Goal: Task Accomplishment & Management: Manage account settings

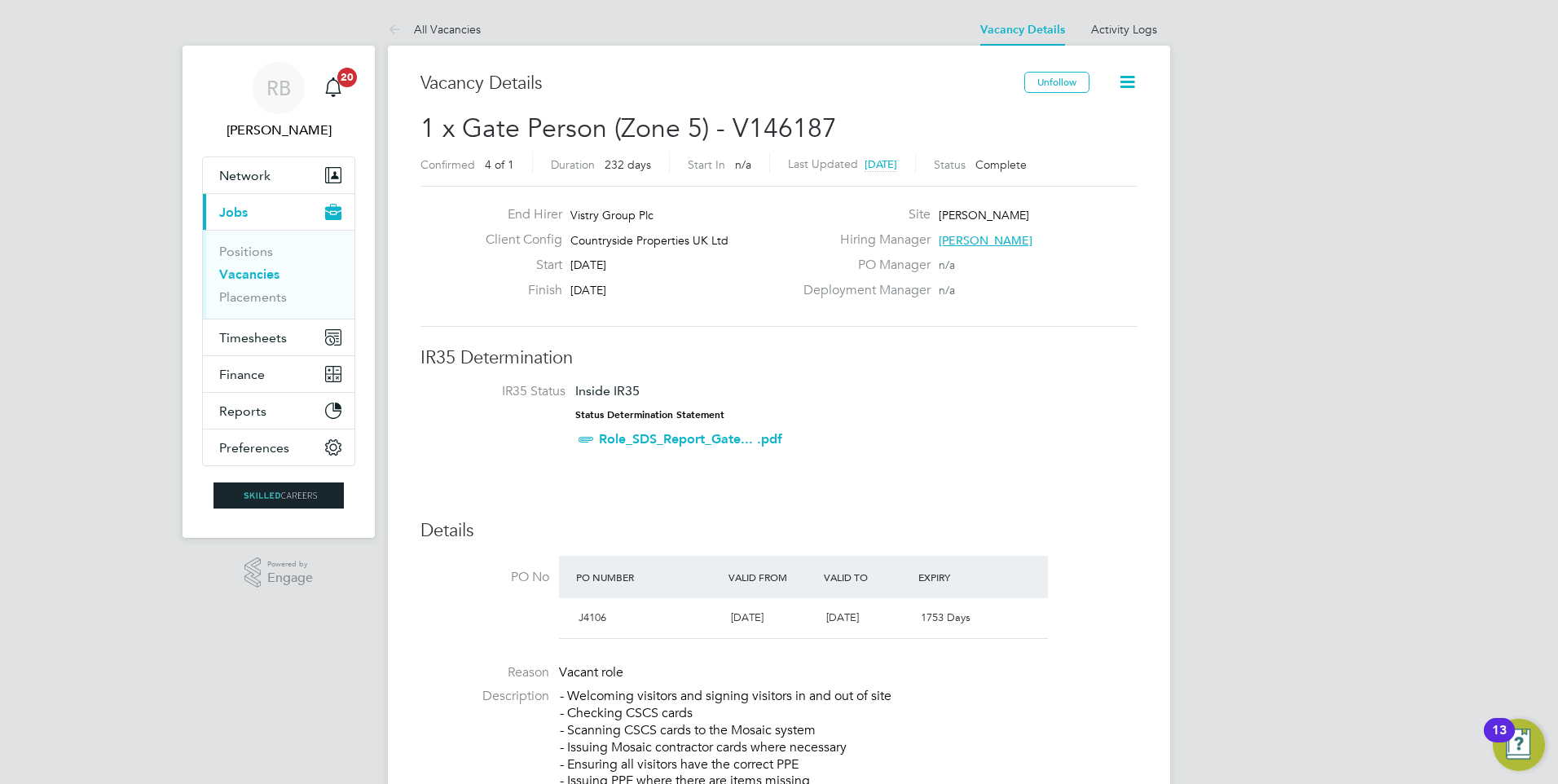
click at [262, 279] on link "Vacancies" at bounding box center [249, 274] width 61 height 16
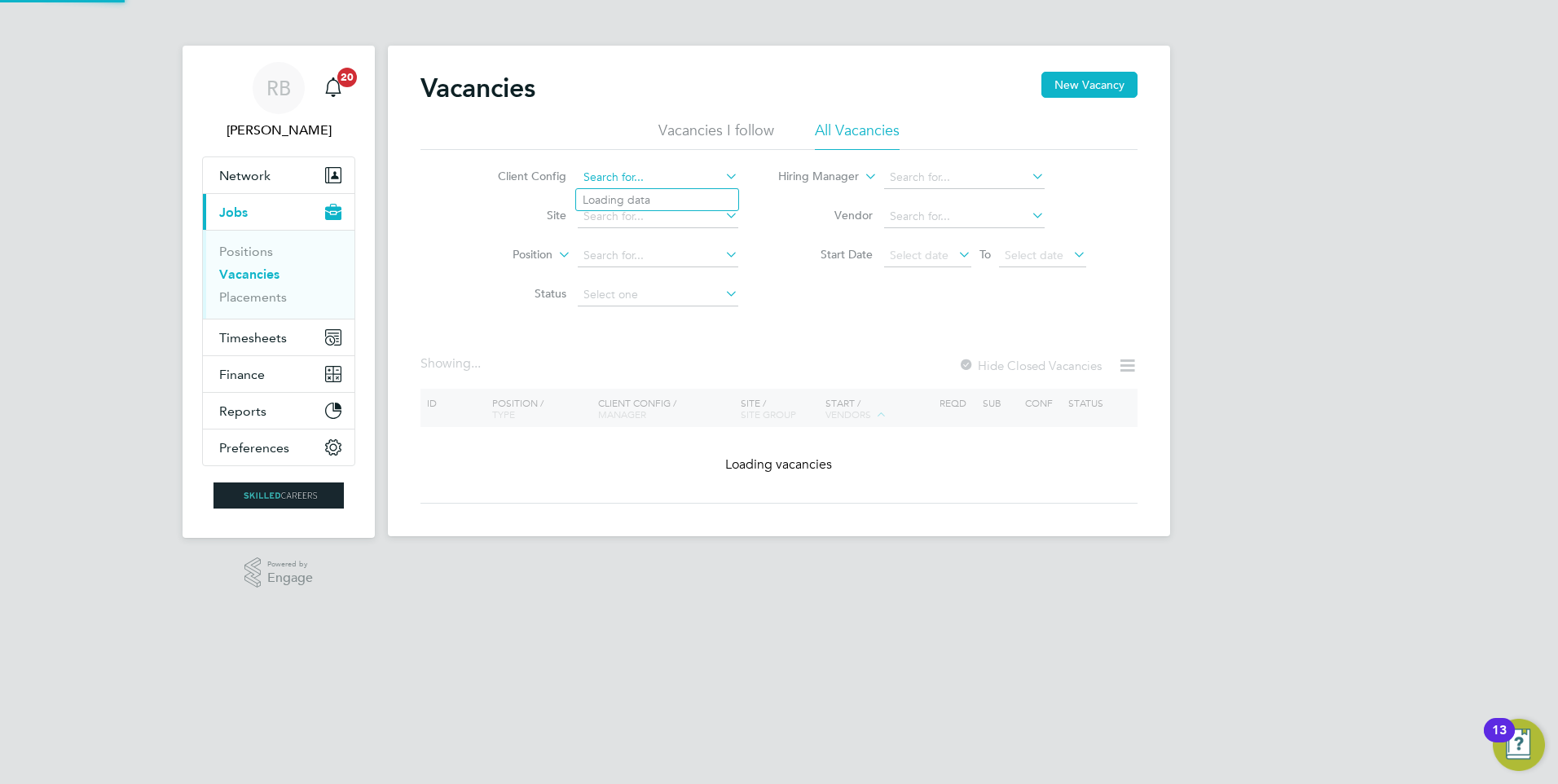
click at [603, 170] on input at bounding box center [657, 177] width 160 height 22
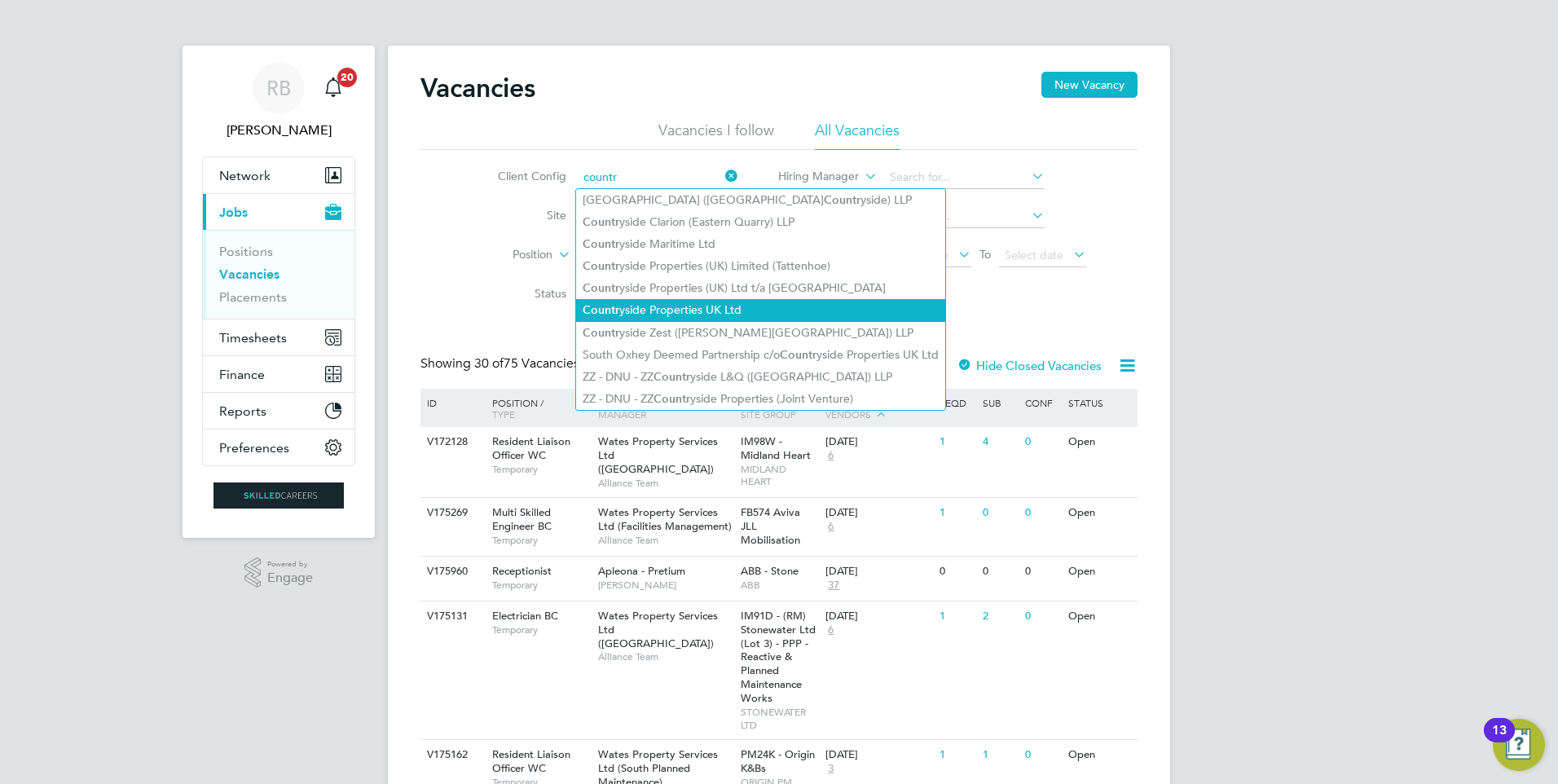
click at [752, 303] on li "Countr yside Properties UK Ltd" at bounding box center [760, 310] width 369 height 22
type input "Countryside Properties UK Ltd"
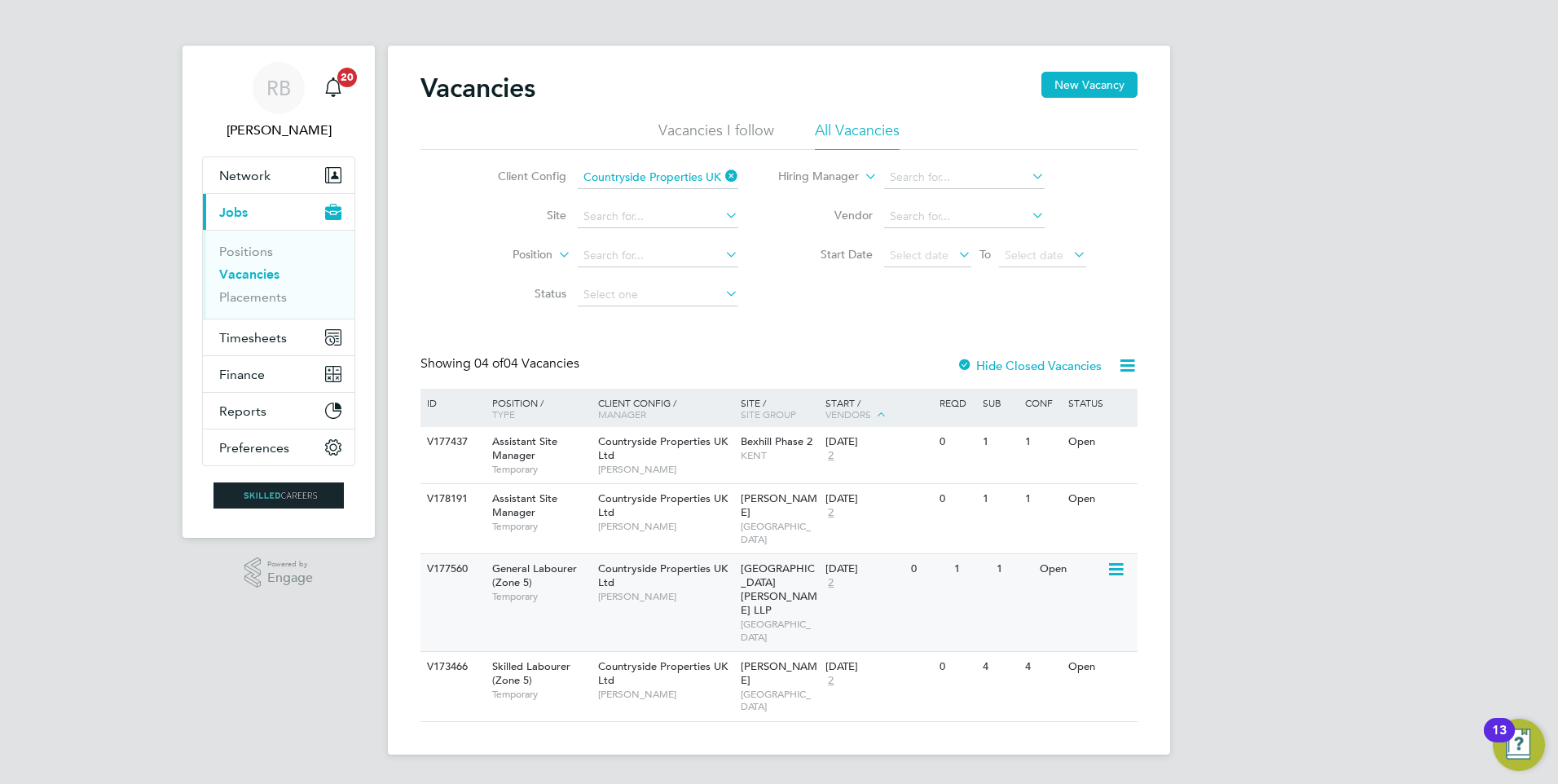
click at [712, 589] on span "[PERSON_NAME]" at bounding box center [665, 596] width 134 height 13
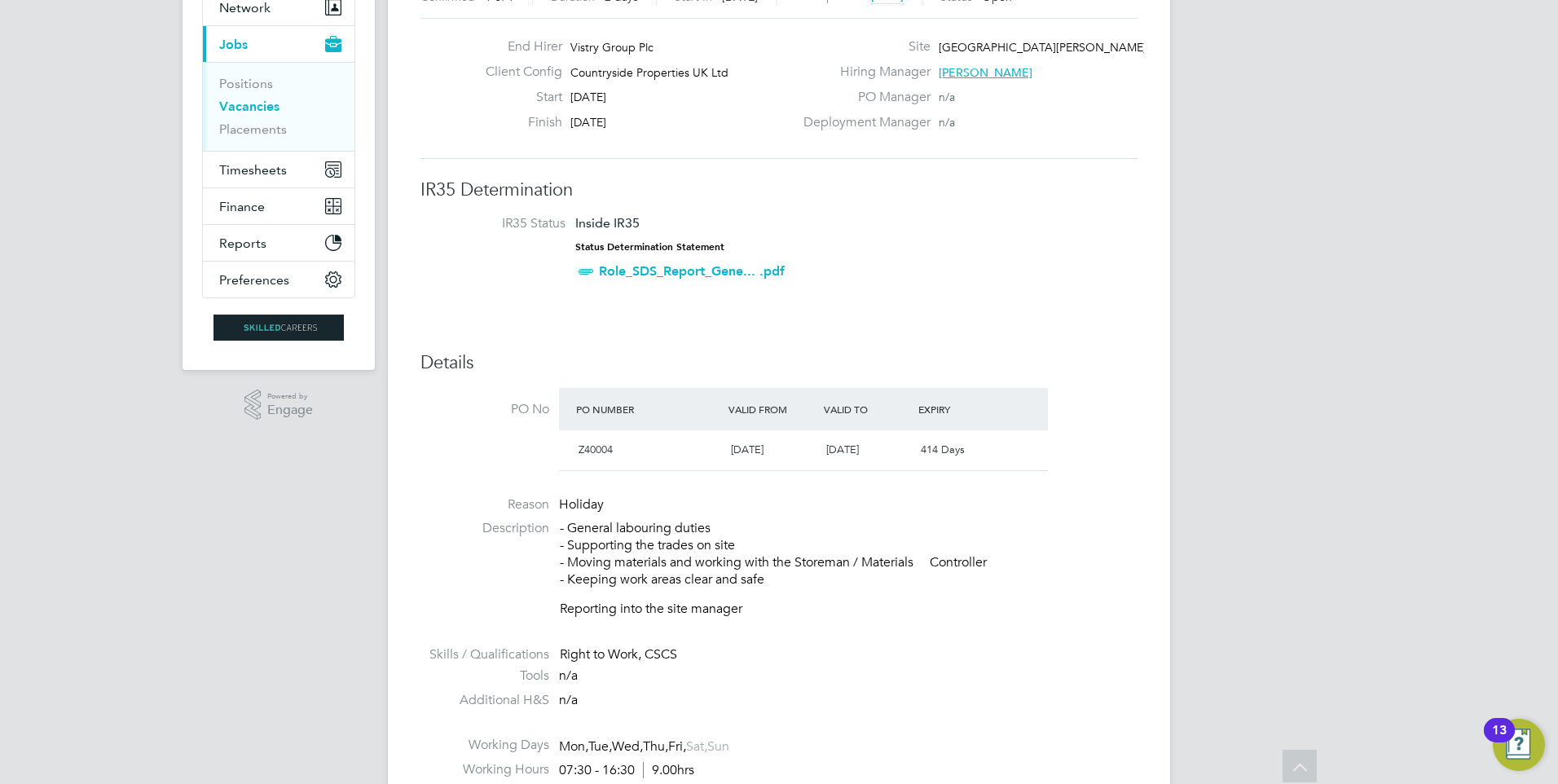
scroll to position [163, 0]
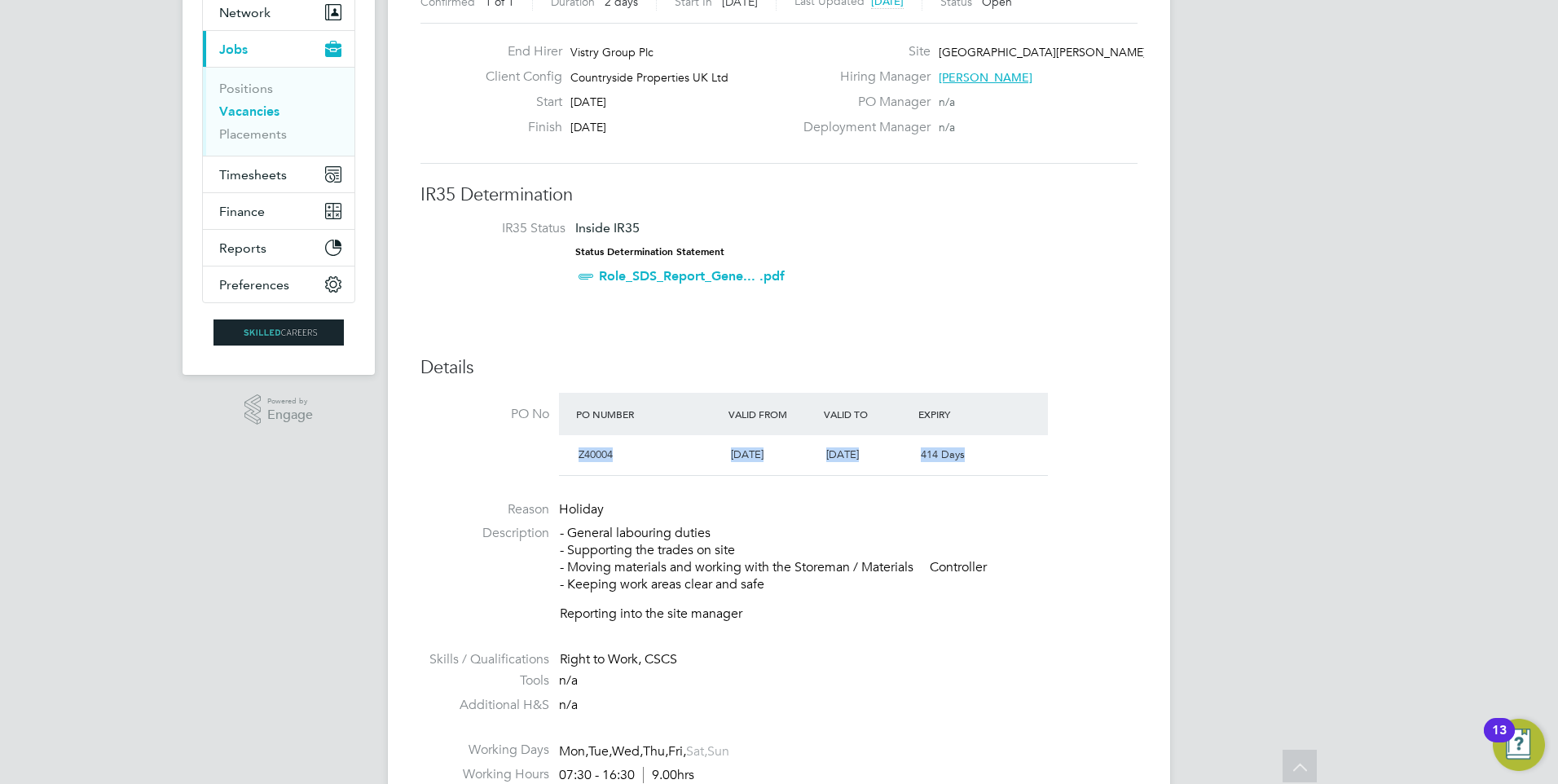
drag, startPoint x: 936, startPoint y: 450, endPoint x: 998, endPoint y: 451, distance: 62.0
click at [998, 451] on div "Z40004 14 Sep 2023 30 Sep 2026 414 Days" at bounding box center [803, 454] width 489 height 40
drag, startPoint x: 998, startPoint y: 451, endPoint x: 815, endPoint y: 482, distance: 185.6
click at [815, 482] on li "PO No PO Number Valid From Valid To Expiry Z40004 14 Sep 2023 30 Sep 2026 414 D…" at bounding box center [779, 439] width 717 height 92
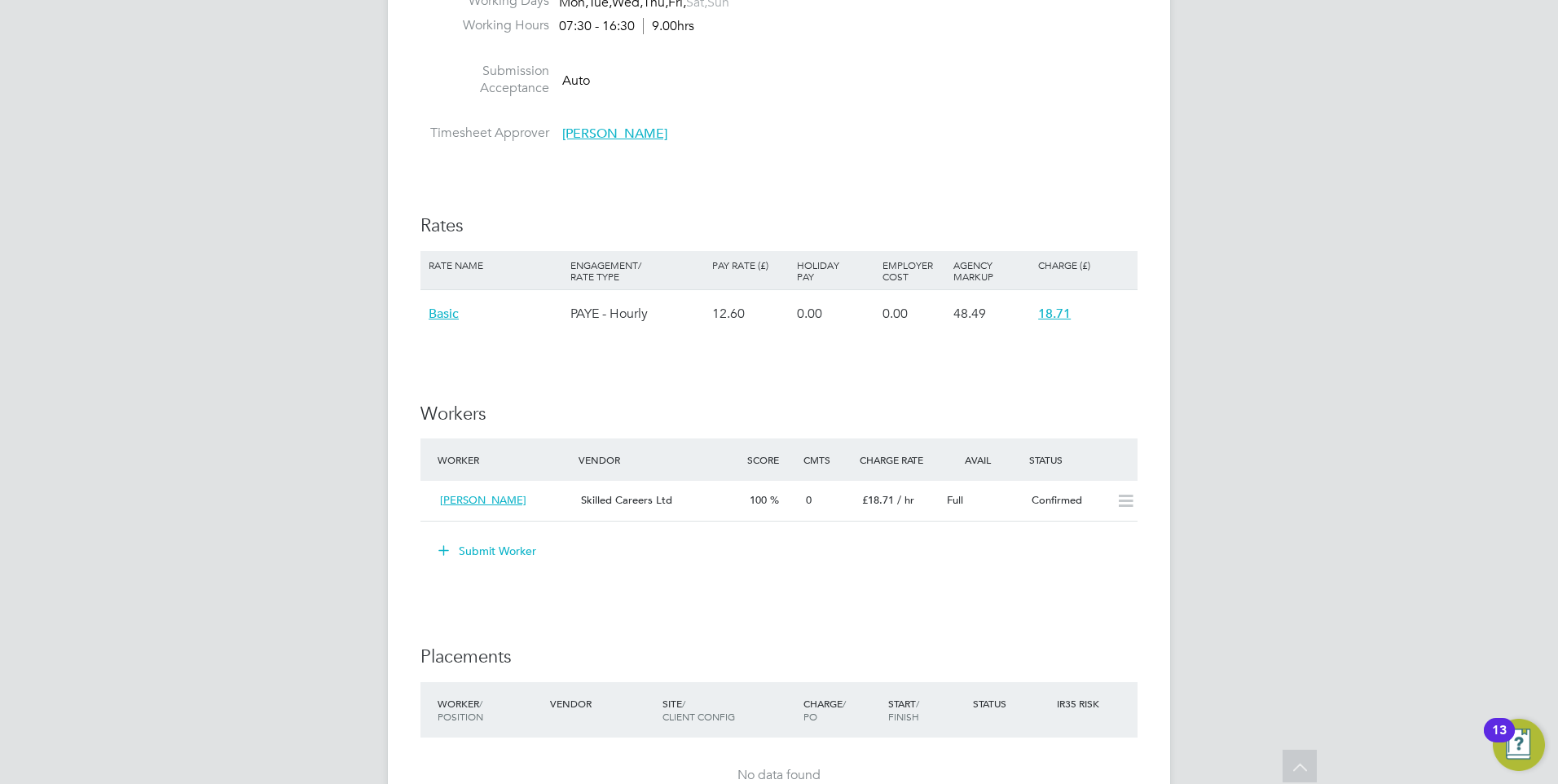
scroll to position [1059, 0]
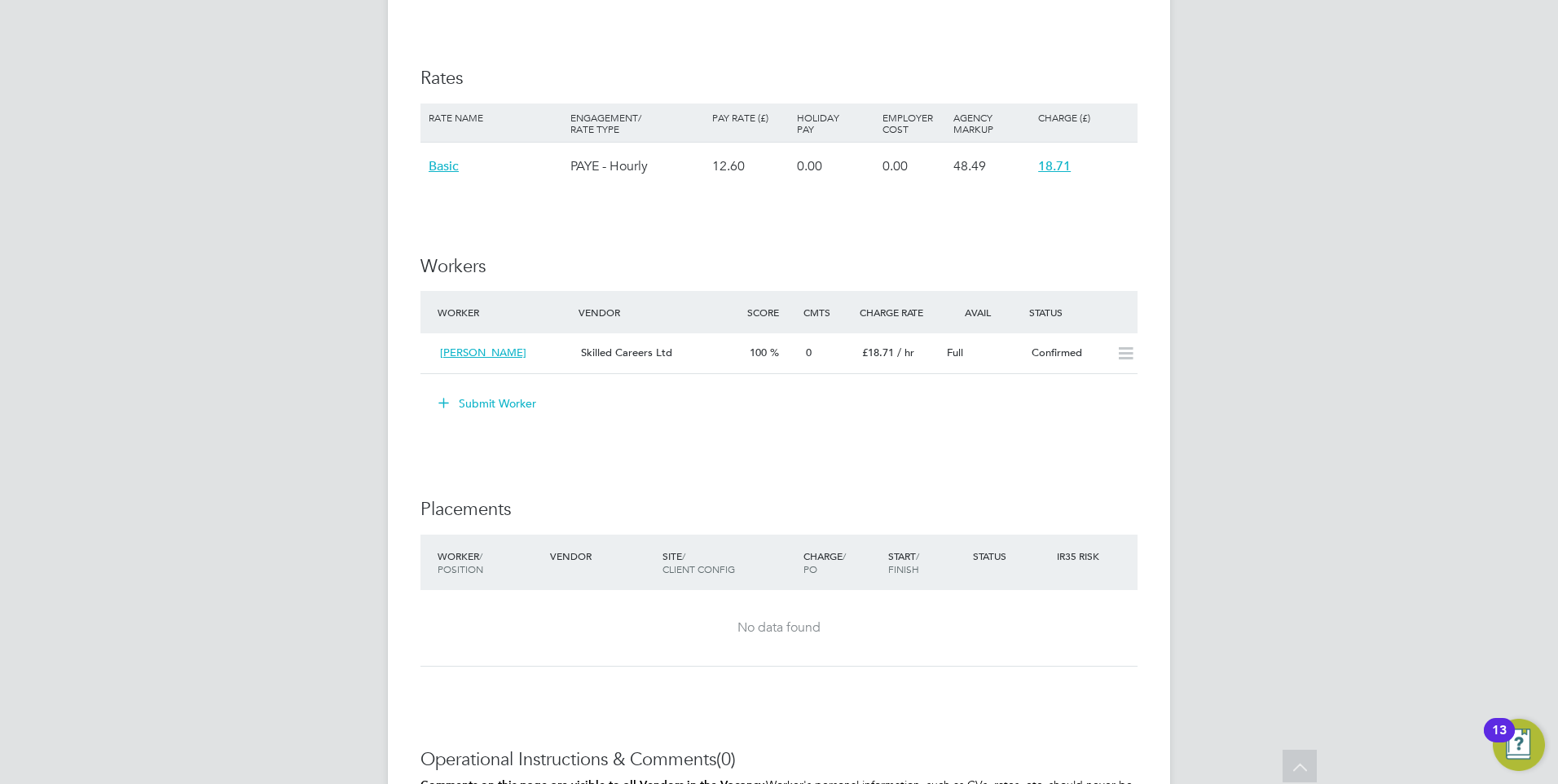
click at [485, 408] on button "Submit Worker" at bounding box center [487, 403] width 122 height 26
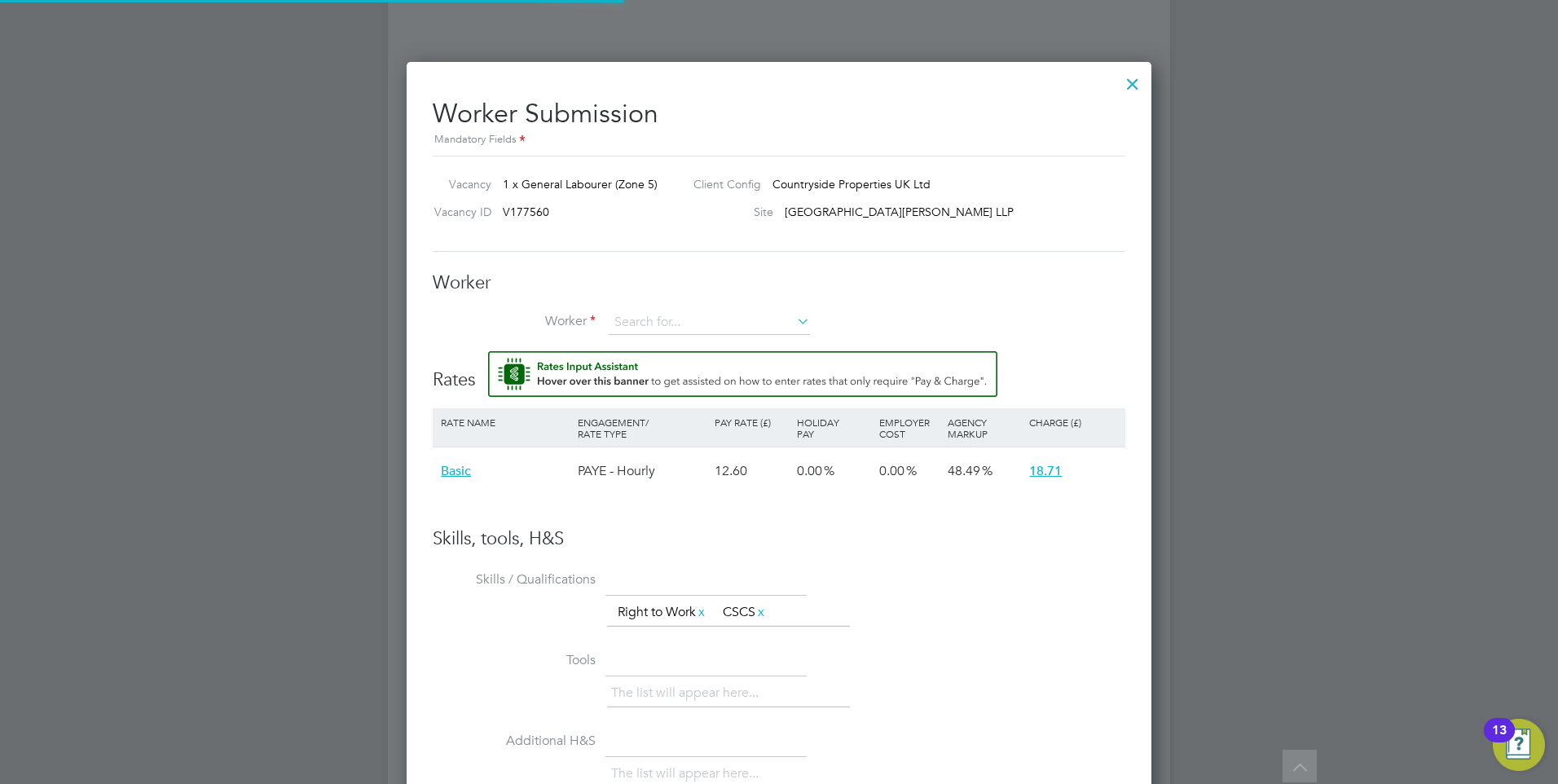
scroll to position [8, 8]
click at [677, 324] on input at bounding box center [709, 322] width 201 height 24
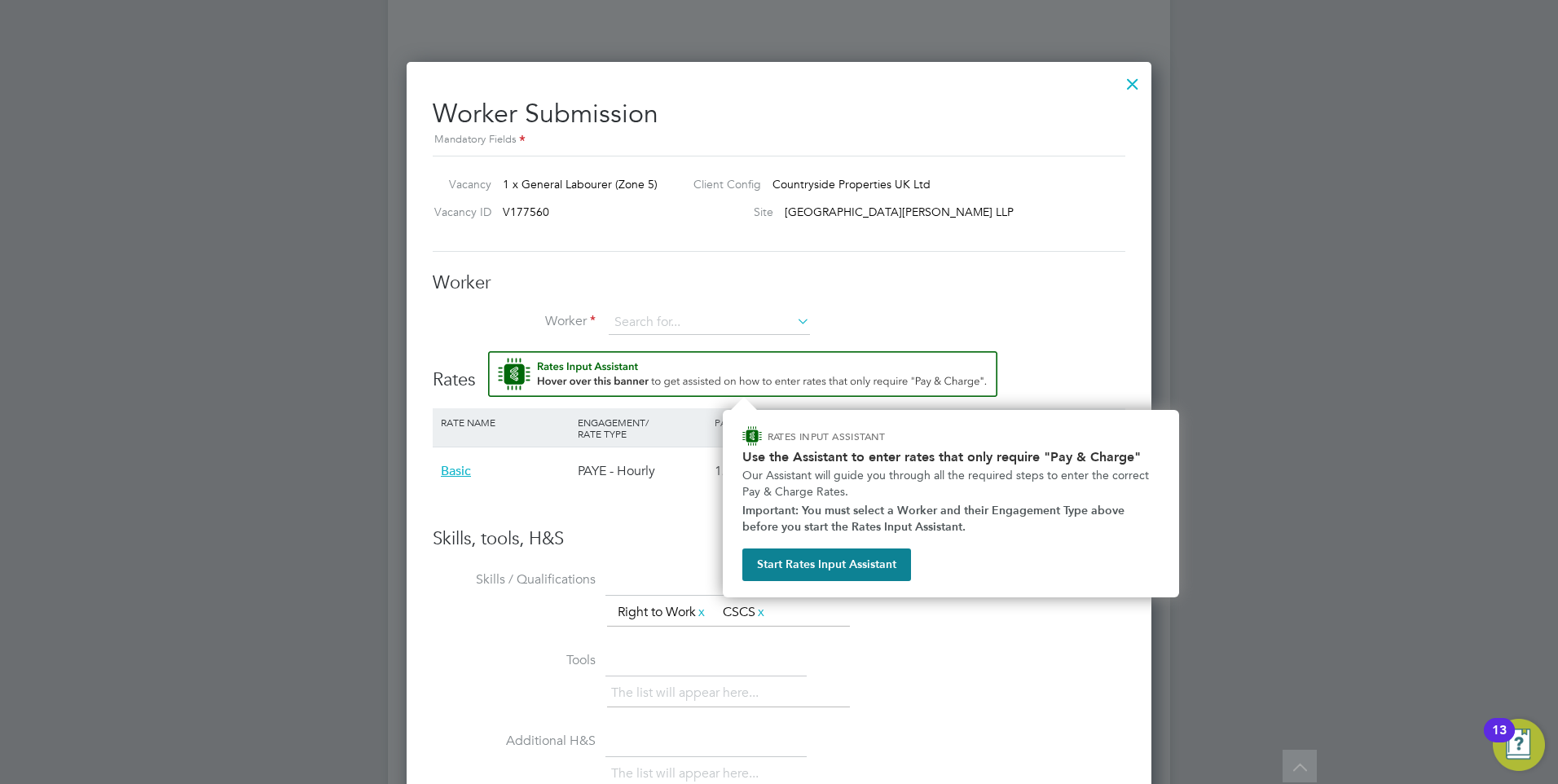
click at [685, 371] on img "Rate Assistant" at bounding box center [742, 373] width 509 height 46
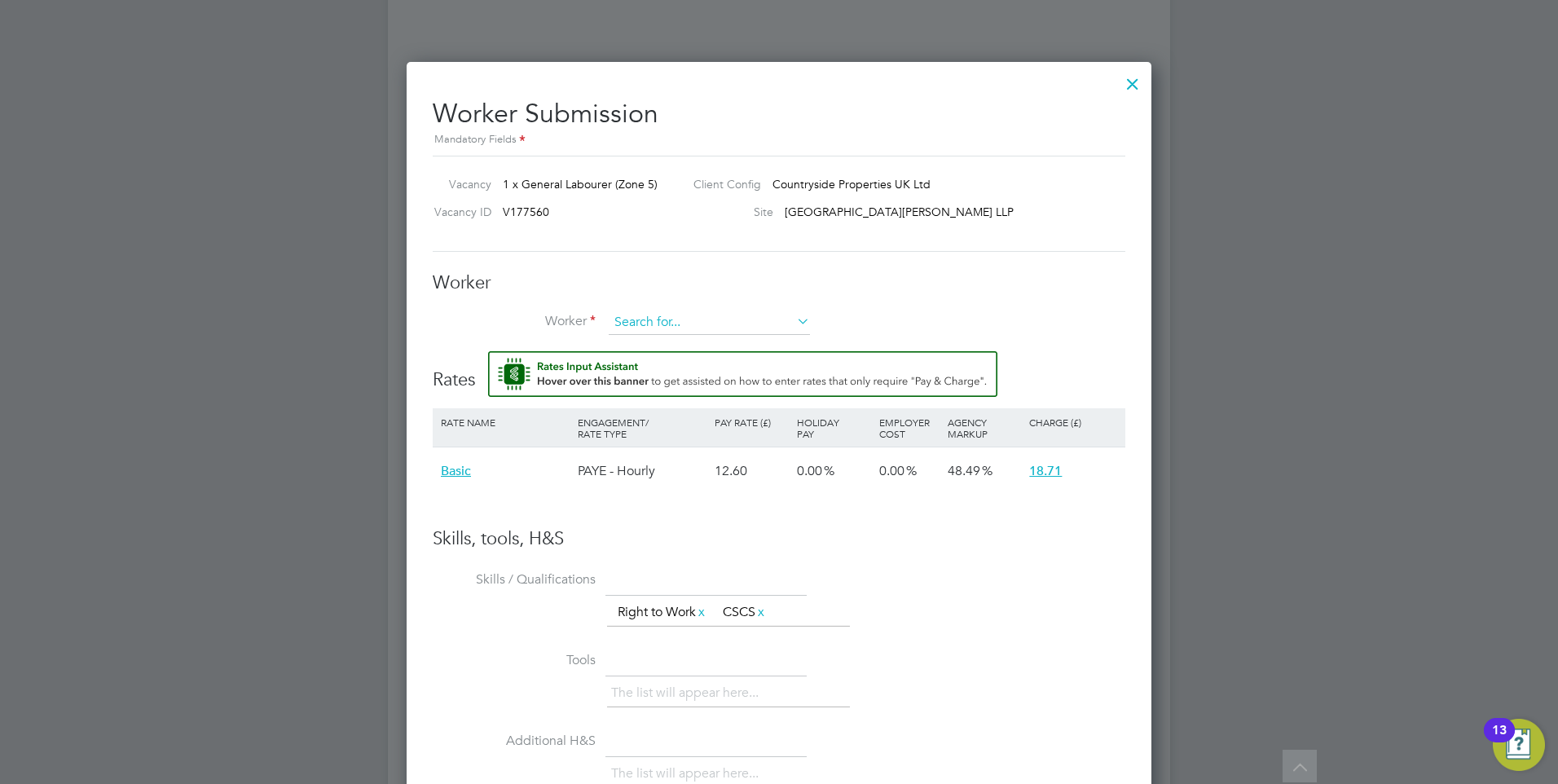
click at [652, 323] on input at bounding box center [709, 322] width 201 height 24
click at [693, 363] on img "Rate Assistant" at bounding box center [742, 373] width 509 height 46
click at [684, 329] on input at bounding box center [709, 322] width 201 height 24
click at [678, 361] on li "+ Add new" at bounding box center [710, 367] width 203 height 22
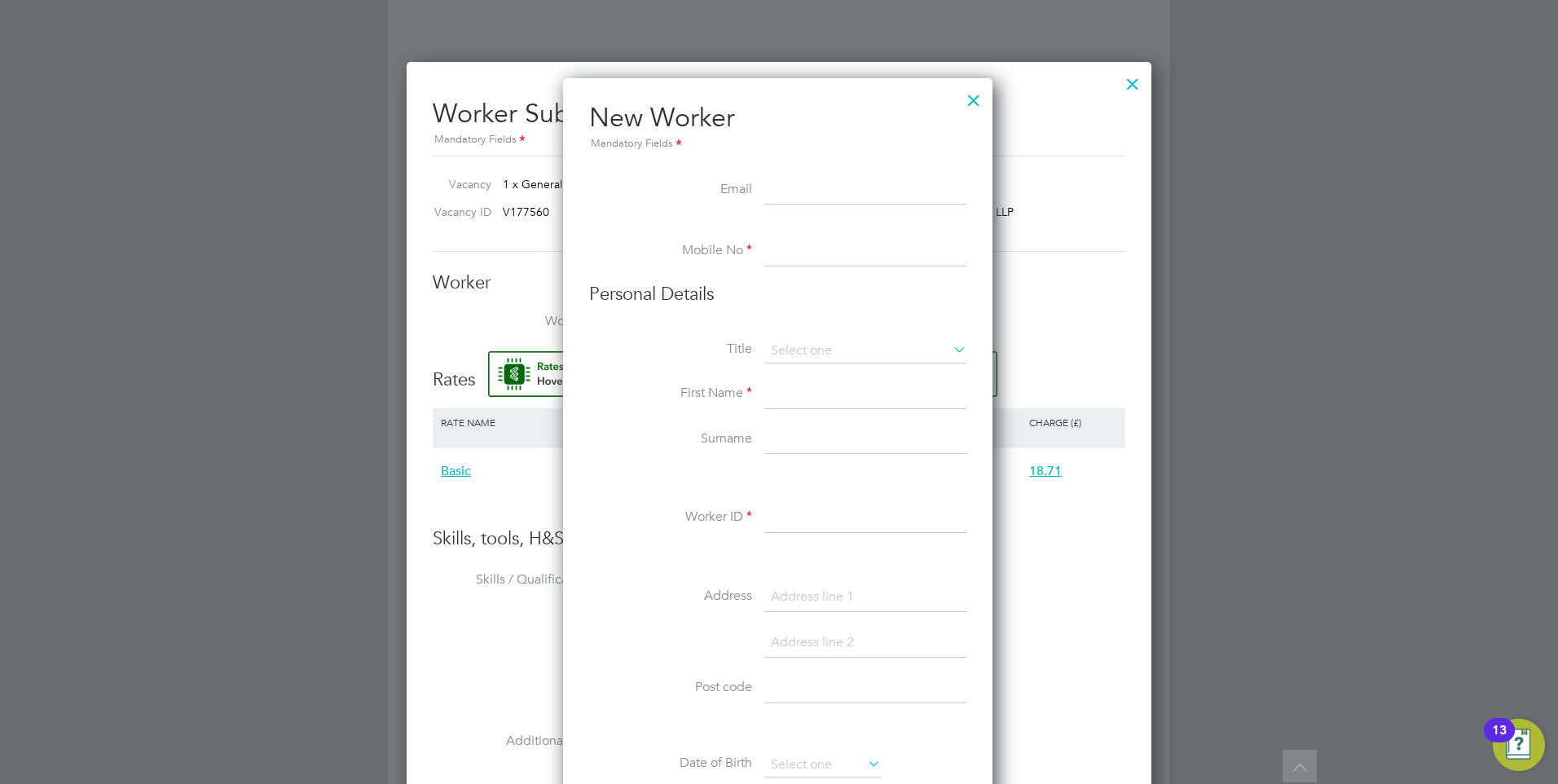
click at [797, 236] on li at bounding box center [777, 228] width 377 height 16
click at [797, 248] on input at bounding box center [865, 251] width 201 height 29
paste input "+44 7864 602061"
type input "+44 7864 602061"
click at [807, 189] on input at bounding box center [865, 190] width 201 height 29
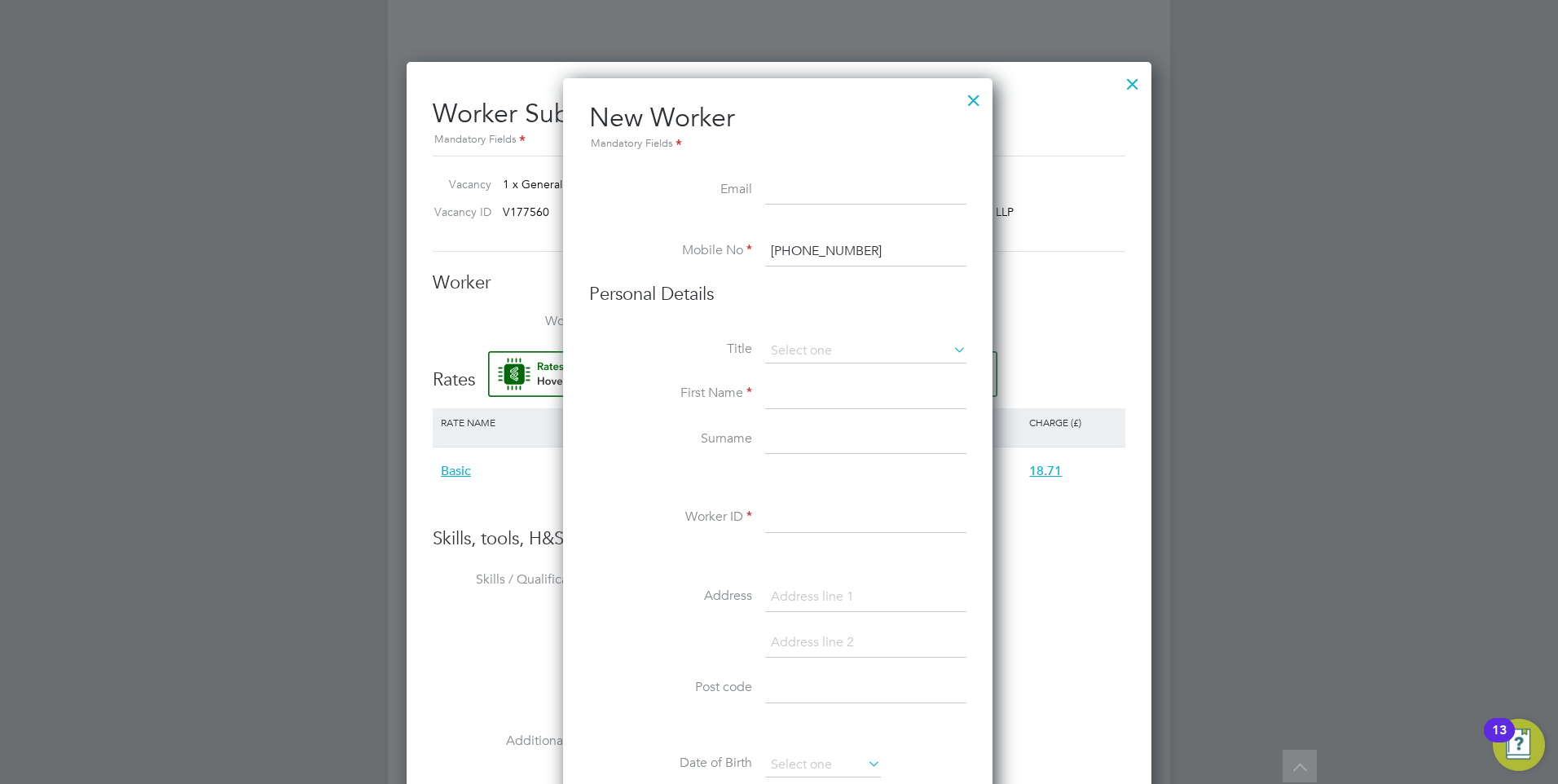
paste input "rplators@gmail.com"
type input "rplators@gmail.com"
click at [797, 345] on input at bounding box center [865, 351] width 201 height 24
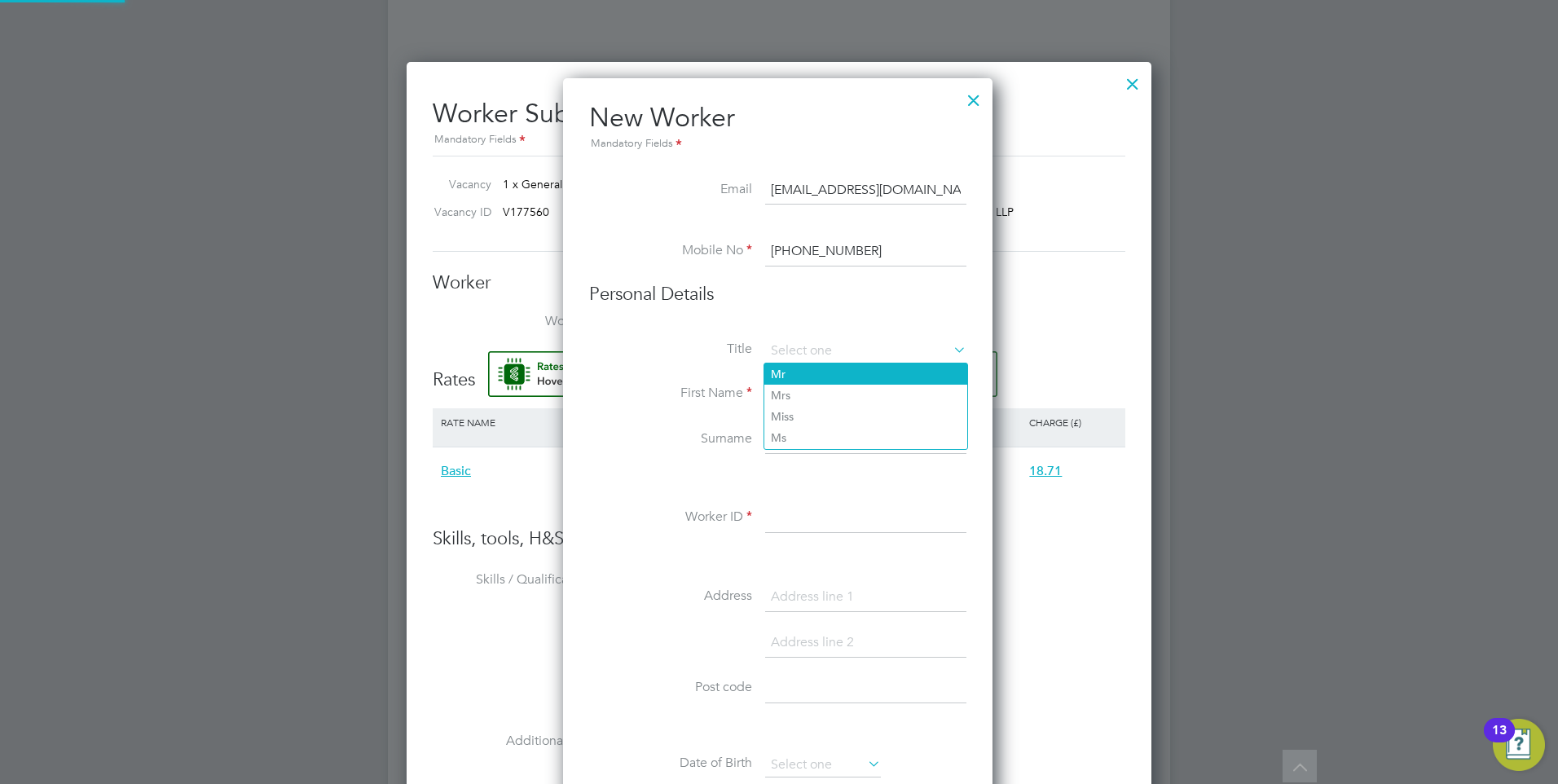
click at [797, 372] on li "Mr" at bounding box center [866, 373] width 203 height 21
type input "Mr"
click at [806, 436] on input at bounding box center [865, 439] width 201 height 29
paste input "Plators"
type input "Plators"
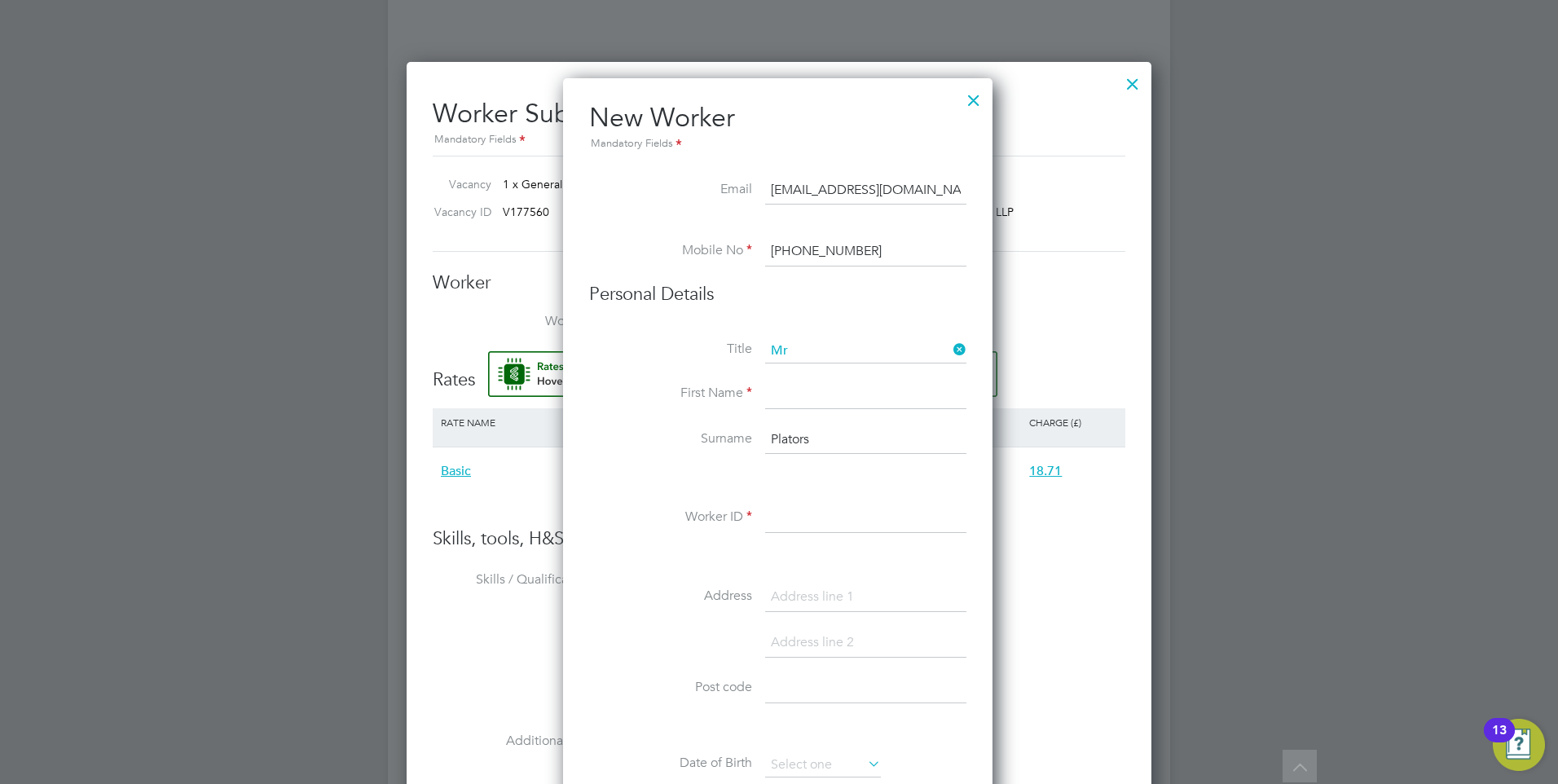
click at [790, 407] on input at bounding box center [865, 394] width 201 height 29
type input "Regnars"
click at [794, 506] on input at bounding box center [865, 518] width 201 height 29
paste input "503256"
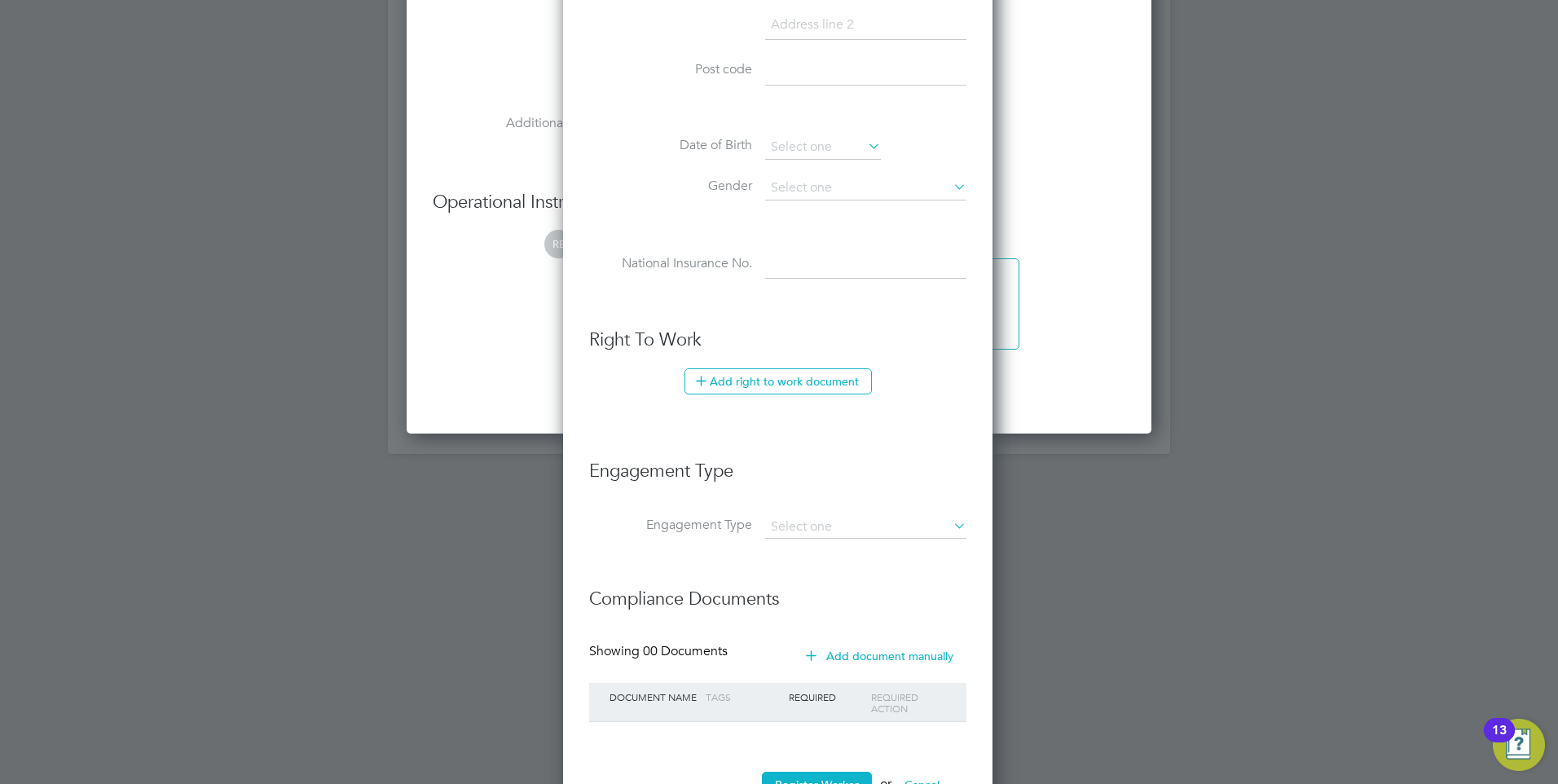
scroll to position [1739, 0]
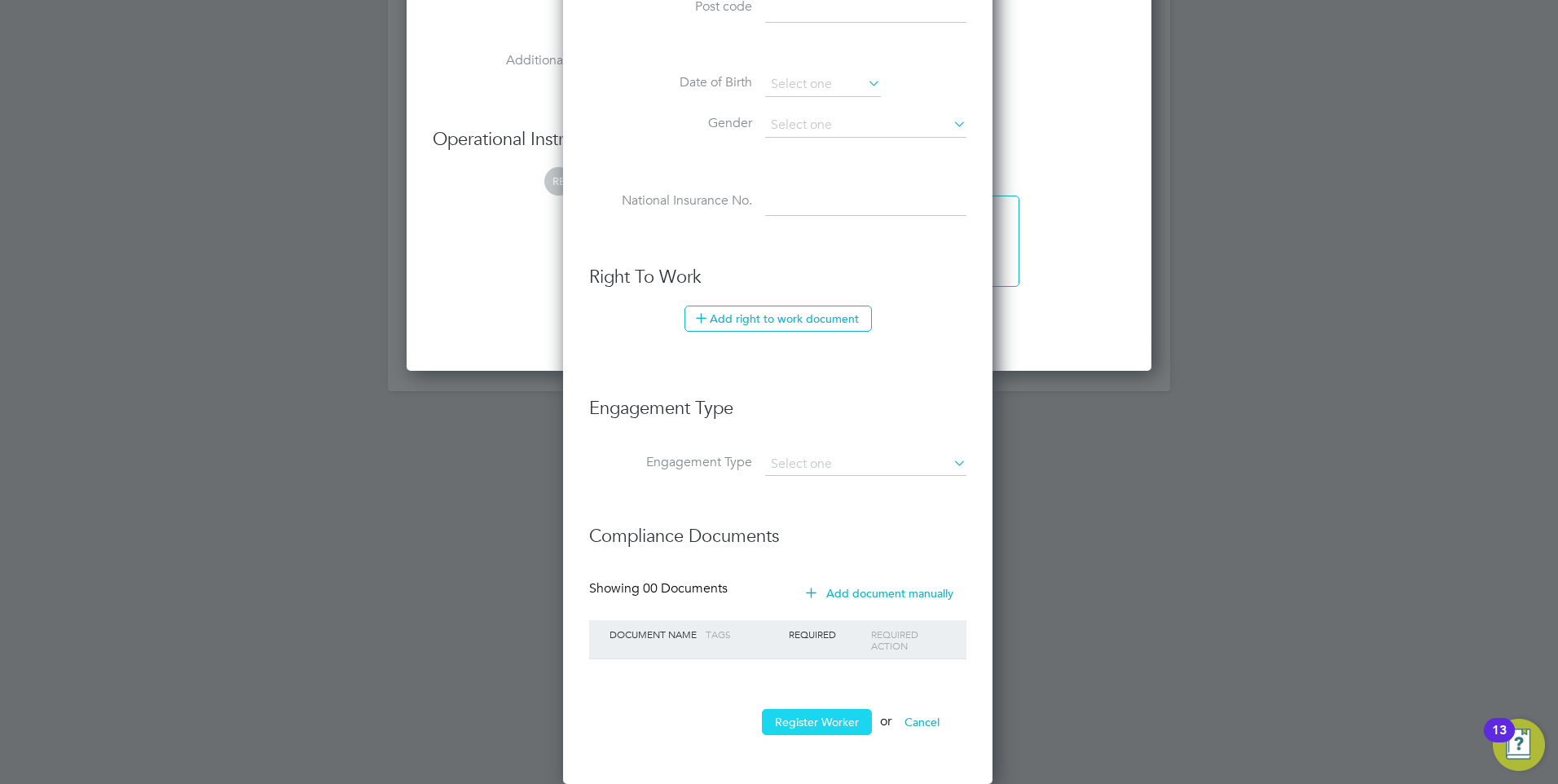
type input "503256"
click at [818, 732] on button "Register Worker" at bounding box center [817, 722] width 110 height 26
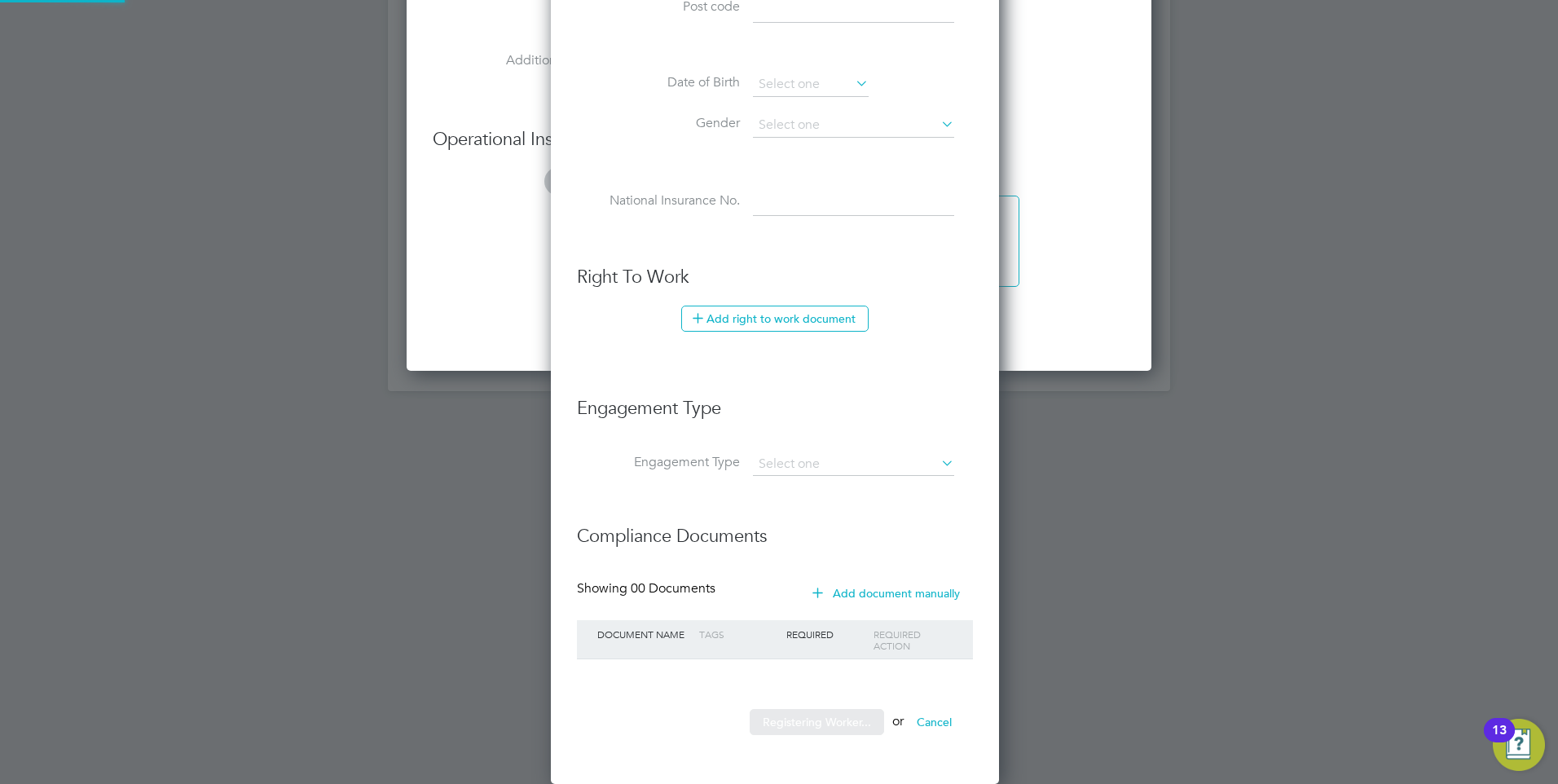
scroll to position [0, 0]
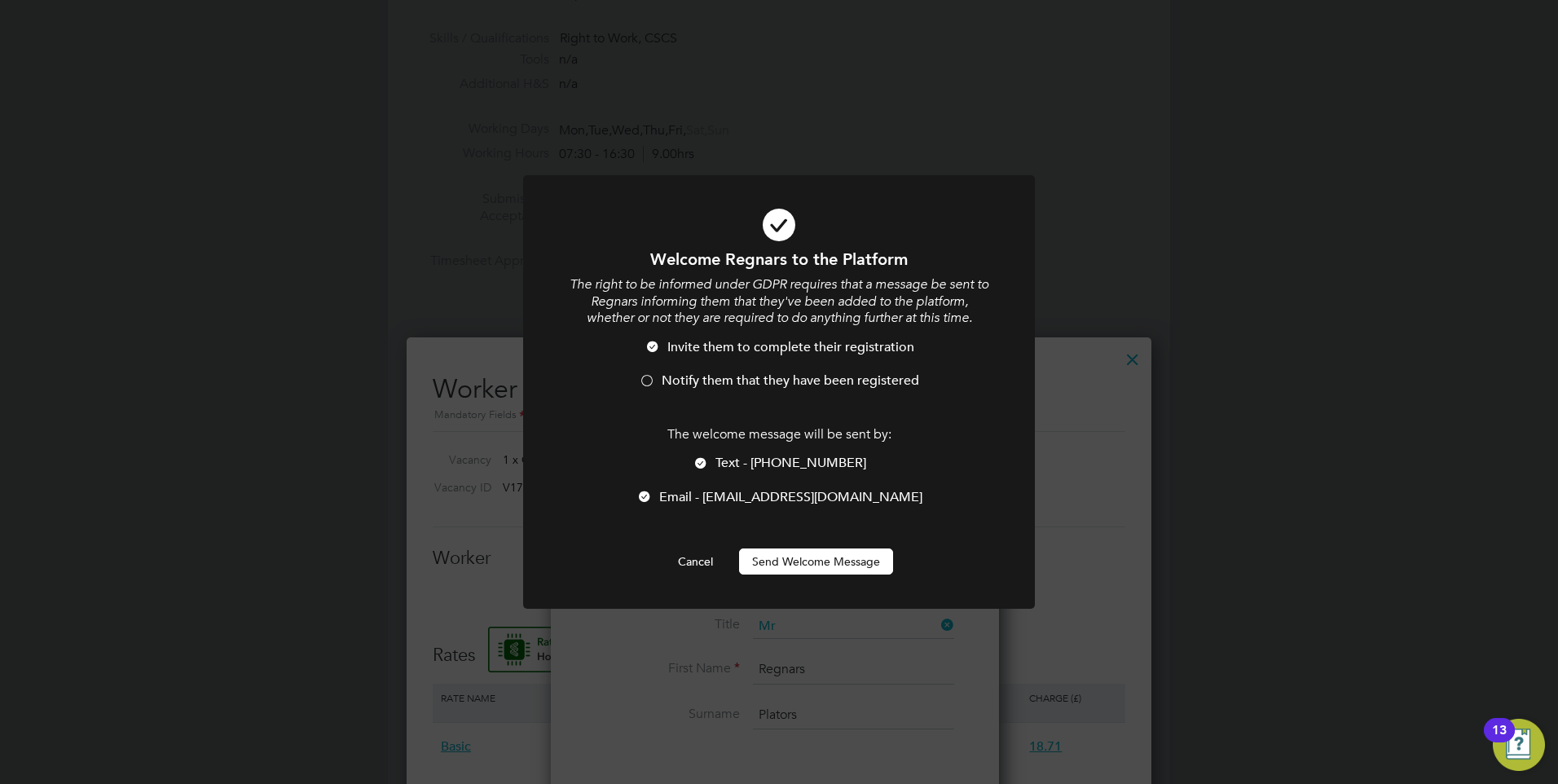
click at [817, 575] on div at bounding box center [779, 391] width 511 height 433
click at [819, 554] on button "Send Welcome Message" at bounding box center [815, 561] width 154 height 26
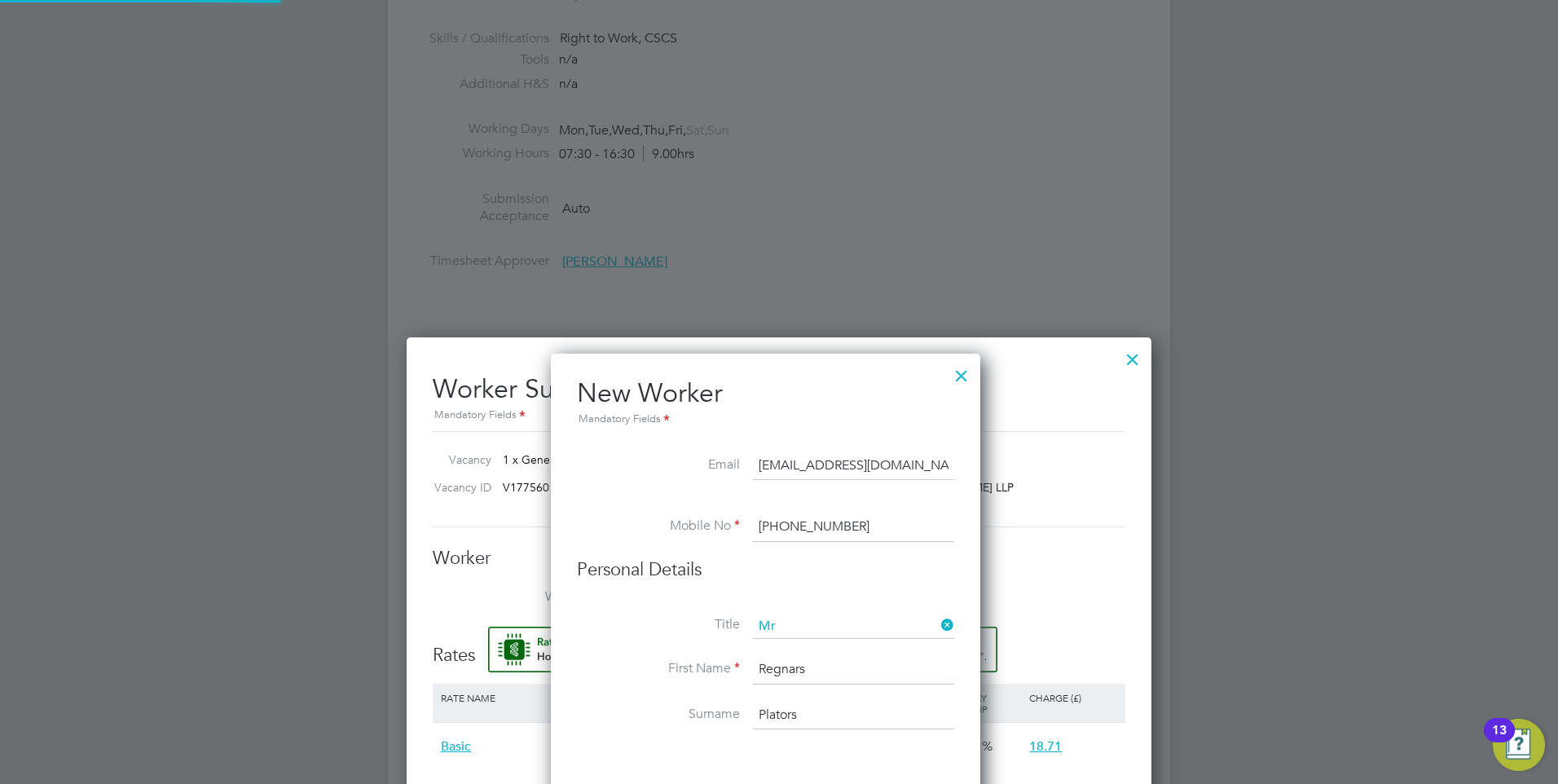
type input "Regnars Plators (503256)"
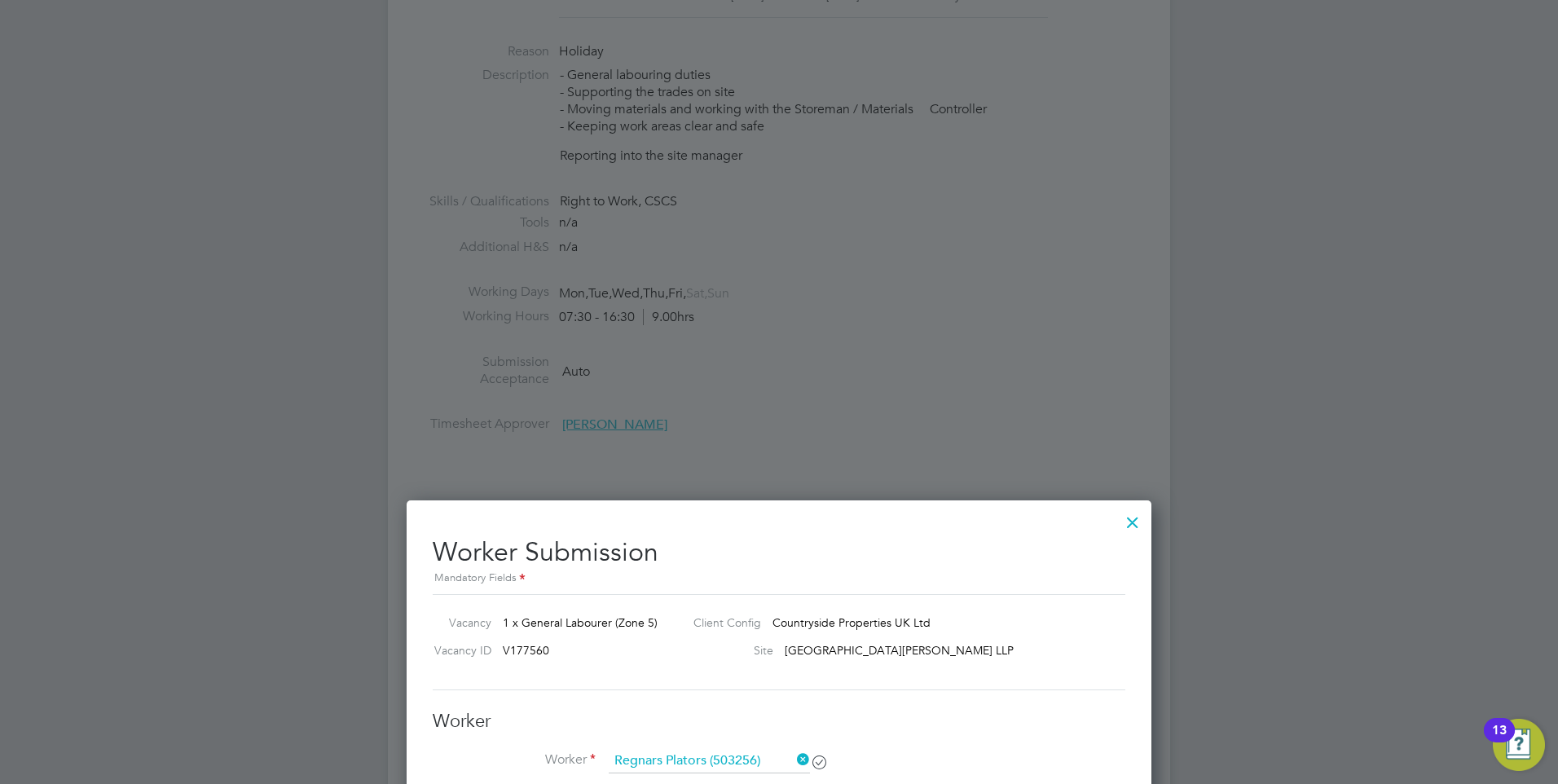
scroll to position [1109, 0]
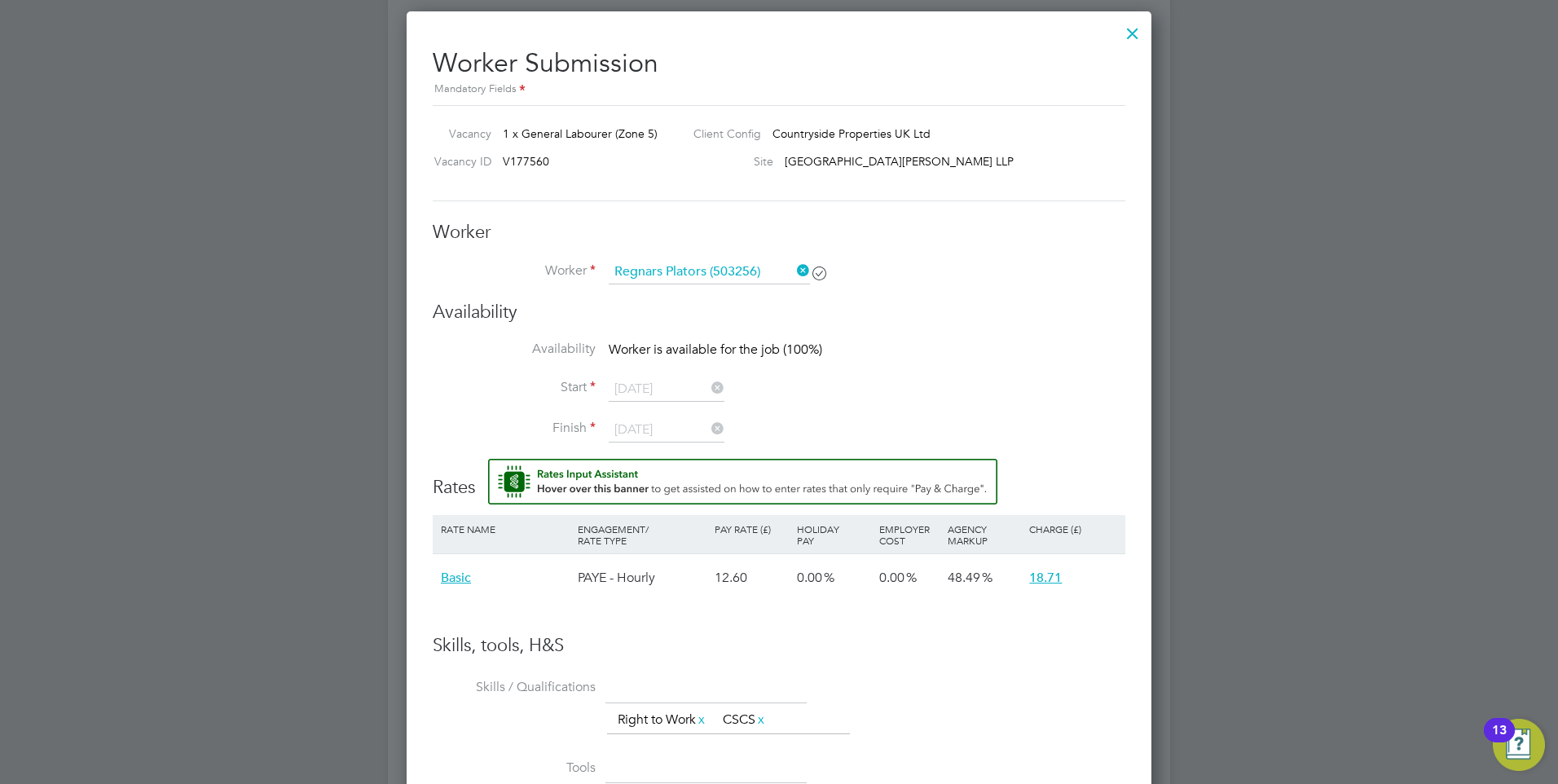
click at [793, 270] on icon at bounding box center [793, 270] width 0 height 22
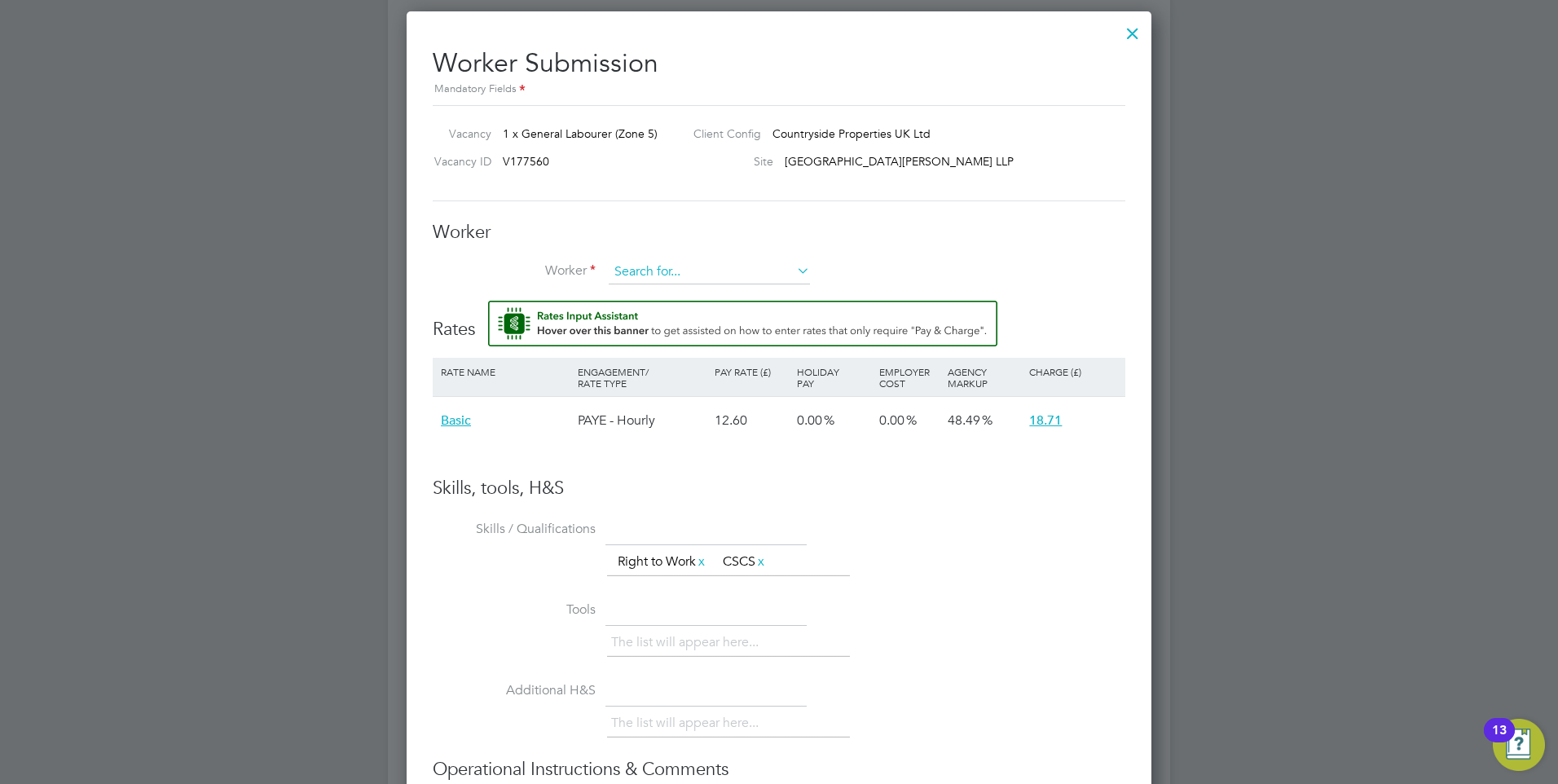
scroll to position [989, 745]
click at [678, 263] on input at bounding box center [709, 272] width 201 height 24
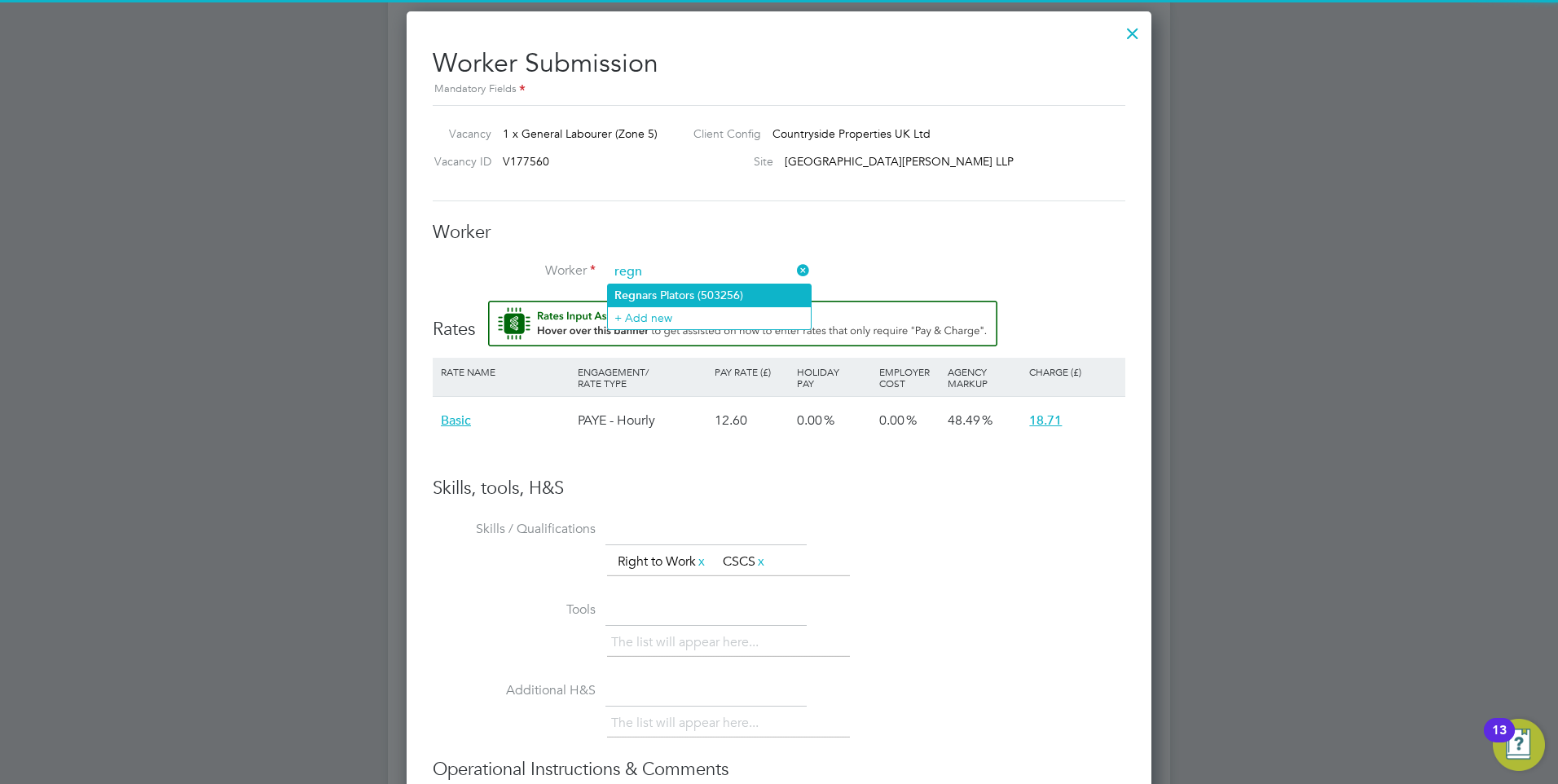
click at [675, 285] on li "Regn ars Plators (503256)" at bounding box center [710, 295] width 203 height 22
type input "Regnars Plators (503256)"
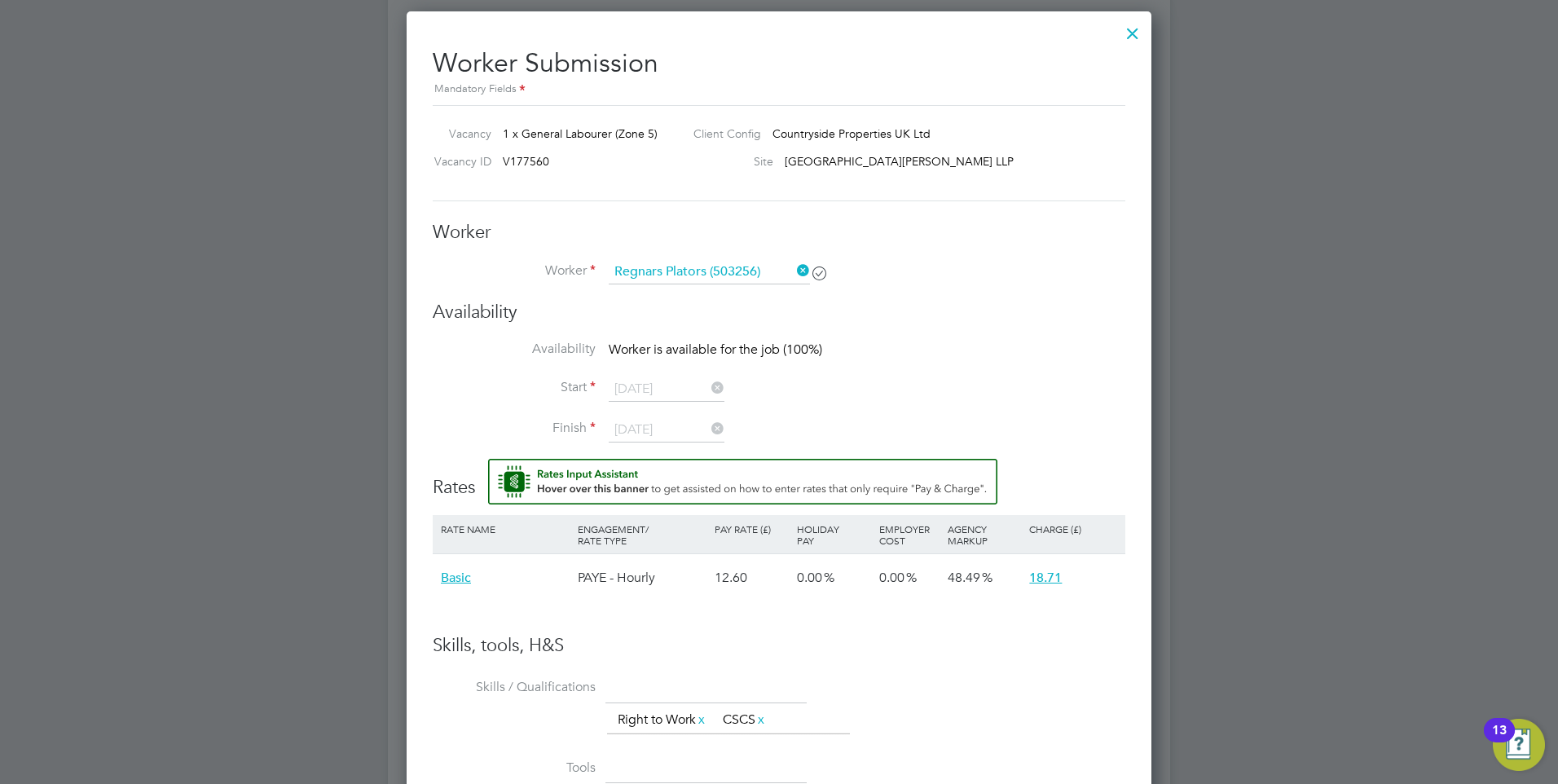
scroll to position [1147, 745]
click at [662, 391] on input "31 Jul 2025" at bounding box center [666, 389] width 115 height 24
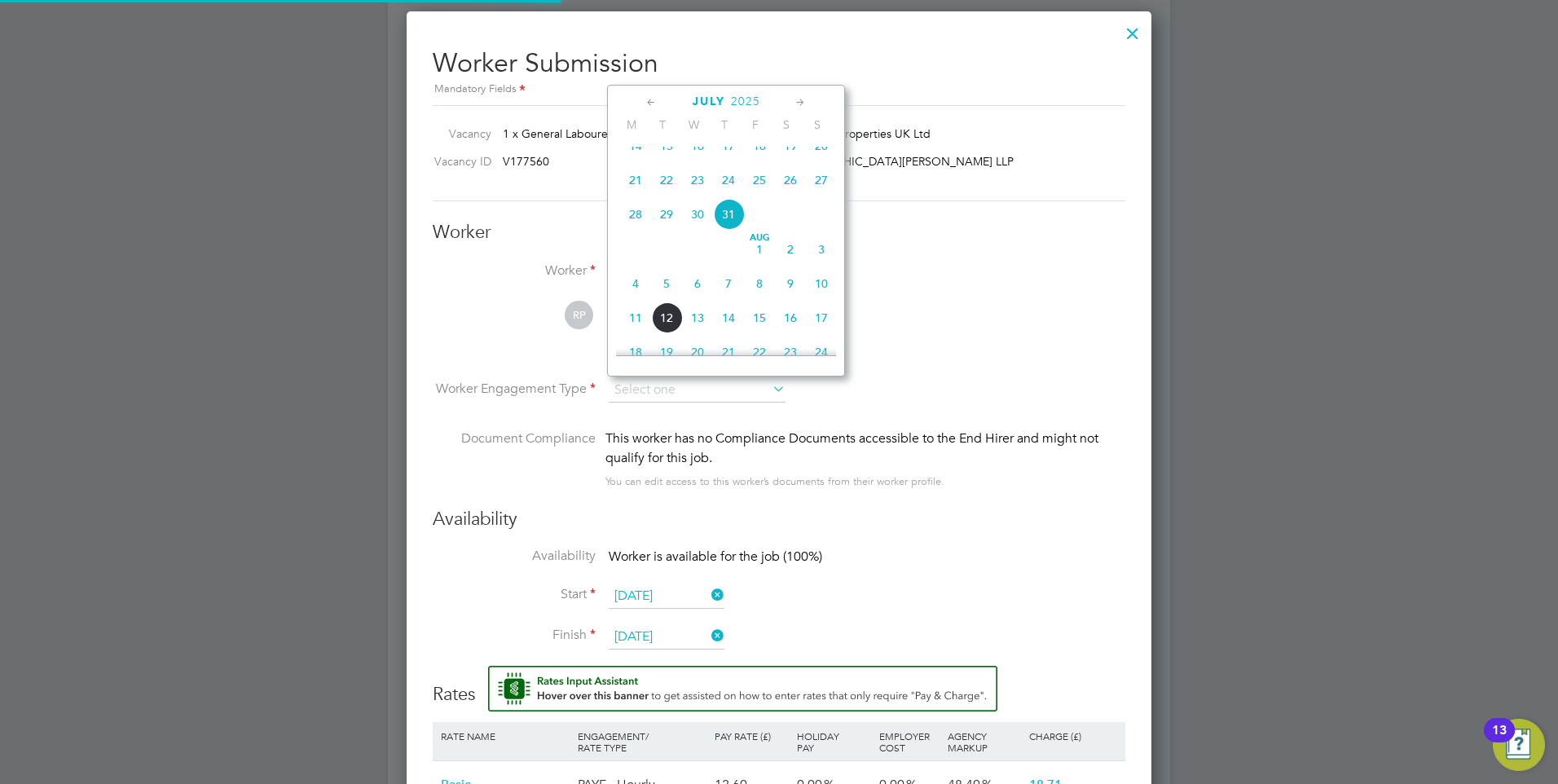
scroll to position [1354, 745]
click at [948, 382] on li "Worker Engagement Type" at bounding box center [779, 404] width 693 height 50
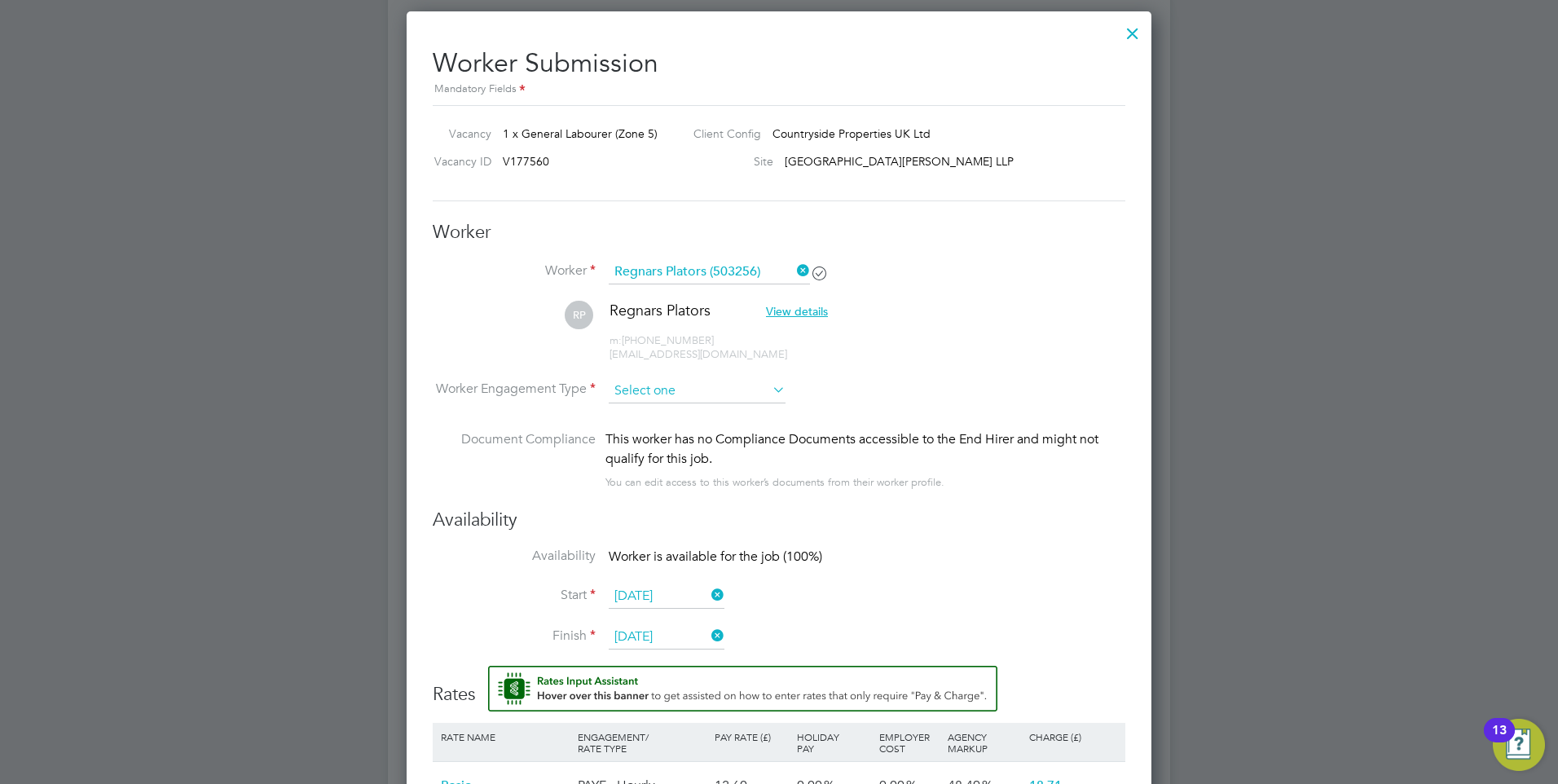
click at [711, 391] on input at bounding box center [697, 391] width 177 height 24
click at [660, 420] on li "Contract" at bounding box center [698, 412] width 179 height 21
type input "Contract"
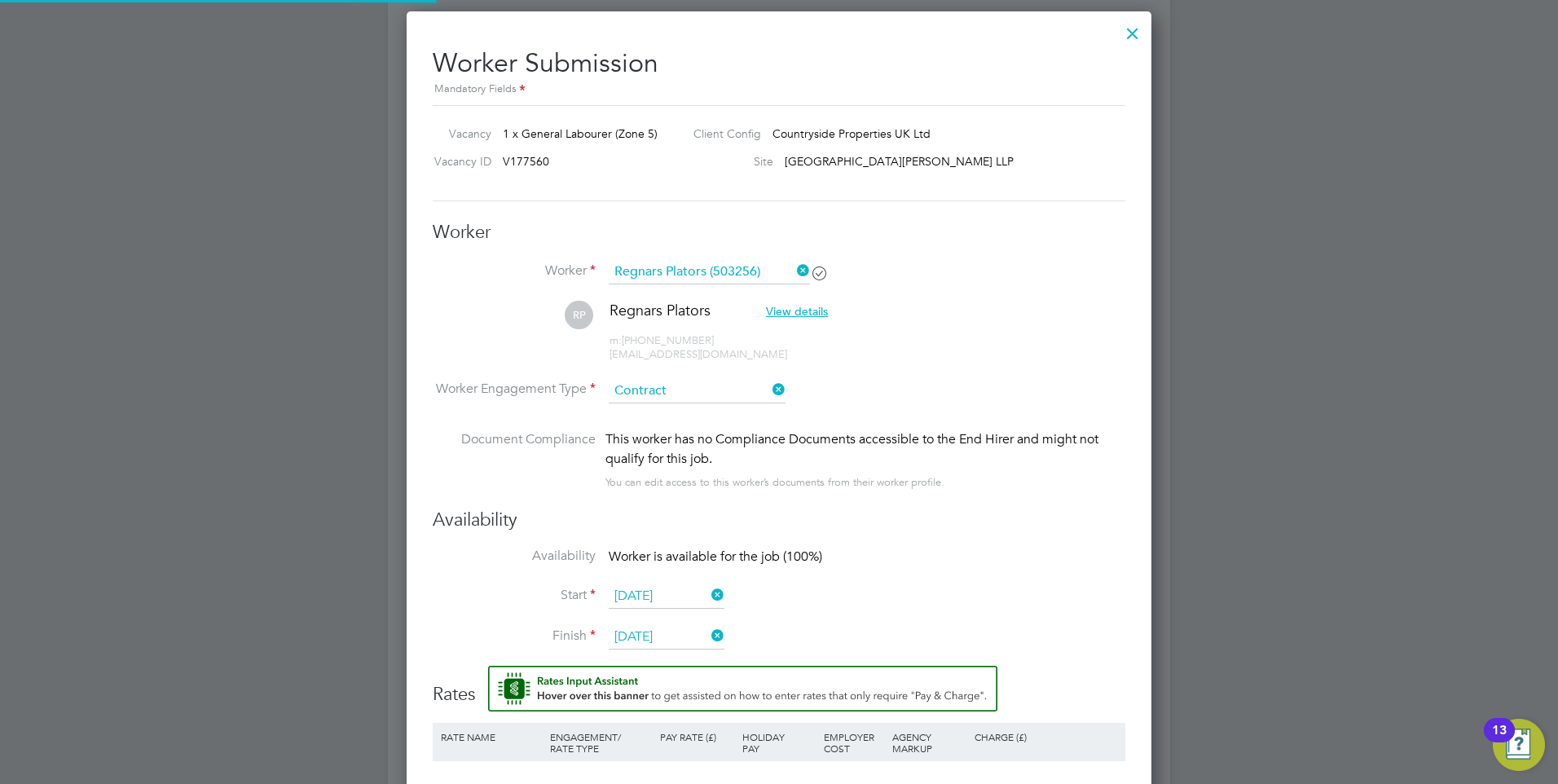
scroll to position [1424, 745]
click at [657, 588] on input "31 Jul 2025" at bounding box center [666, 596] width 115 height 24
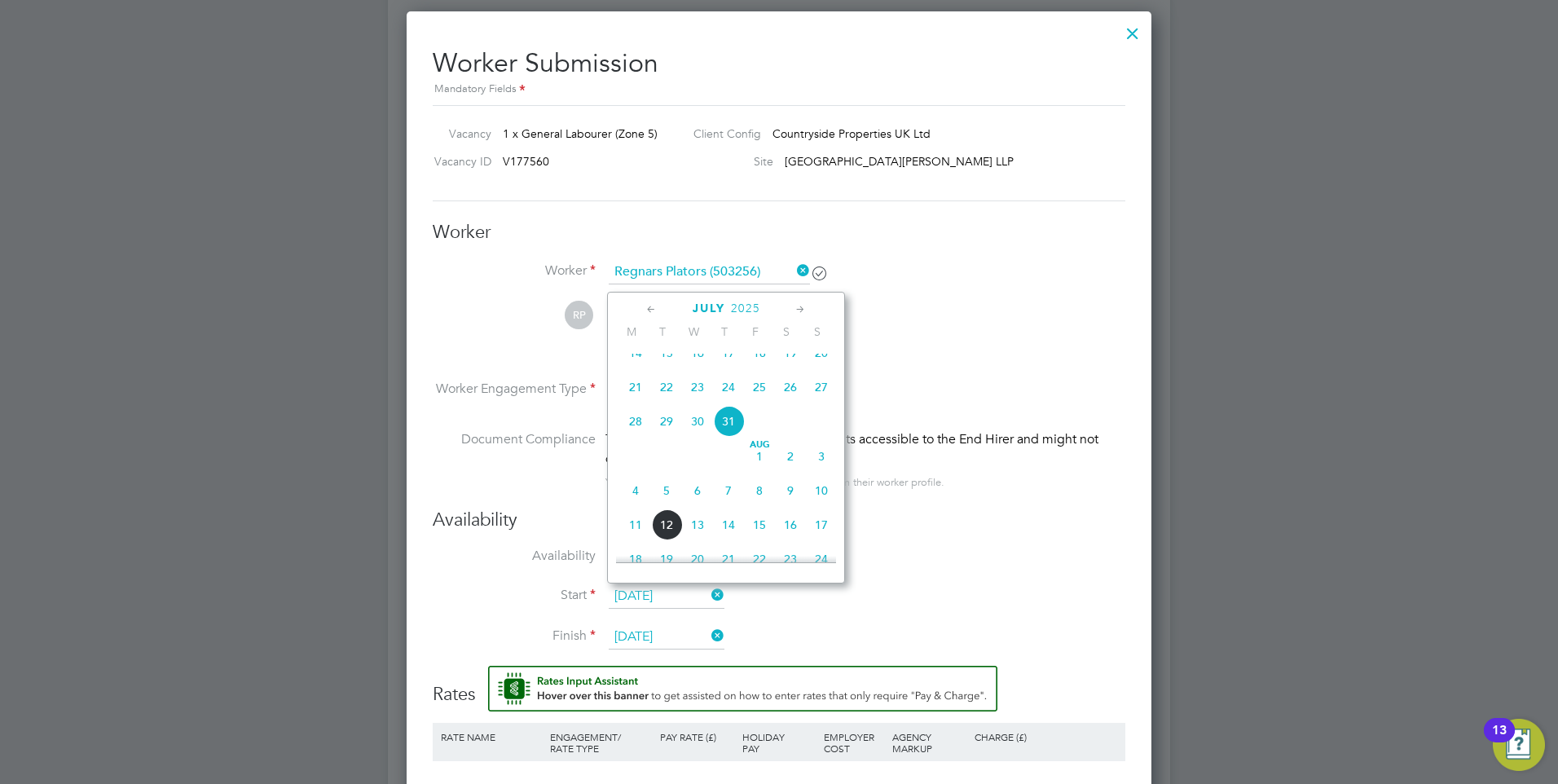
click at [641, 538] on span "11" at bounding box center [635, 524] width 31 height 31
type input "[DATE]"
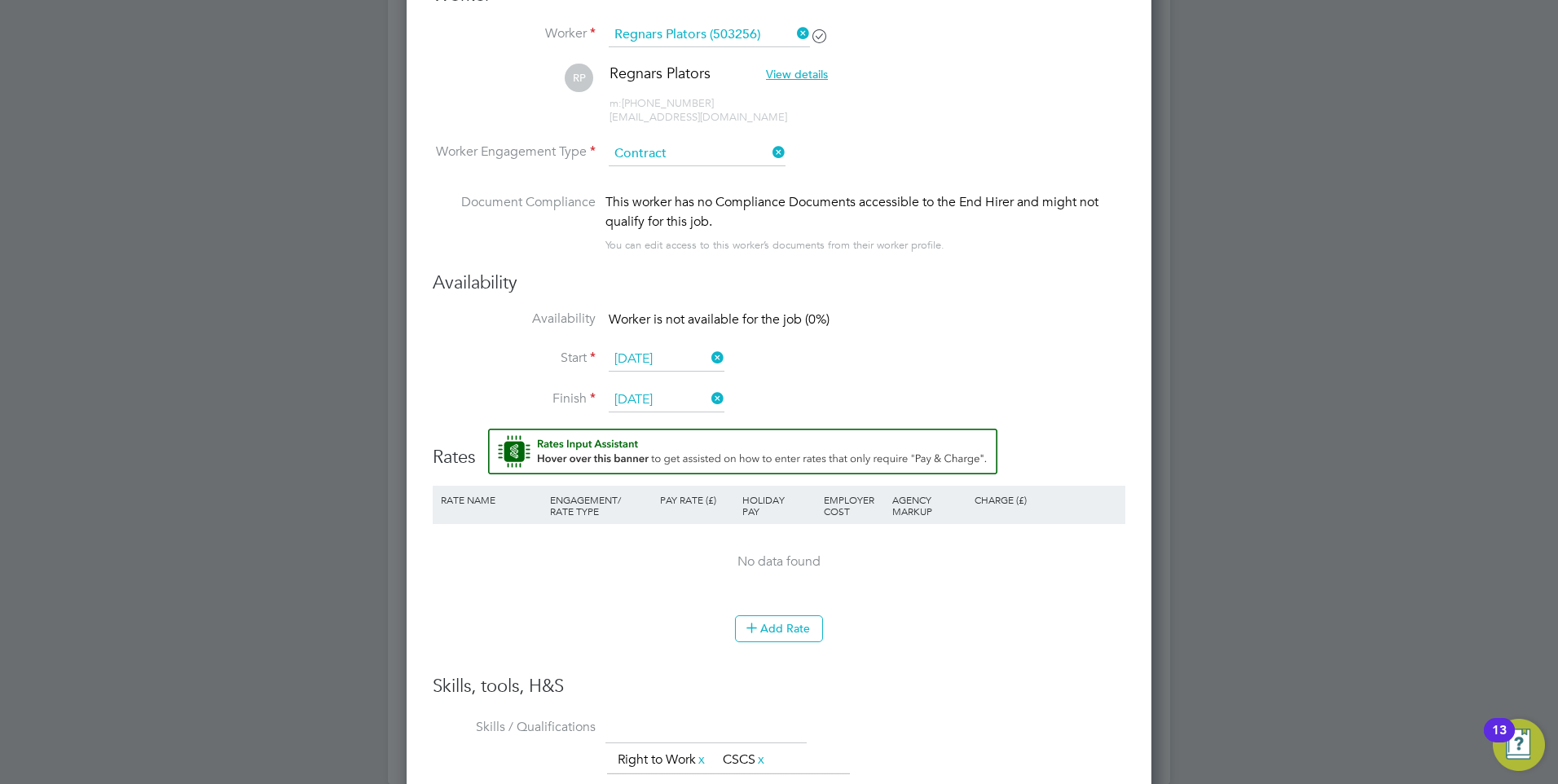
scroll to position [1435, 0]
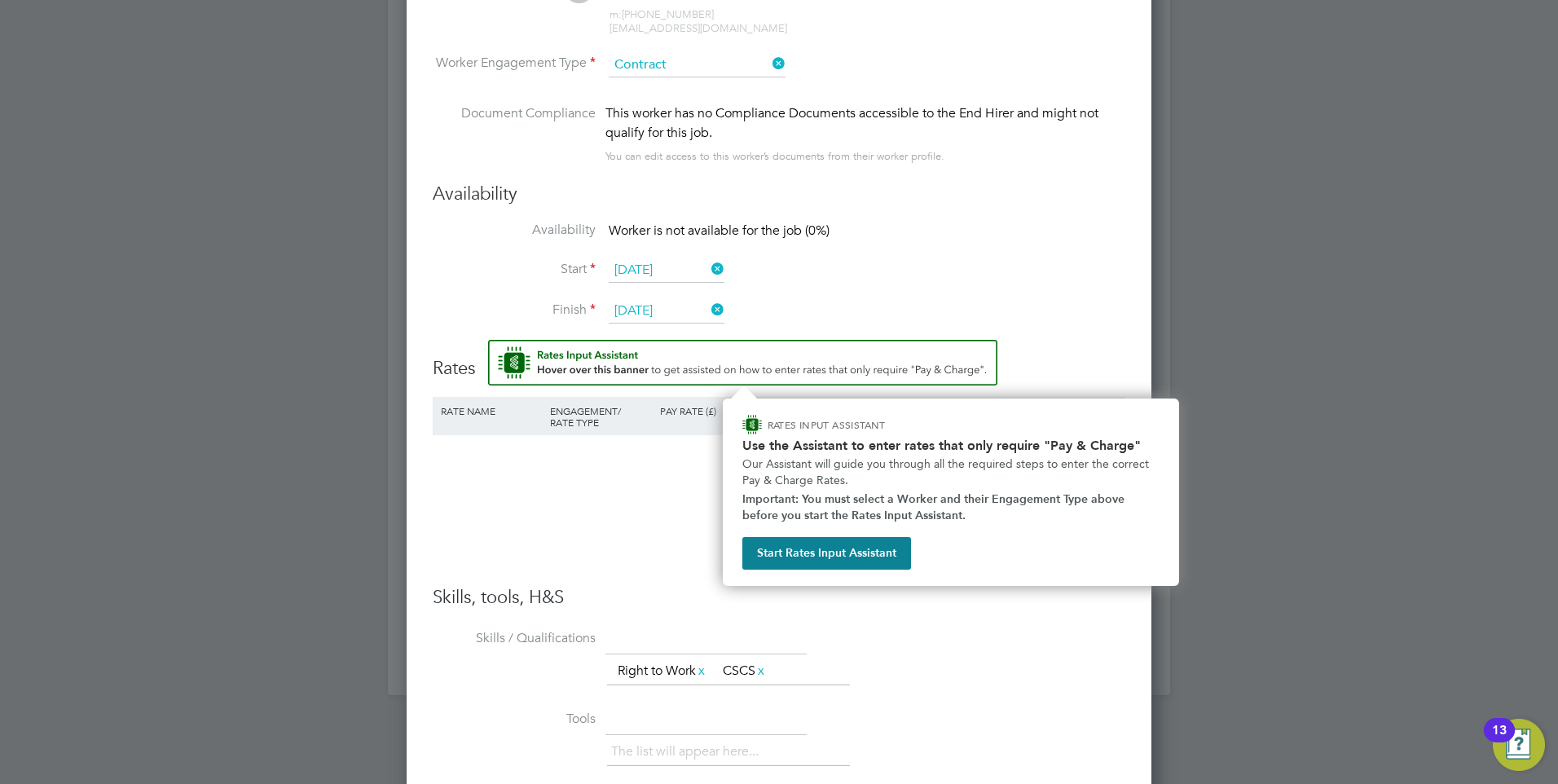
click at [629, 309] on input "01 Aug 2025" at bounding box center [666, 311] width 115 height 24
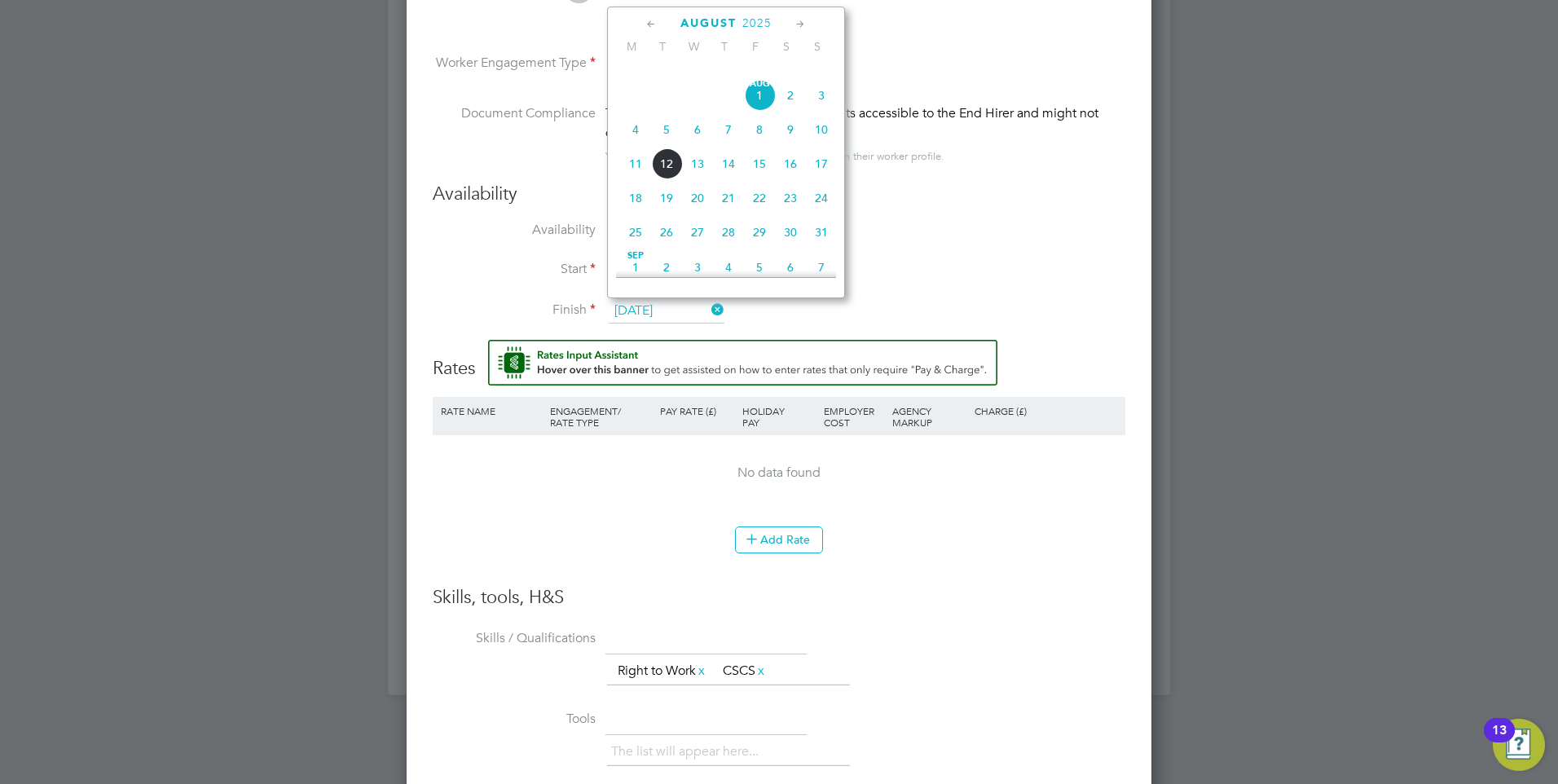
scroll to position [575, 0]
click at [823, 244] on span "7" at bounding box center [820, 230] width 31 height 31
type input "[DATE]"
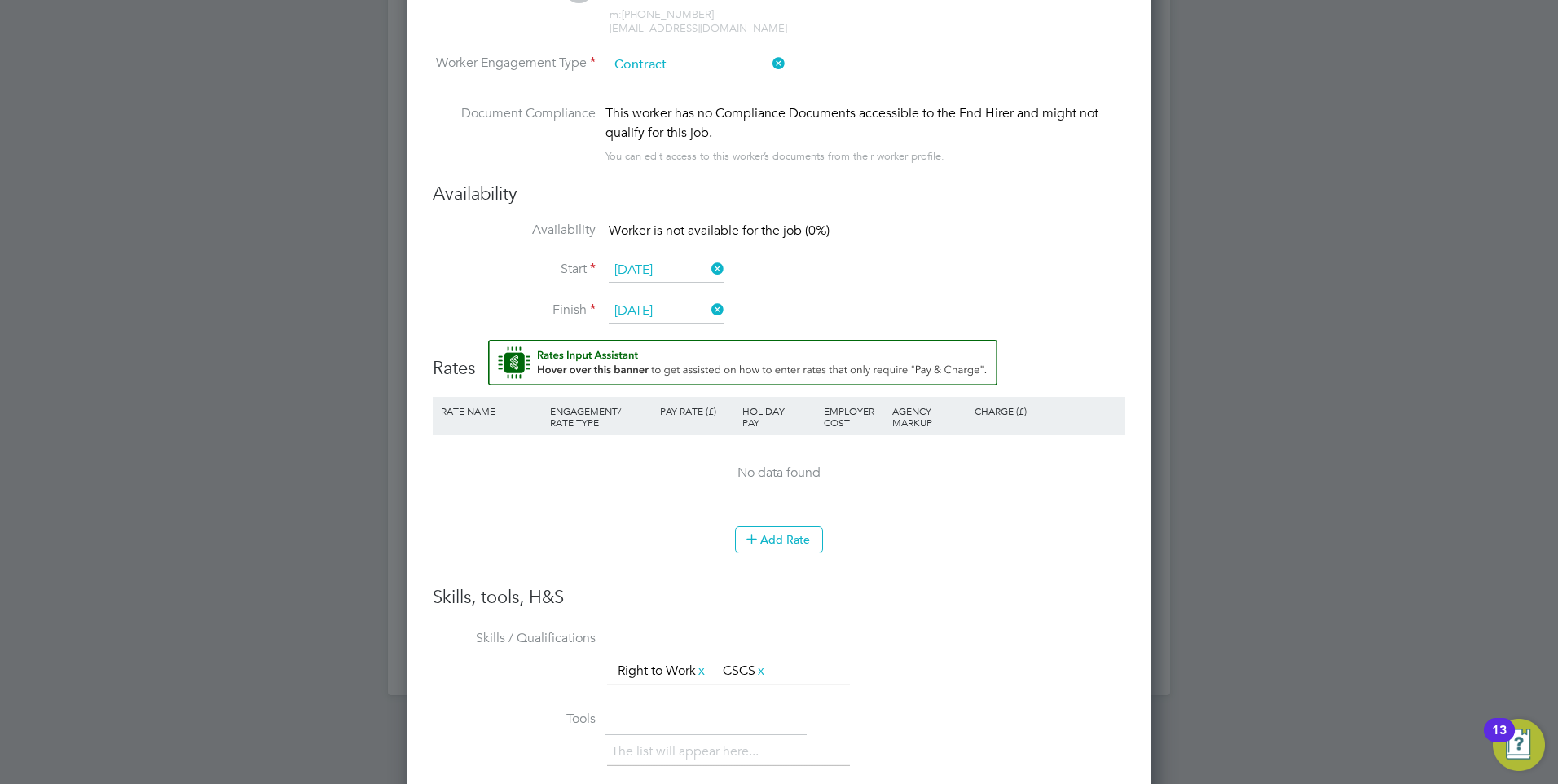
click at [604, 545] on div "Add Rate" at bounding box center [779, 539] width 693 height 26
click at [788, 541] on button "Add Rate" at bounding box center [779, 539] width 88 height 26
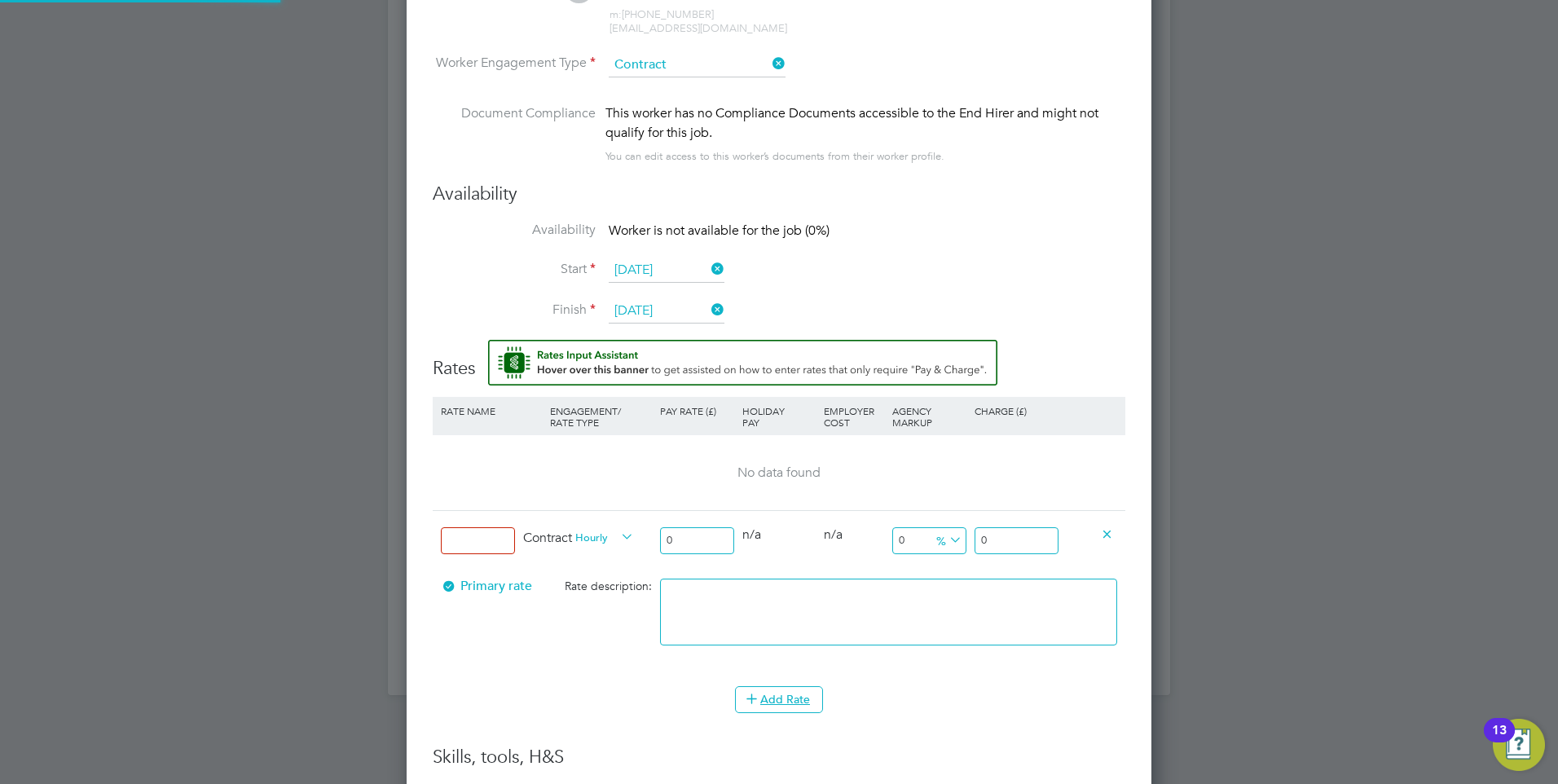
scroll to position [1507, 745]
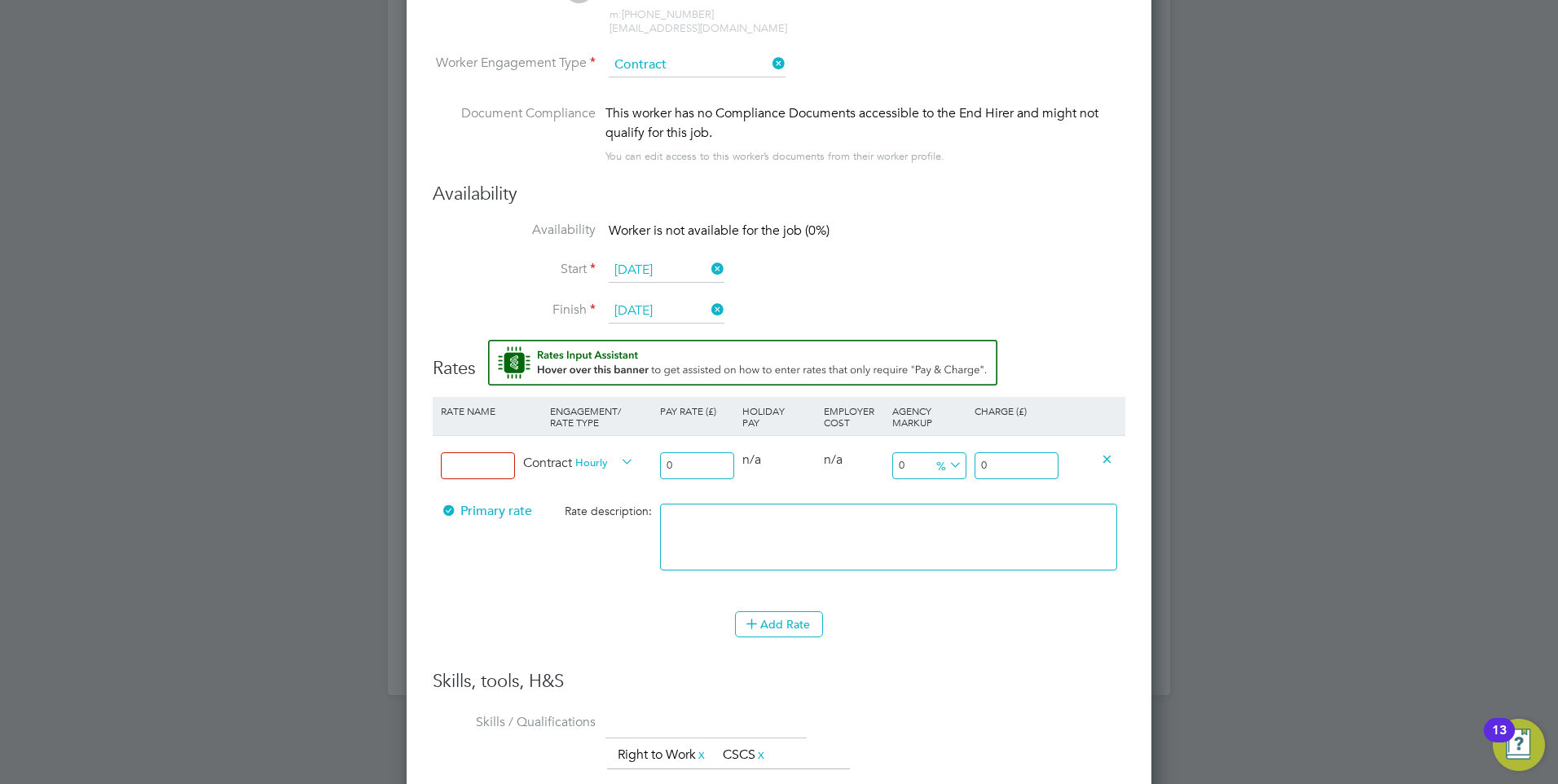
click at [488, 462] on input at bounding box center [478, 466] width 75 height 27
type input "Lab"
drag, startPoint x: 696, startPoint y: 454, endPoint x: 404, endPoint y: 430, distance: 293.0
click at [552, 458] on div "Lab Contract Hourly 0 0 n/a 0 n/a 0 0 % 0" at bounding box center [779, 465] width 693 height 61
type input "1"
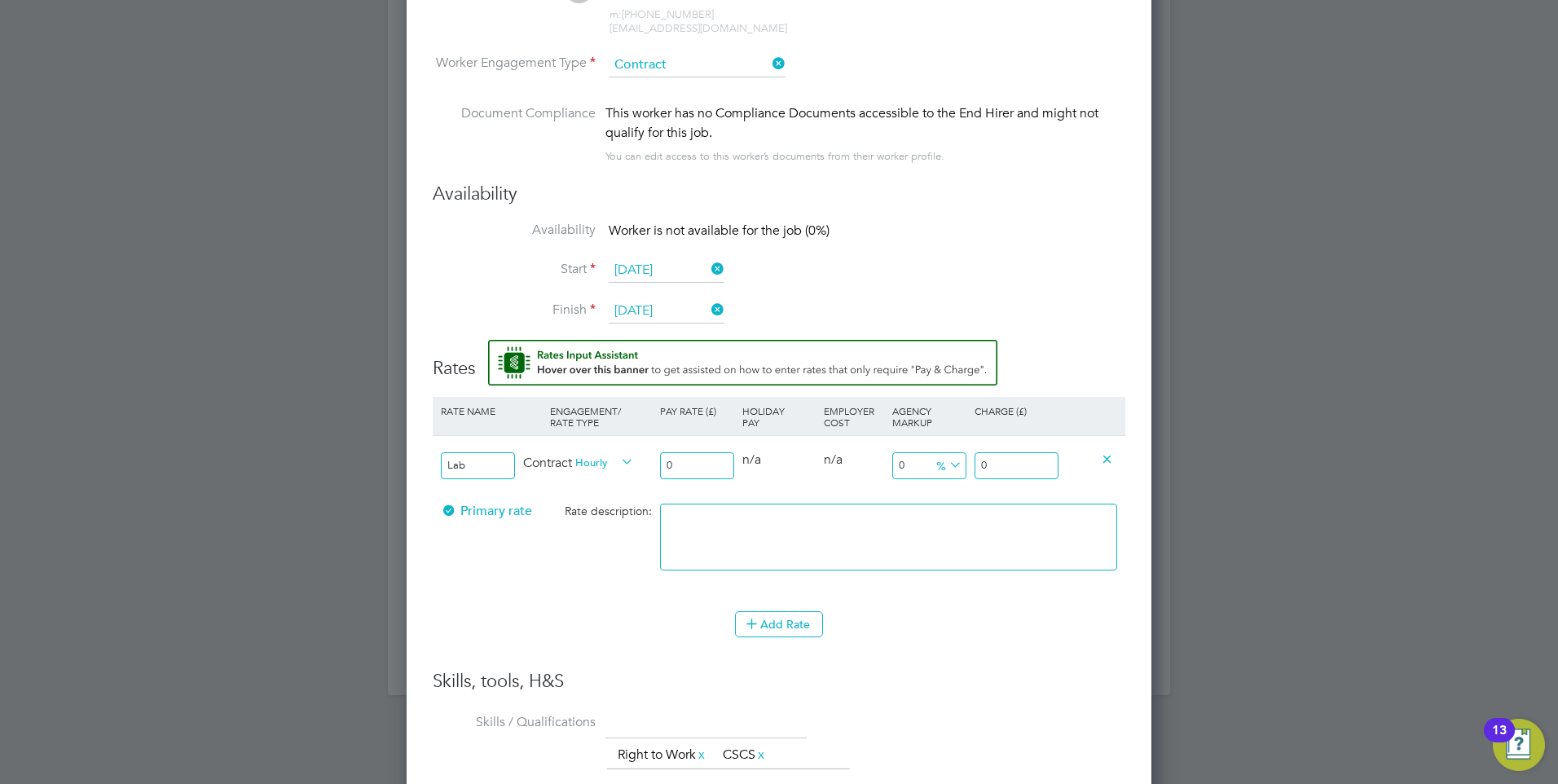
type input "1"
type input "15"
type input "15.6"
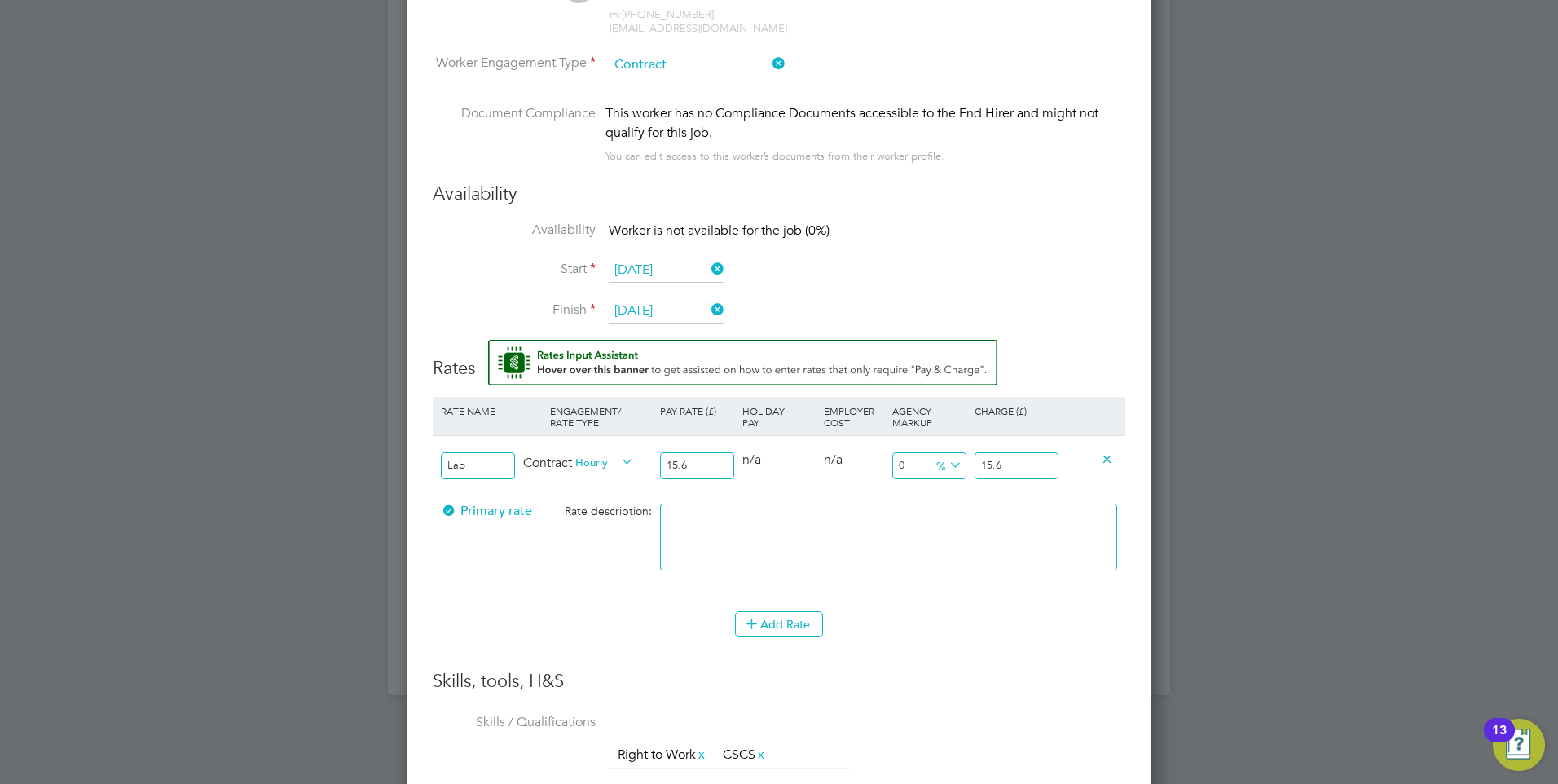
type input "15.68"
type input "-93.62244897959184"
type input "1"
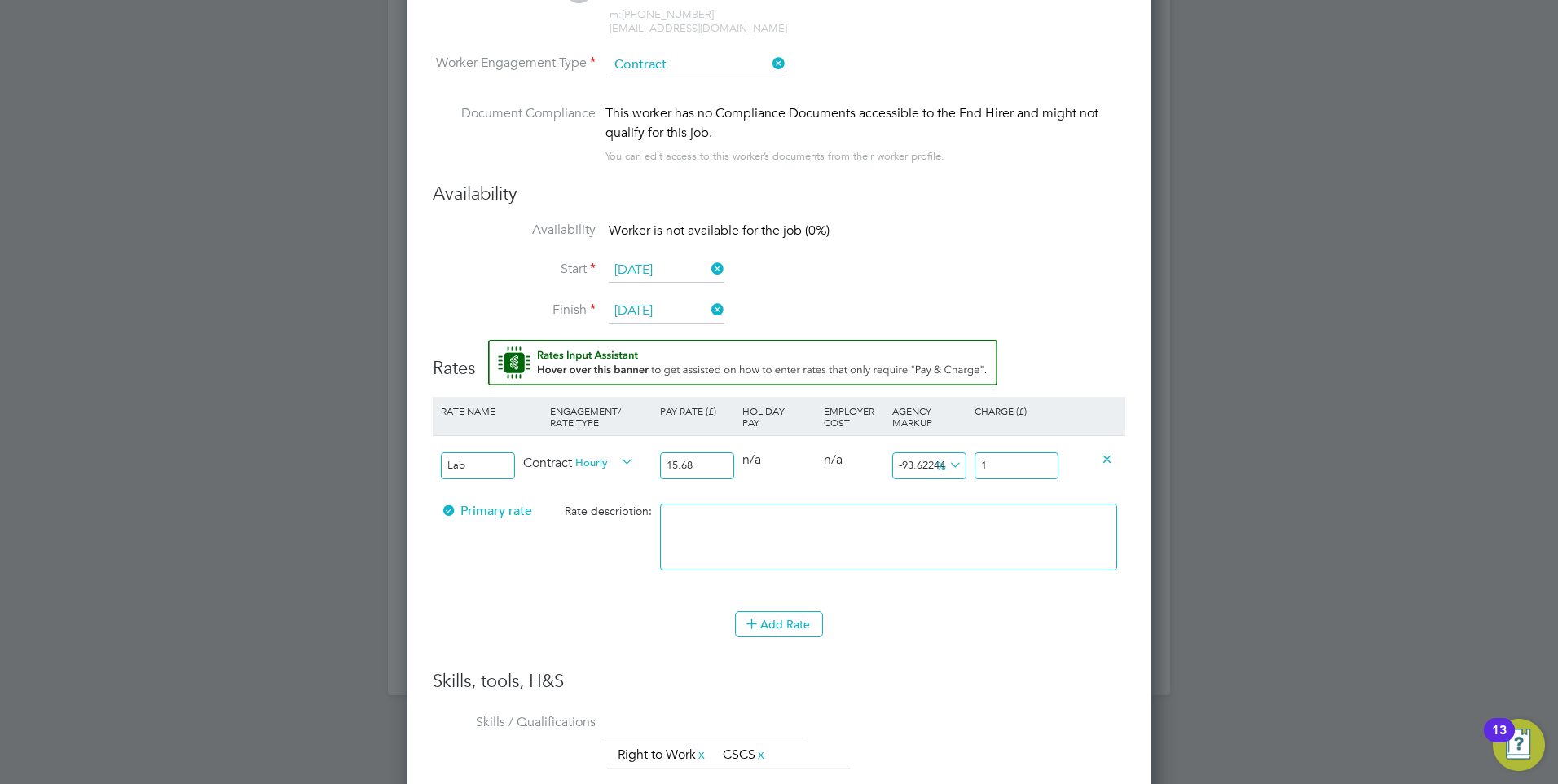
type input "14.795918367346939"
type input "18"
type input "19.260204081632654"
type input "18.7"
type input "19.323979591836736"
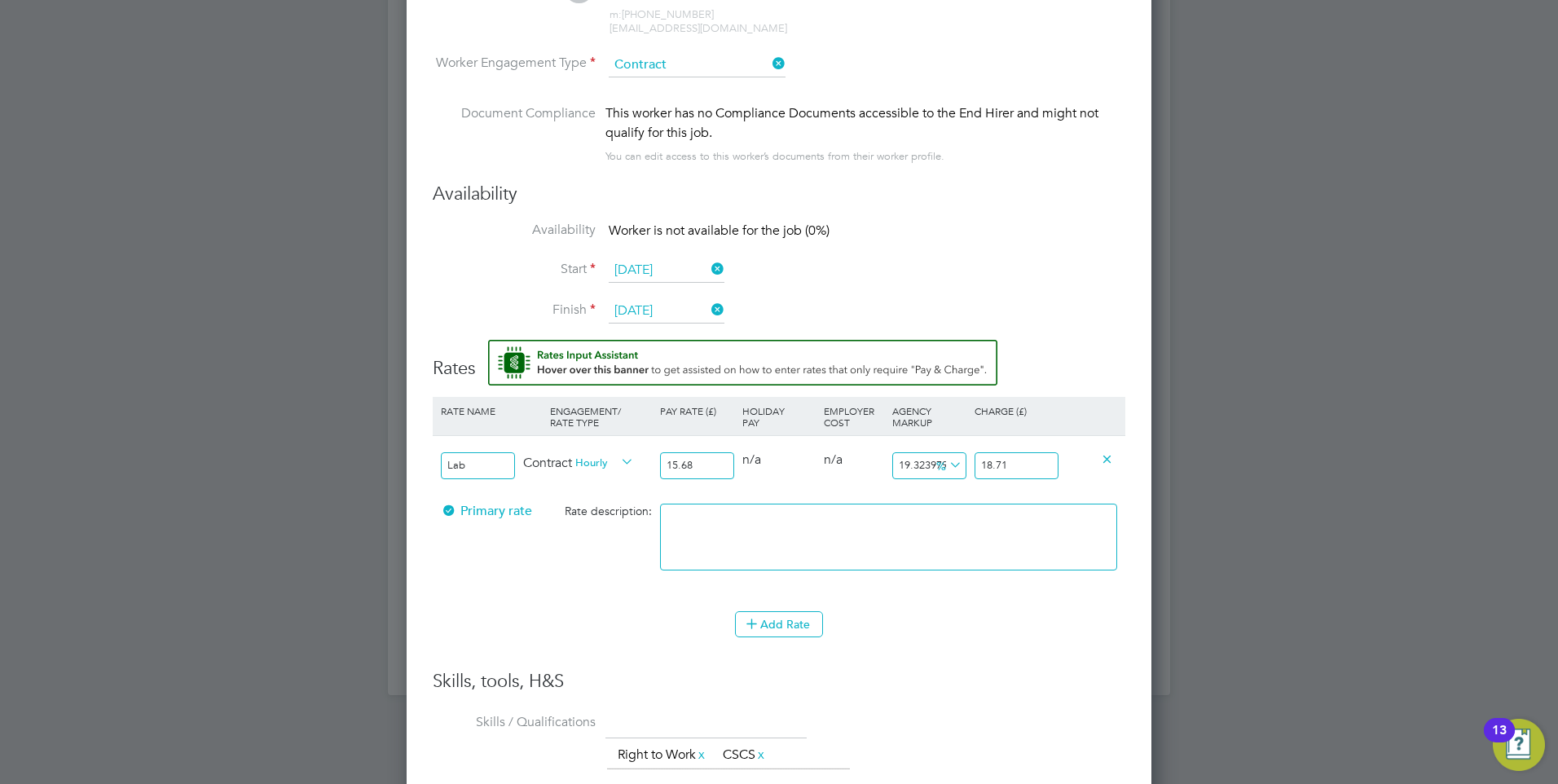
type input "18.71"
drag, startPoint x: 698, startPoint y: 462, endPoint x: 506, endPoint y: 453, distance: 192.2
click at [515, 459] on div "Lab Contract Hourly 15.68 0 n/a 0 n/a 19.323979591836736 3.03 % 18.71" at bounding box center [779, 465] width 693 height 61
type input "1"
type input "1.1932397959183674"
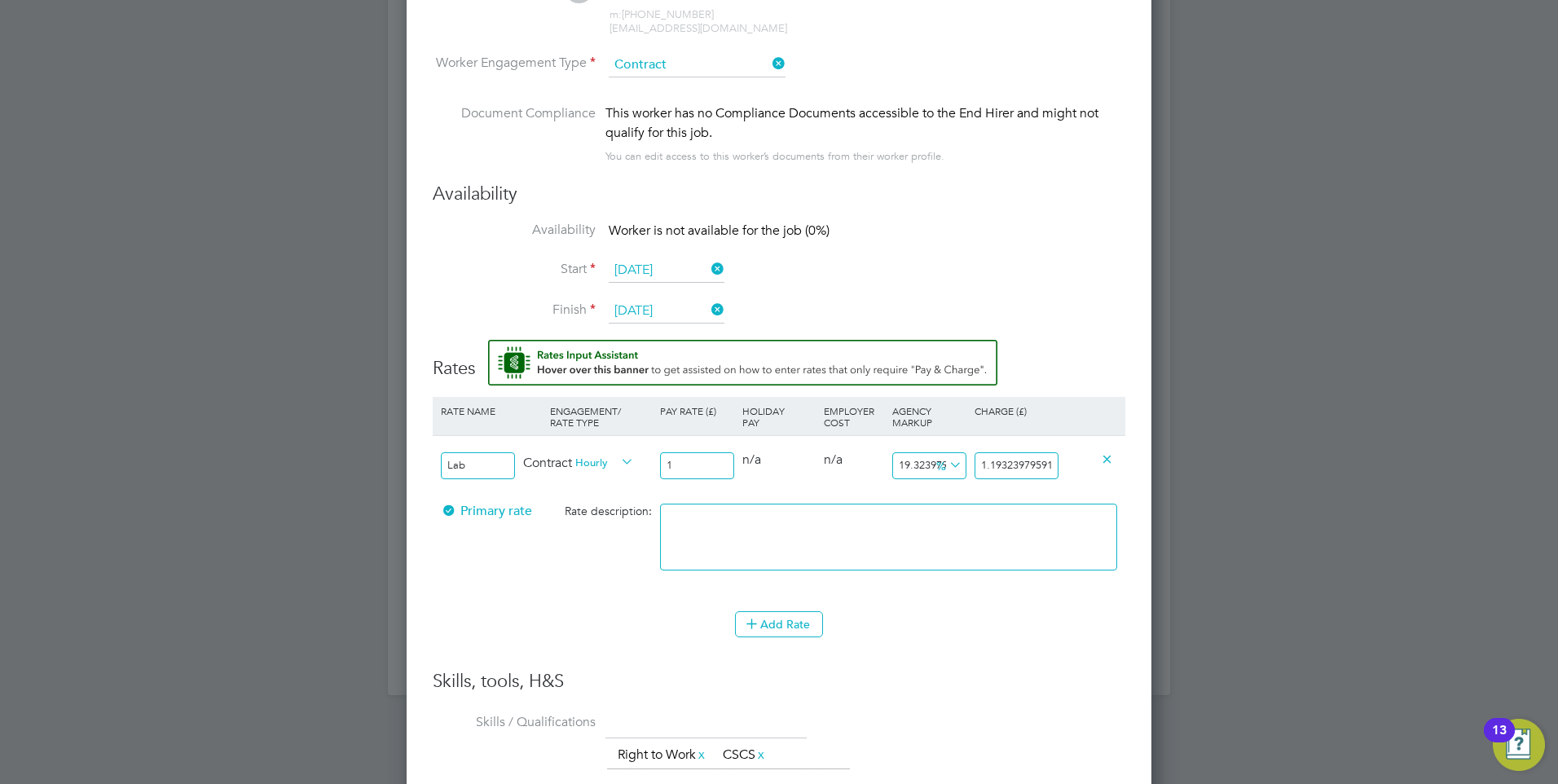
type input "16"
type input "19.091836734693878"
type input "16.5"
type input "19.68845663265306"
type input "16.58"
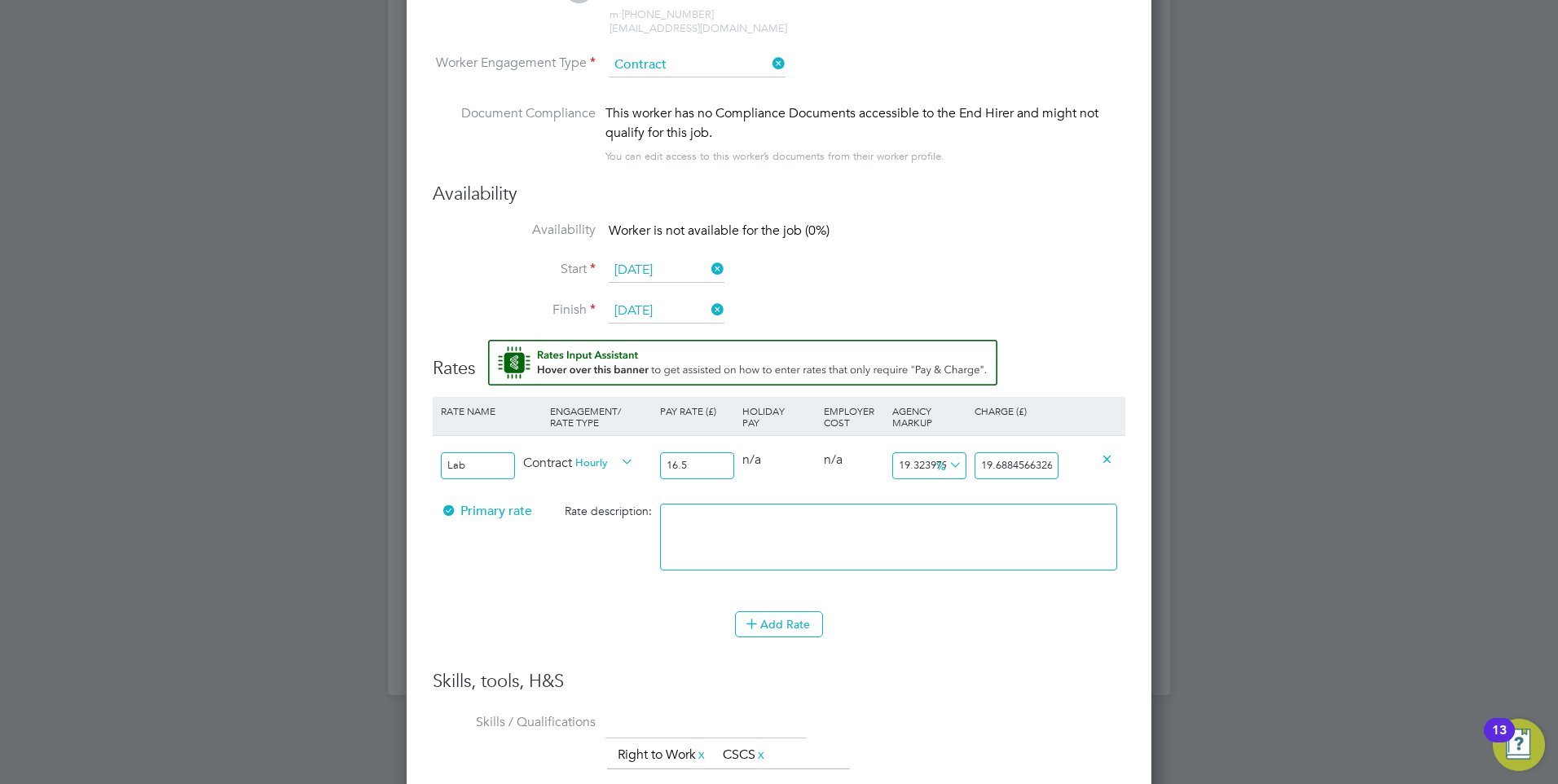
type input "19.78391581632653"
type input "16.58"
click at [1029, 467] on input "19.78391581632653" at bounding box center [1016, 466] width 84 height 27
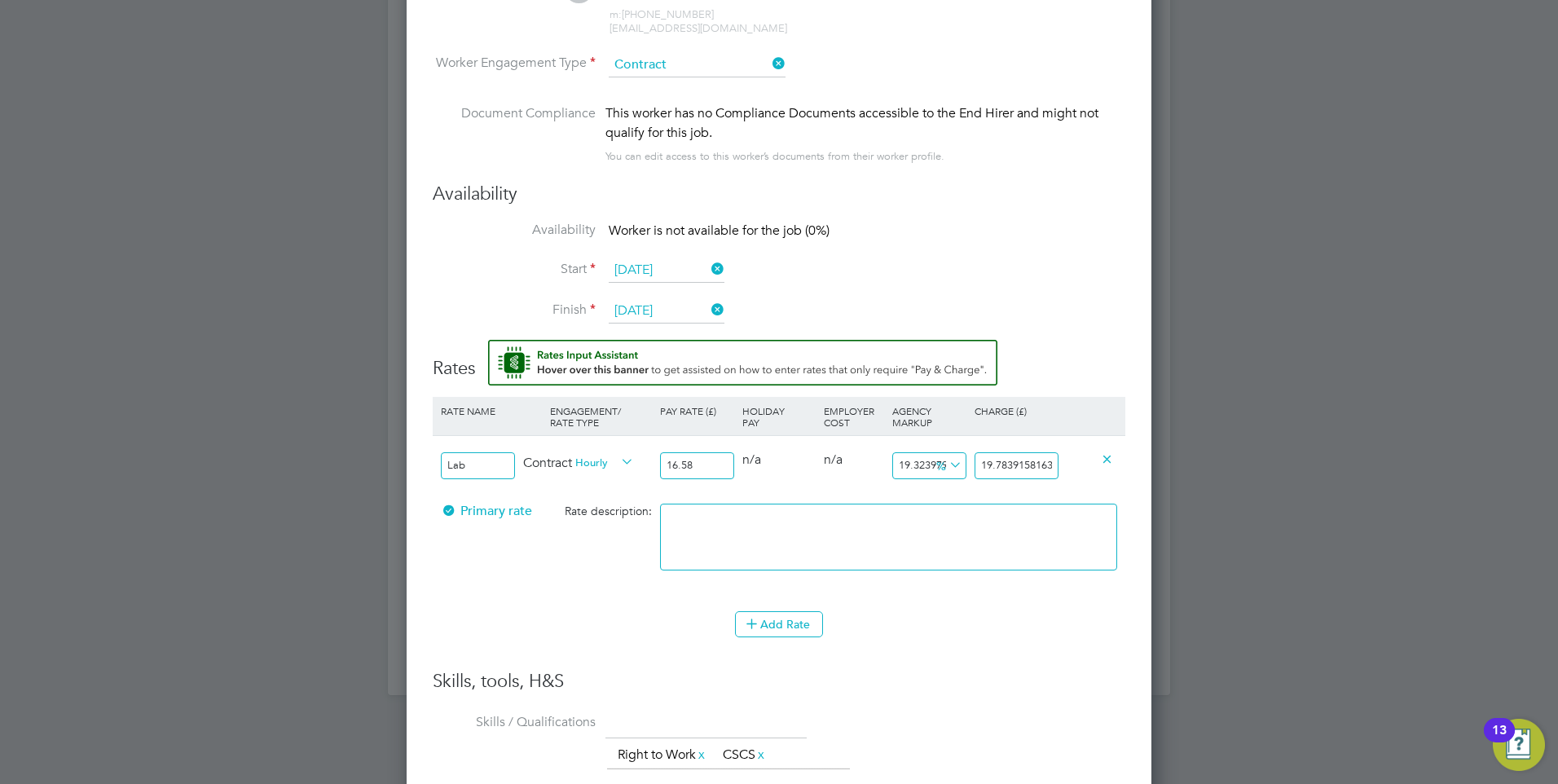
type input "-93.9686369119421"
type input "1"
type input "8.56453558504222"
type input "18"
type input "12.78648974668275"
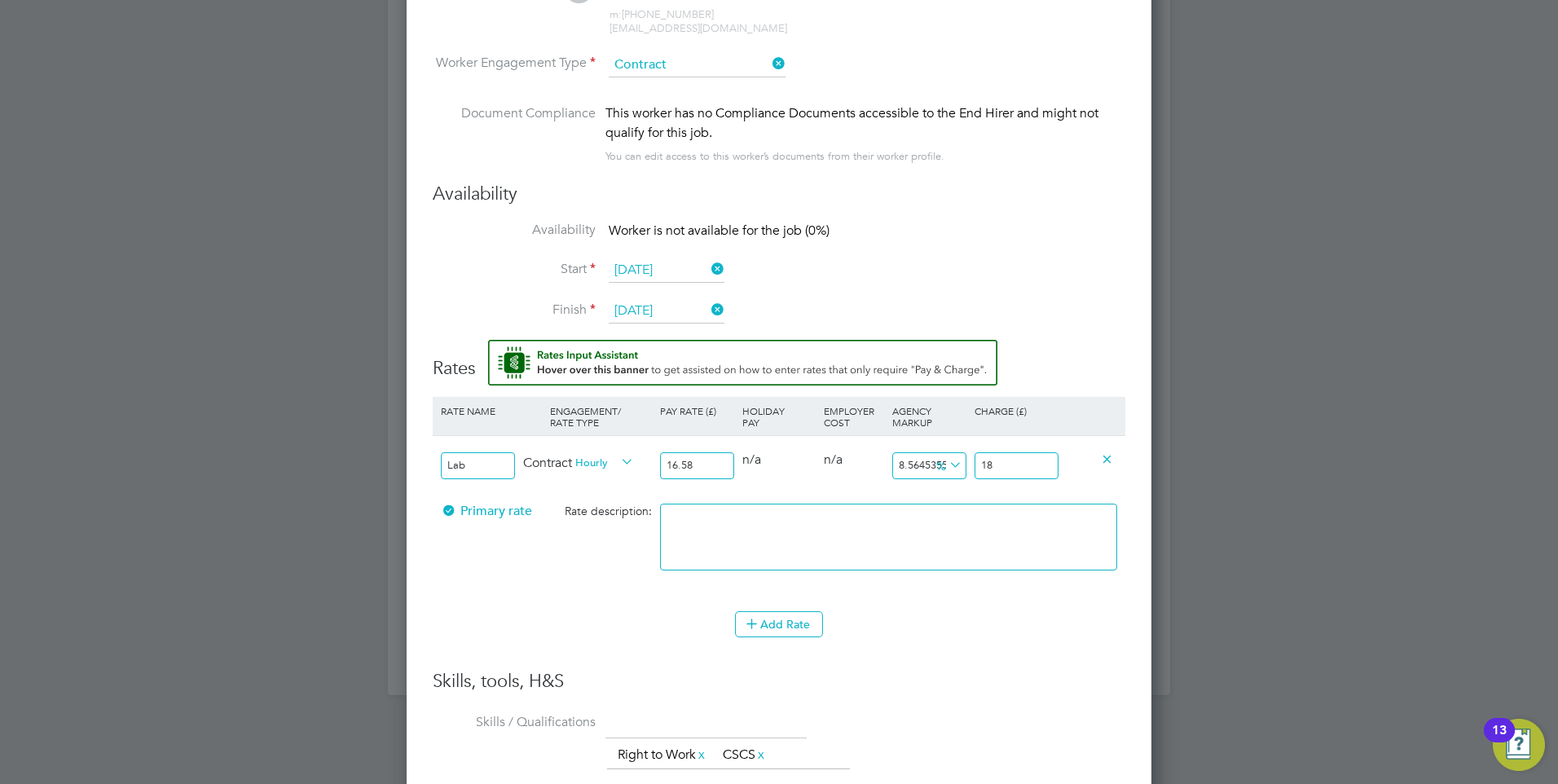
type input "18.7"
type input "12.84680337756333"
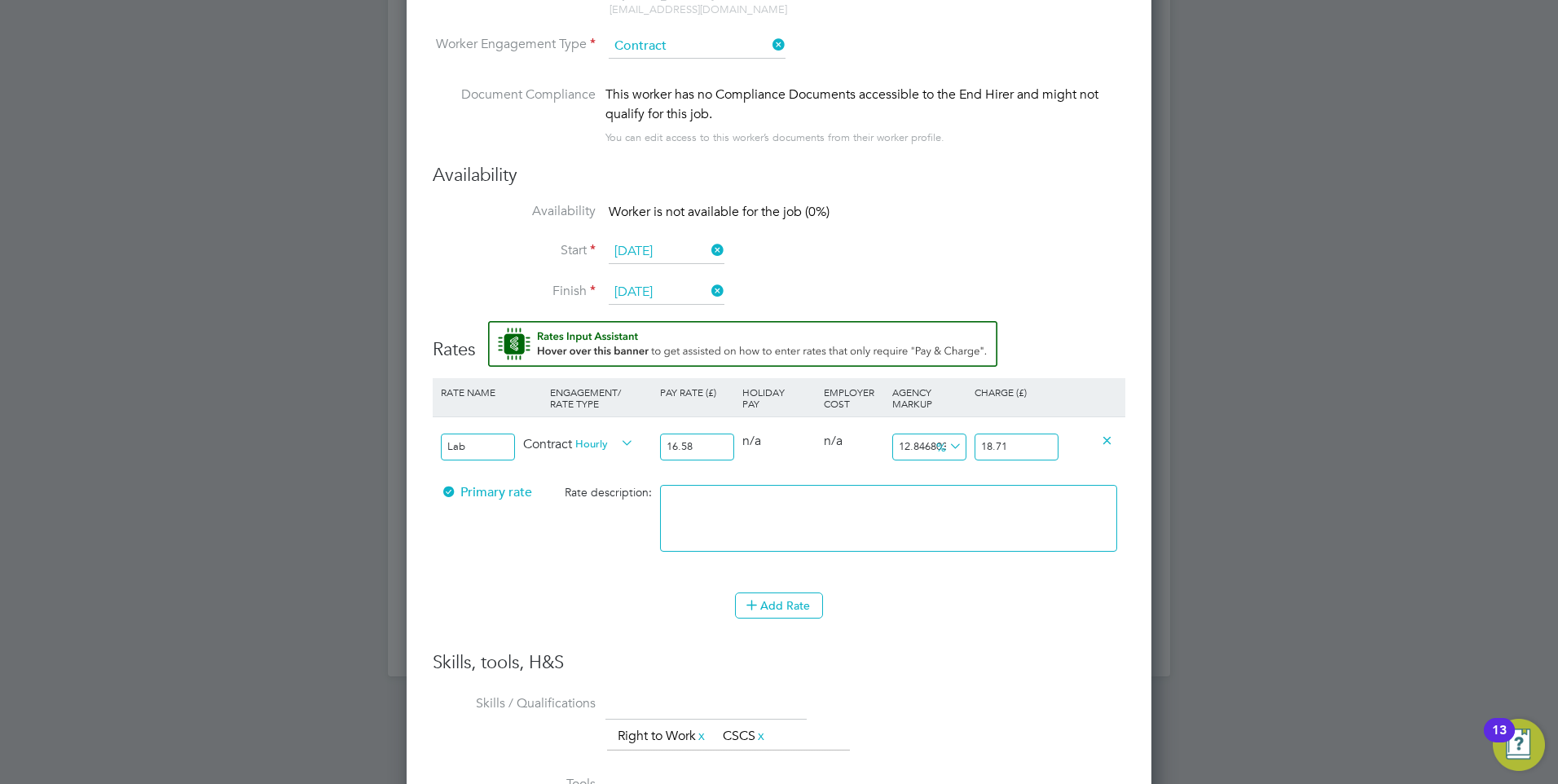
scroll to position [1845, 0]
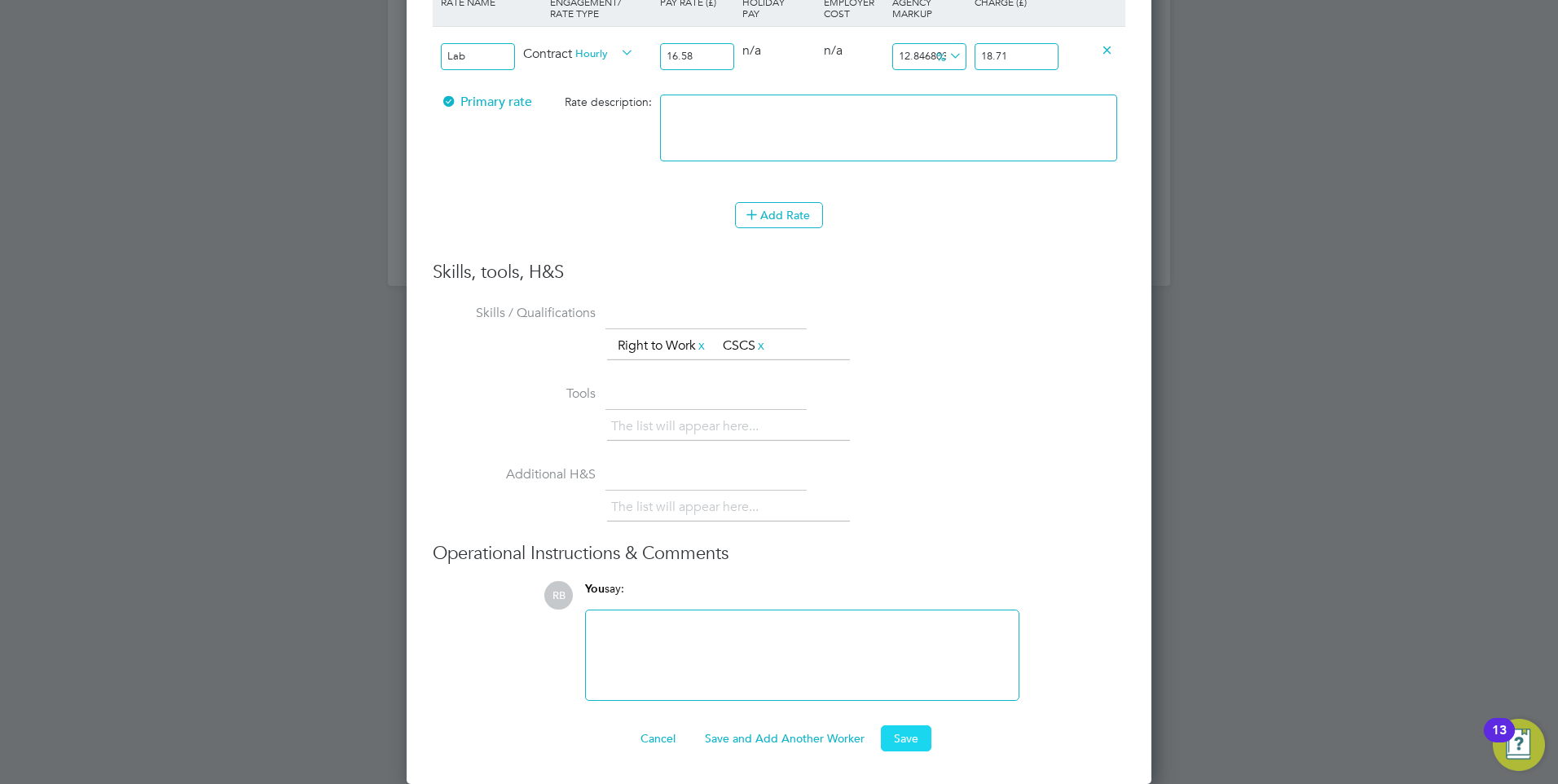
type input "18.71"
click at [884, 731] on button "Save" at bounding box center [906, 738] width 50 height 26
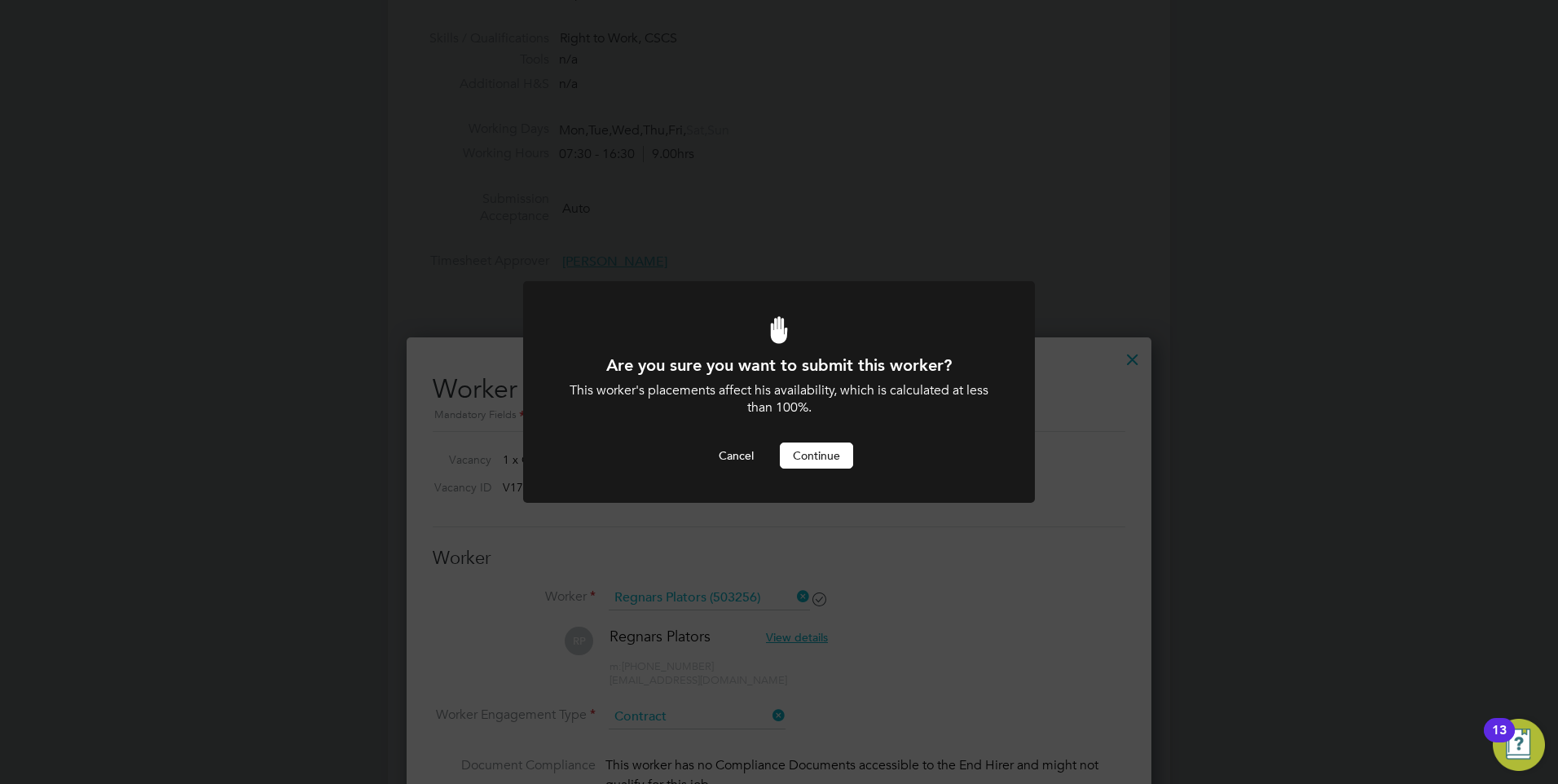
scroll to position [0, 0]
click at [817, 445] on button "Continue" at bounding box center [816, 455] width 74 height 26
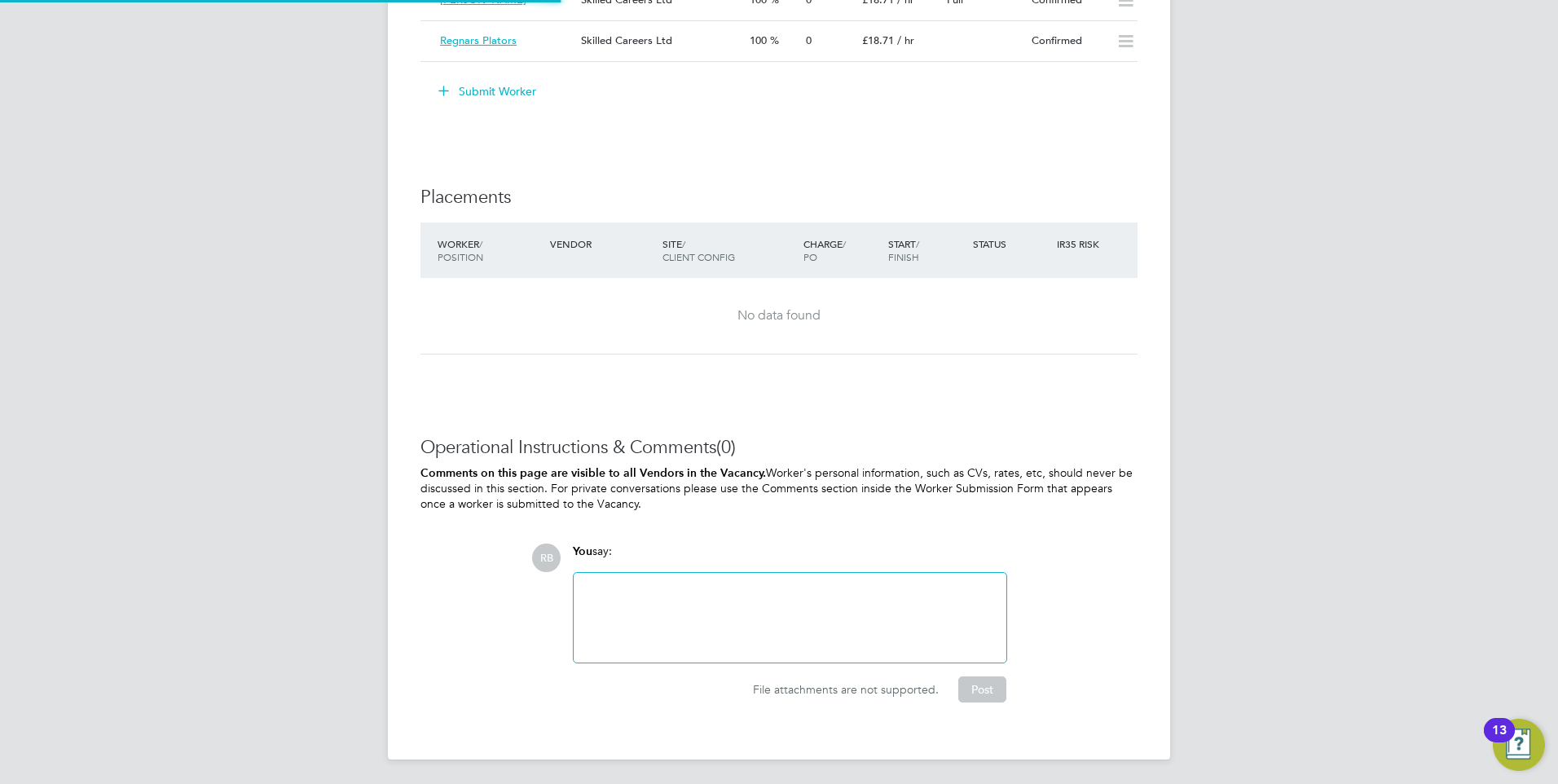
scroll to position [8, 8]
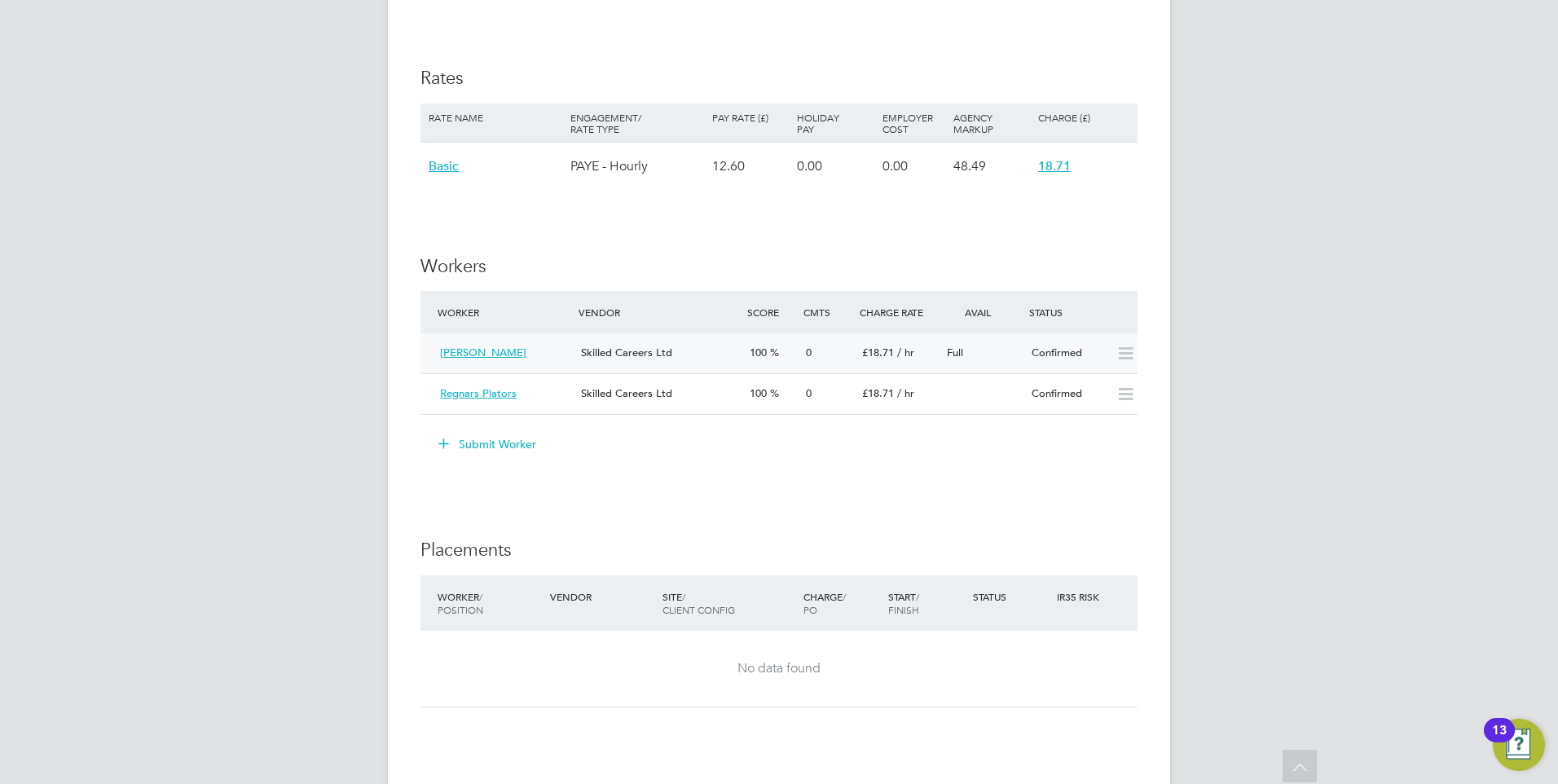
click at [644, 352] on span "Skilled Careers Ltd" at bounding box center [627, 352] width 91 height 14
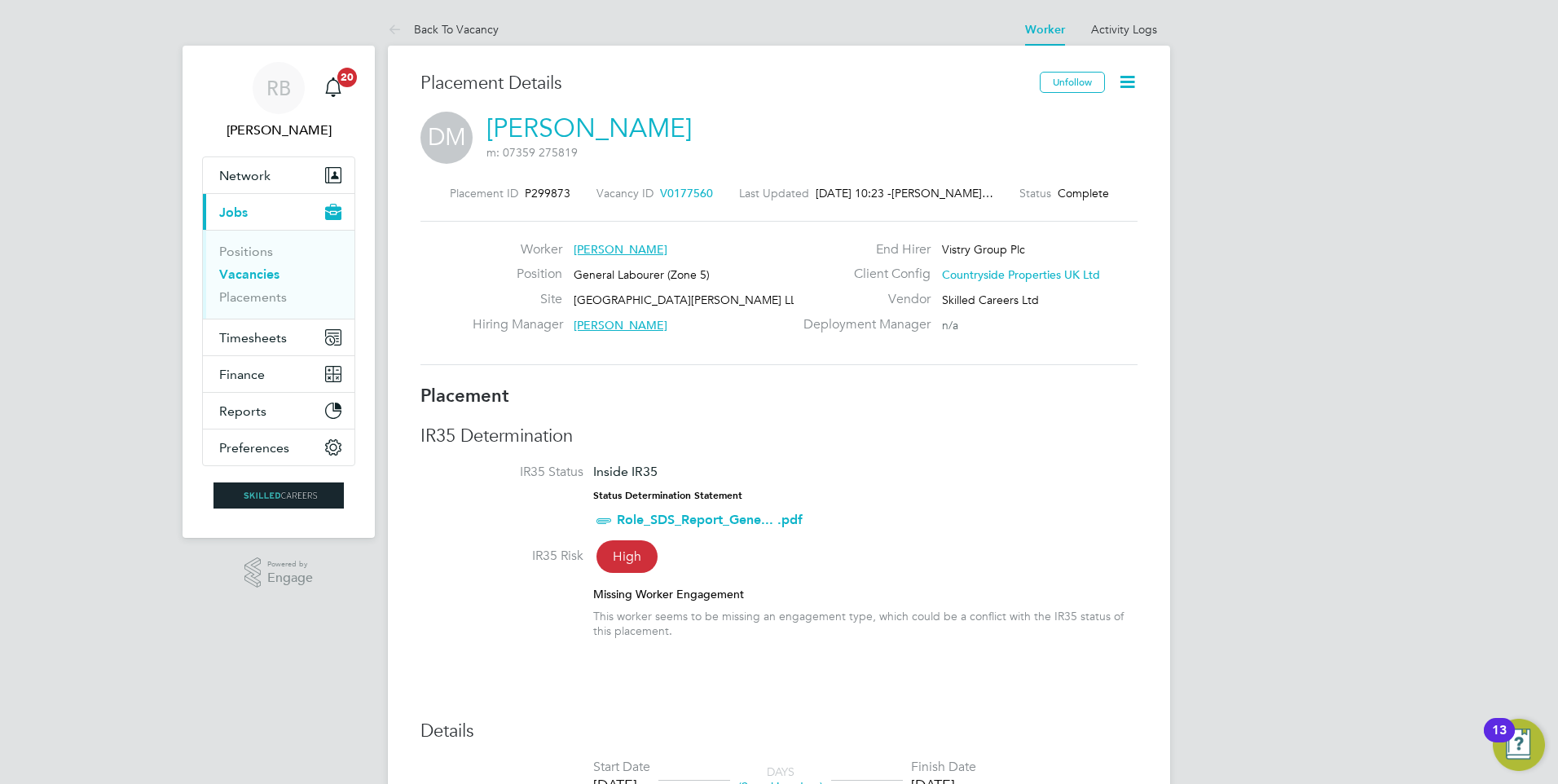
click at [1131, 83] on icon at bounding box center [1127, 82] width 20 height 20
click at [1067, 119] on li "Edit Placement e" at bounding box center [1074, 120] width 120 height 22
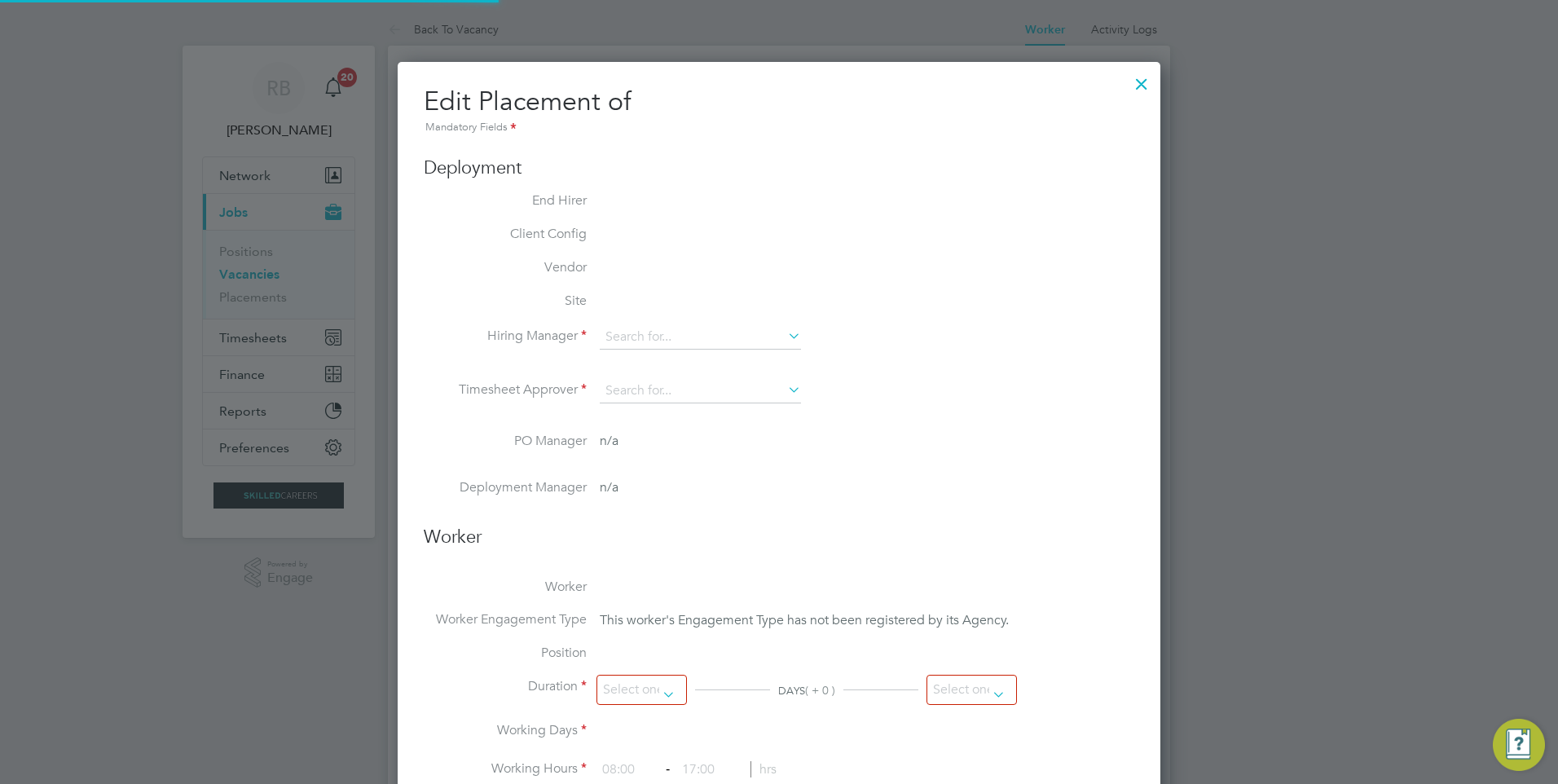
type input "[PERSON_NAME]"
type input "31 Jul 2025"
type input "01 Aug 2025"
type input "07:30"
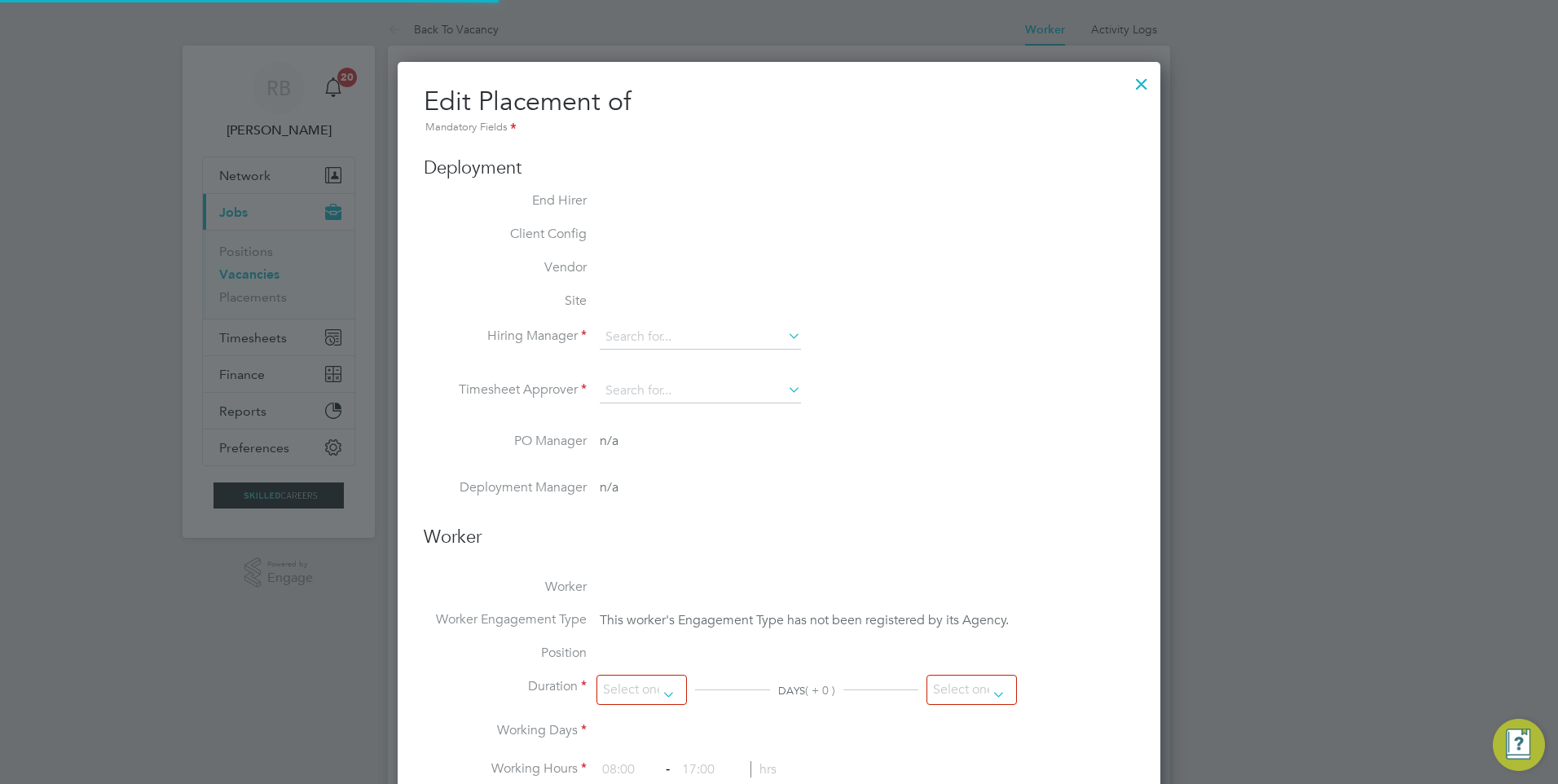
type input "16:30"
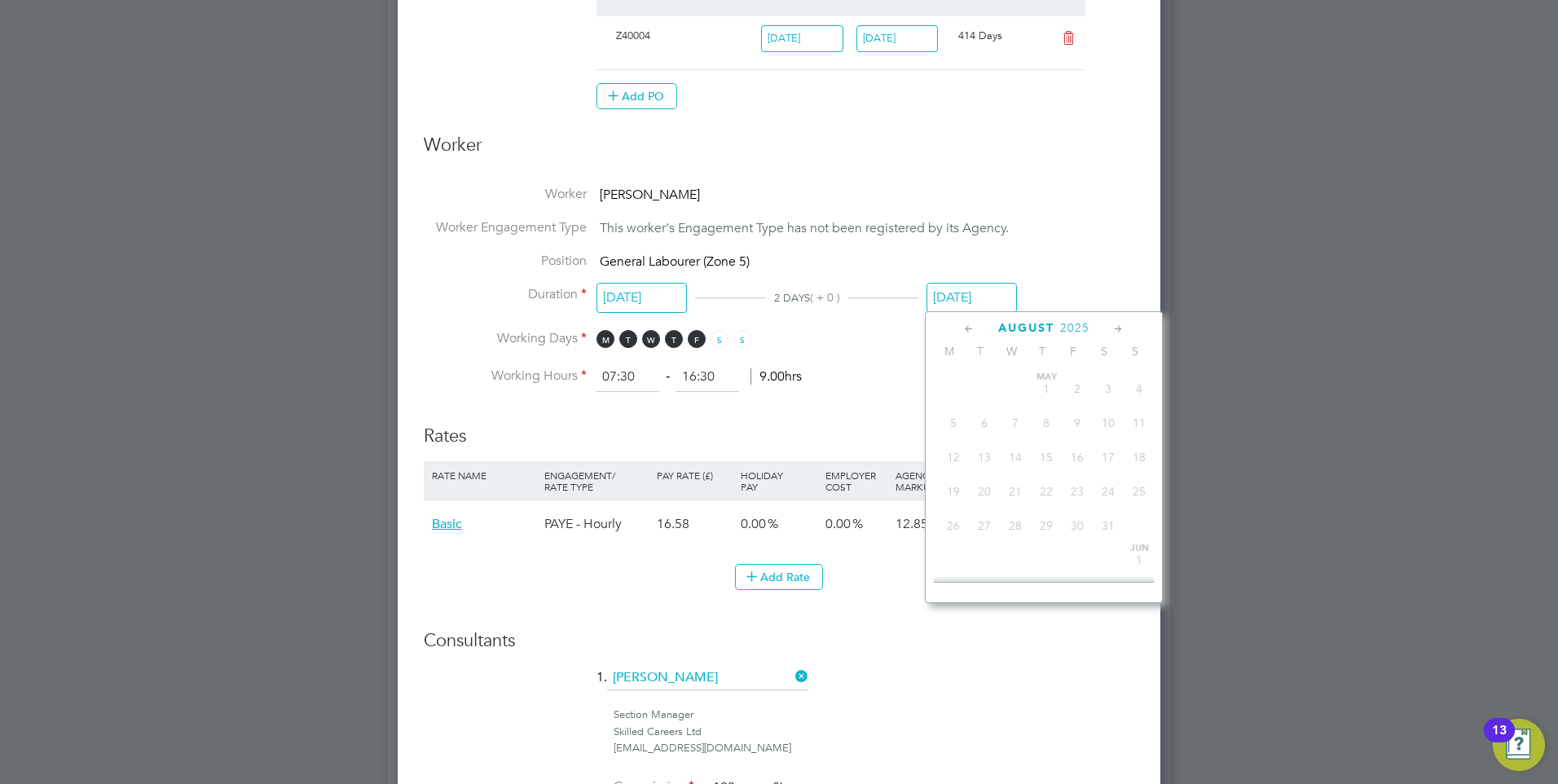
click at [960, 298] on input "01 Aug 2025" at bounding box center [971, 298] width 90 height 30
click at [1139, 418] on span "26" at bounding box center [1138, 402] width 31 height 31
type input "26 Oct 2025"
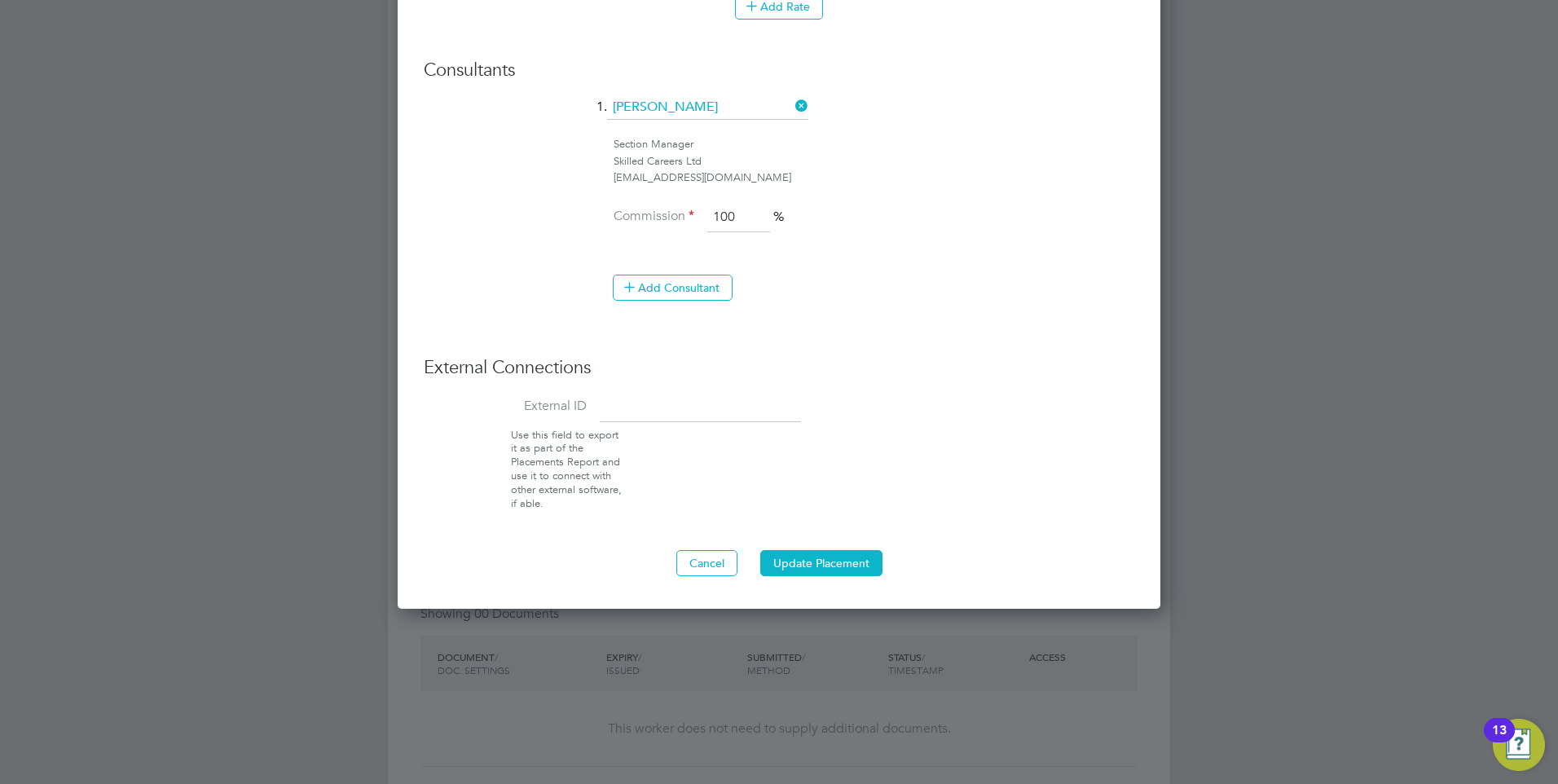
click at [840, 561] on button "Update Placement" at bounding box center [820, 562] width 122 height 26
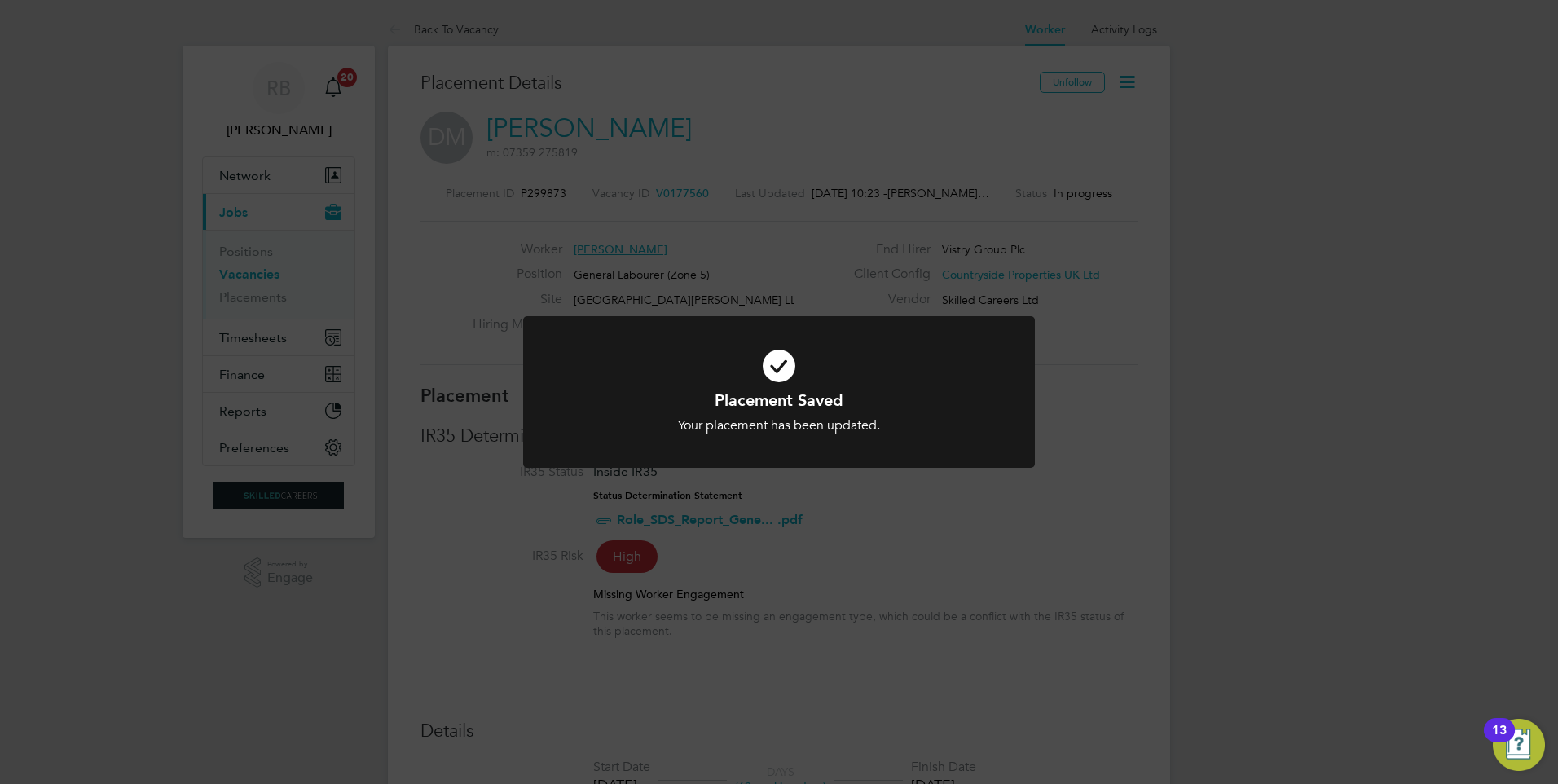
click at [885, 270] on div "Placement Saved Your placement has been updated. Cancel Okay" at bounding box center [779, 392] width 1558 height 784
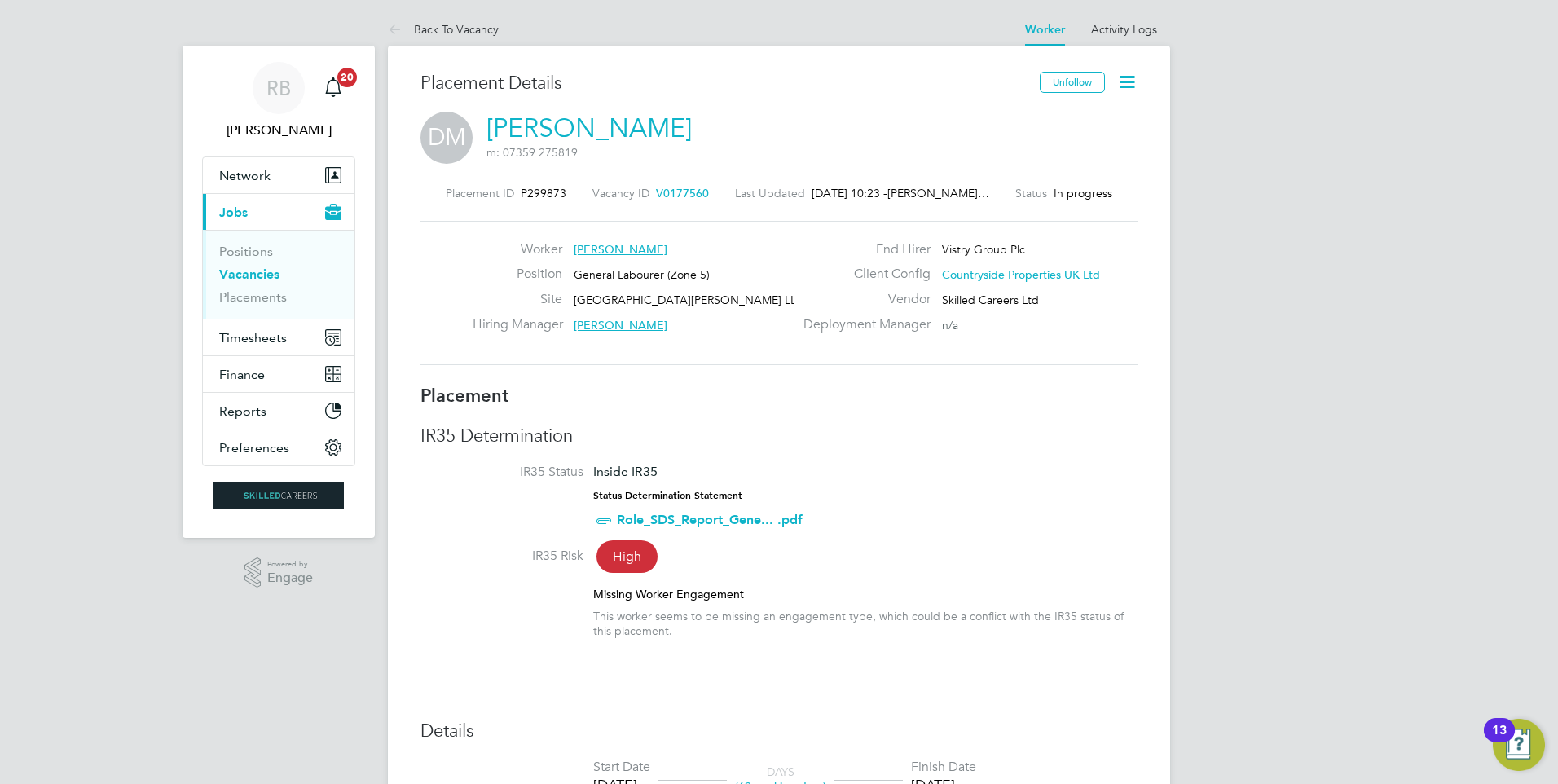
click at [270, 270] on link "Vacancies" at bounding box center [249, 274] width 61 height 16
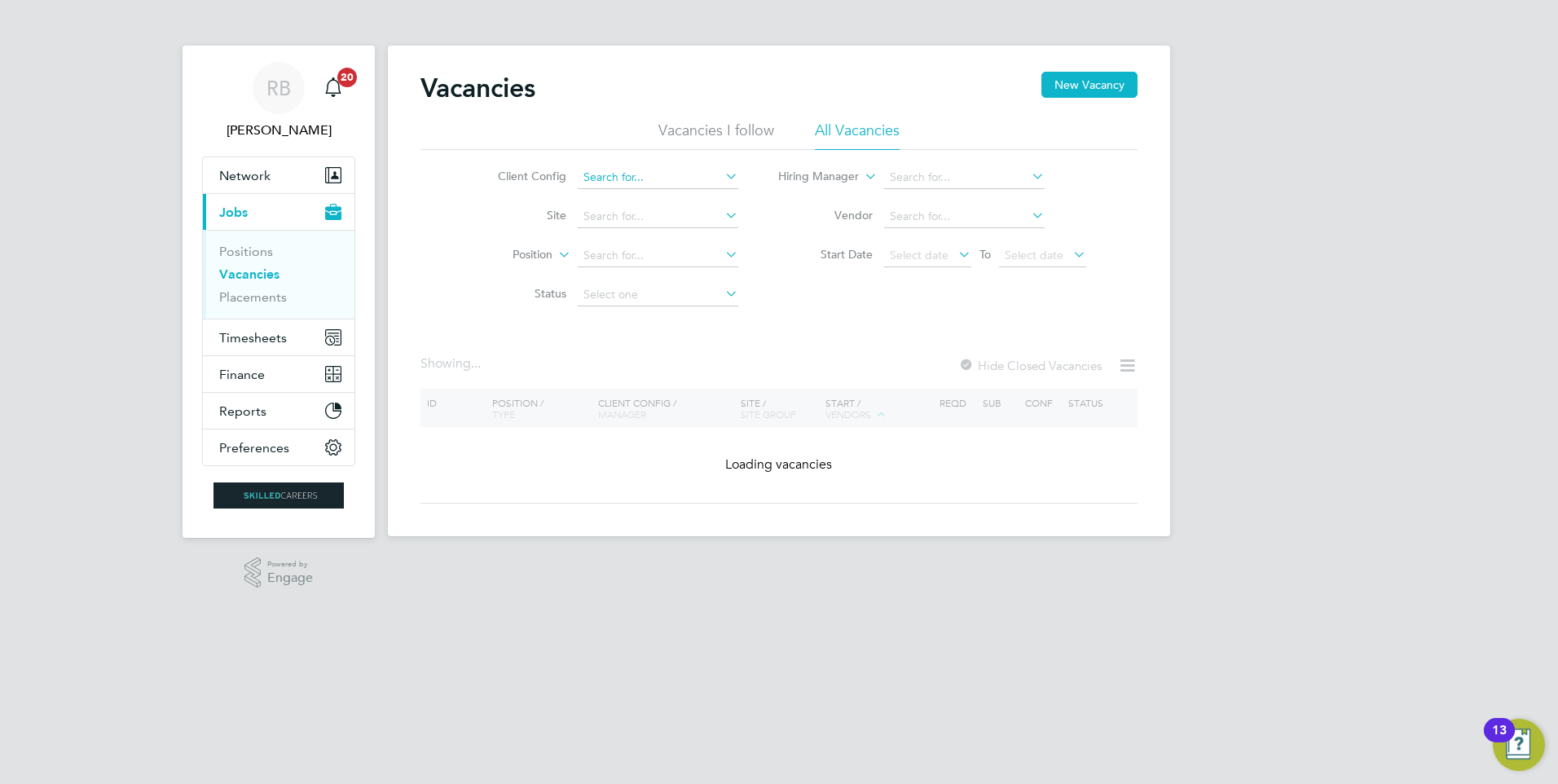
click at [670, 177] on input at bounding box center [657, 177] width 160 height 22
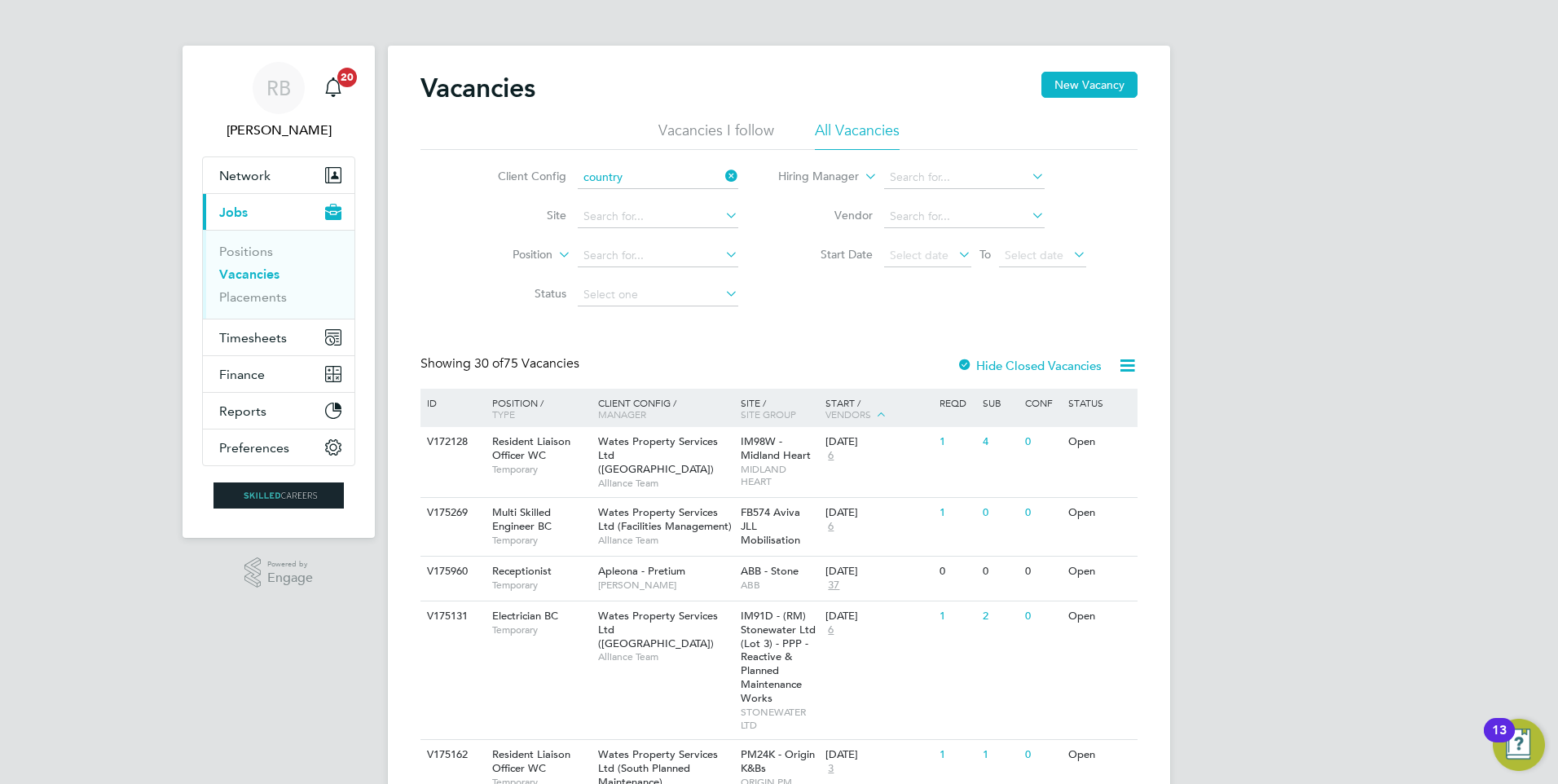
click at [698, 306] on li "Country side Properties UK Ltd" at bounding box center [760, 310] width 369 height 22
type input "Countryside Properties UK Ltd"
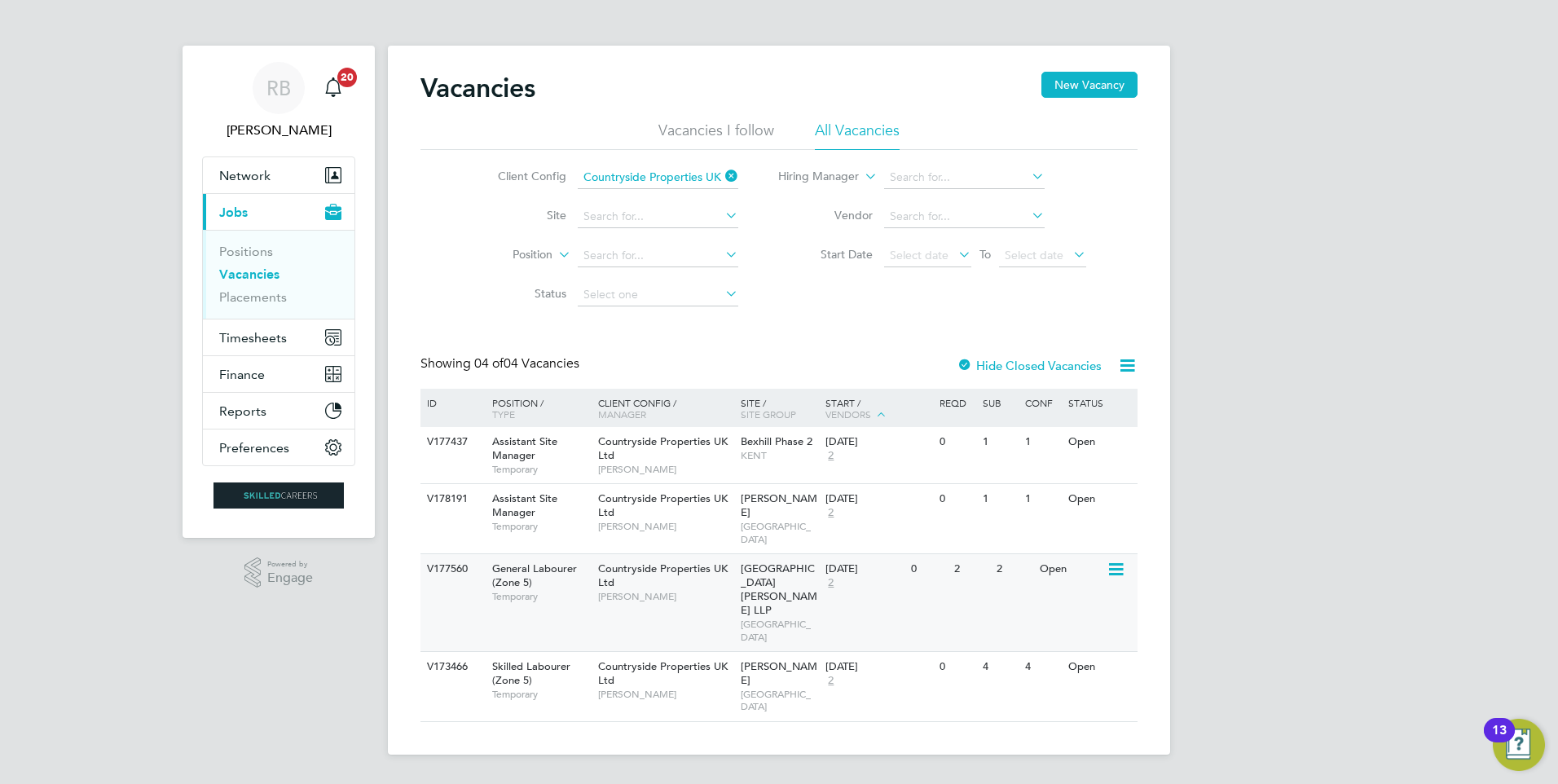
click at [701, 589] on span "[PERSON_NAME]" at bounding box center [665, 596] width 134 height 13
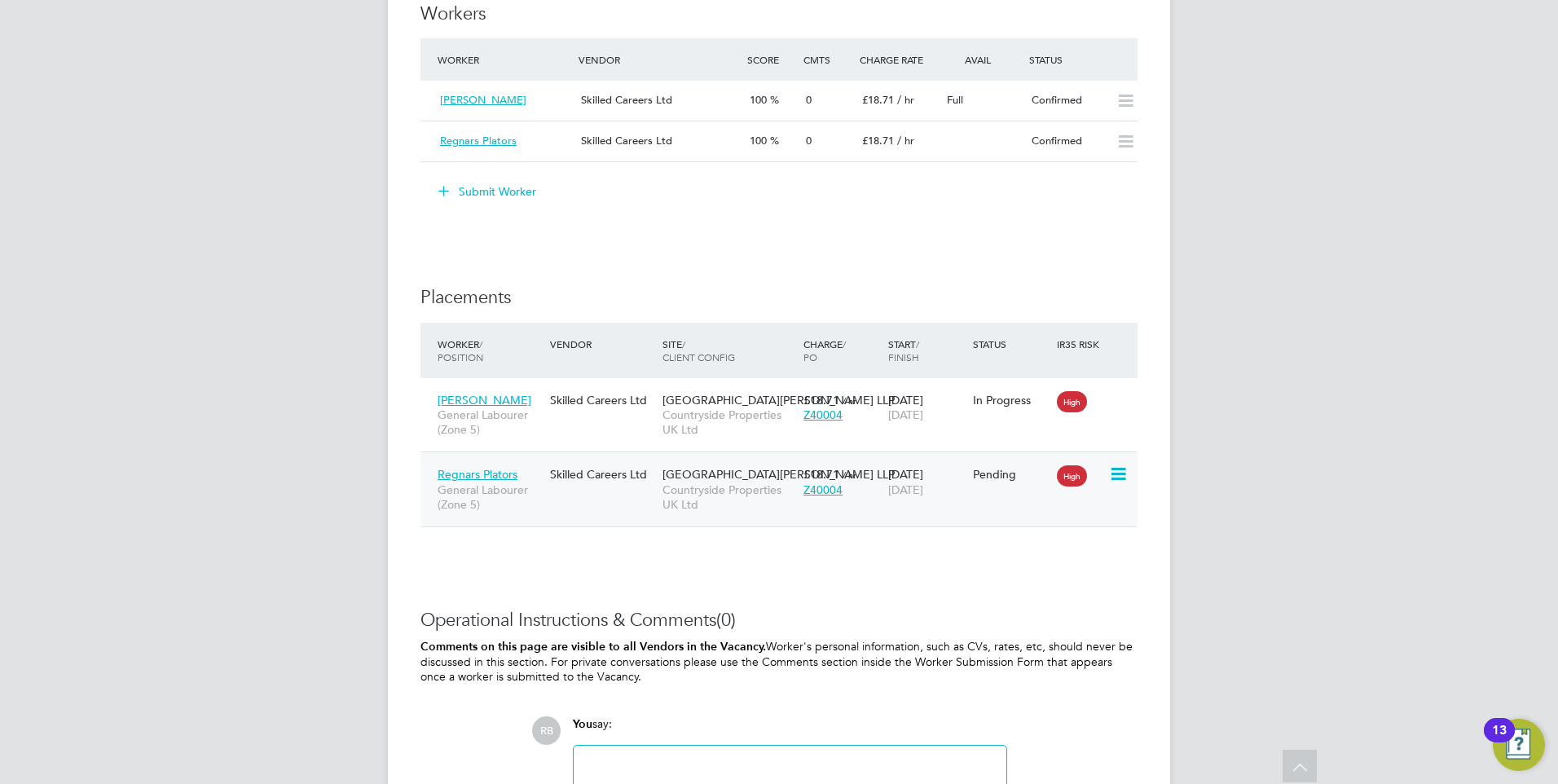
click at [1108, 472] on div "High" at bounding box center [1080, 474] width 56 height 31
click at [1120, 469] on icon at bounding box center [1117, 474] width 16 height 20
click at [1048, 574] on li "Start" at bounding box center [1068, 574] width 115 height 22
type input "[PERSON_NAME]"
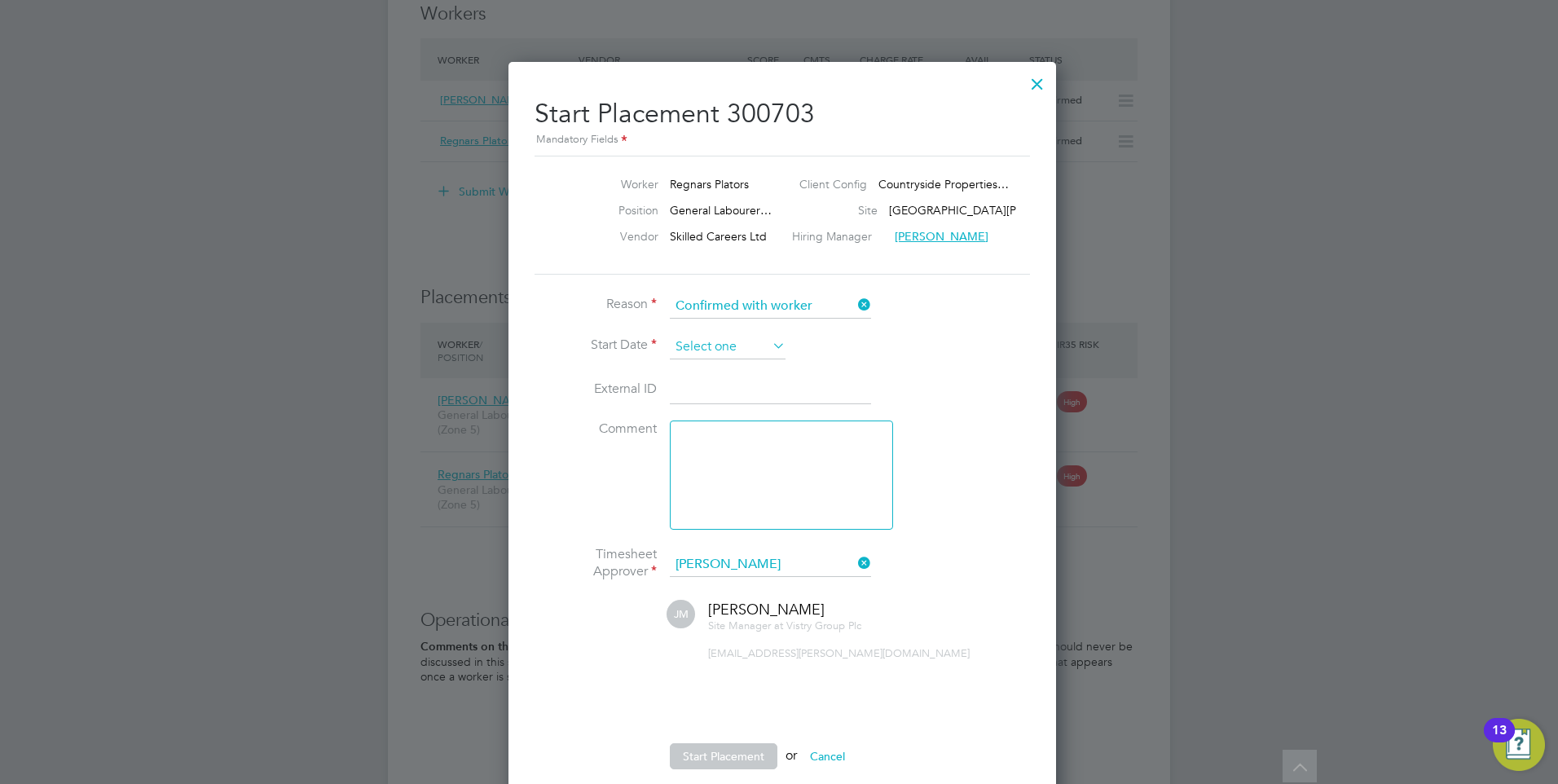
click at [690, 345] on input at bounding box center [727, 347] width 115 height 24
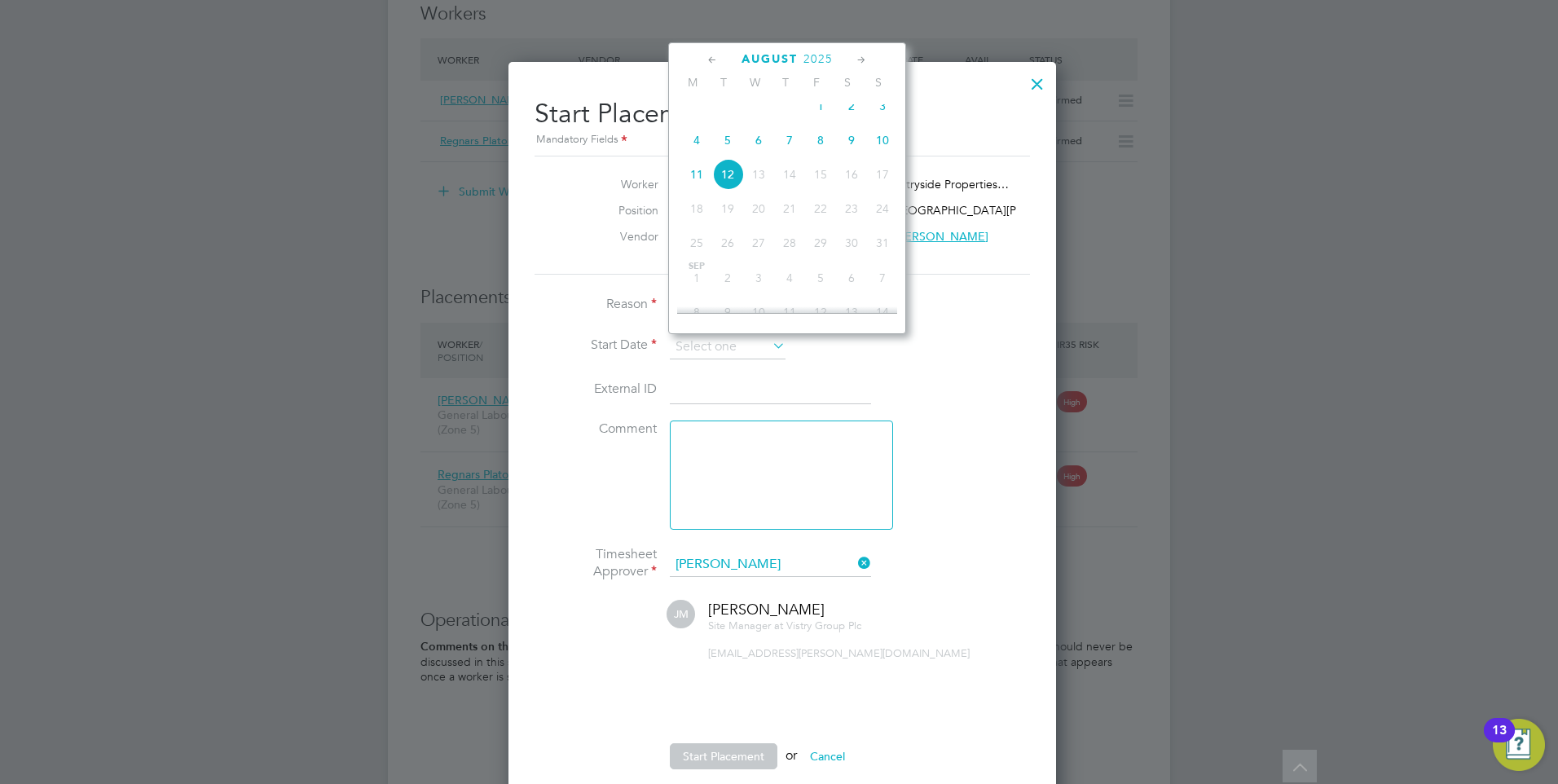
click at [686, 190] on span "11" at bounding box center [696, 174] width 31 height 31
type input "[DATE]"
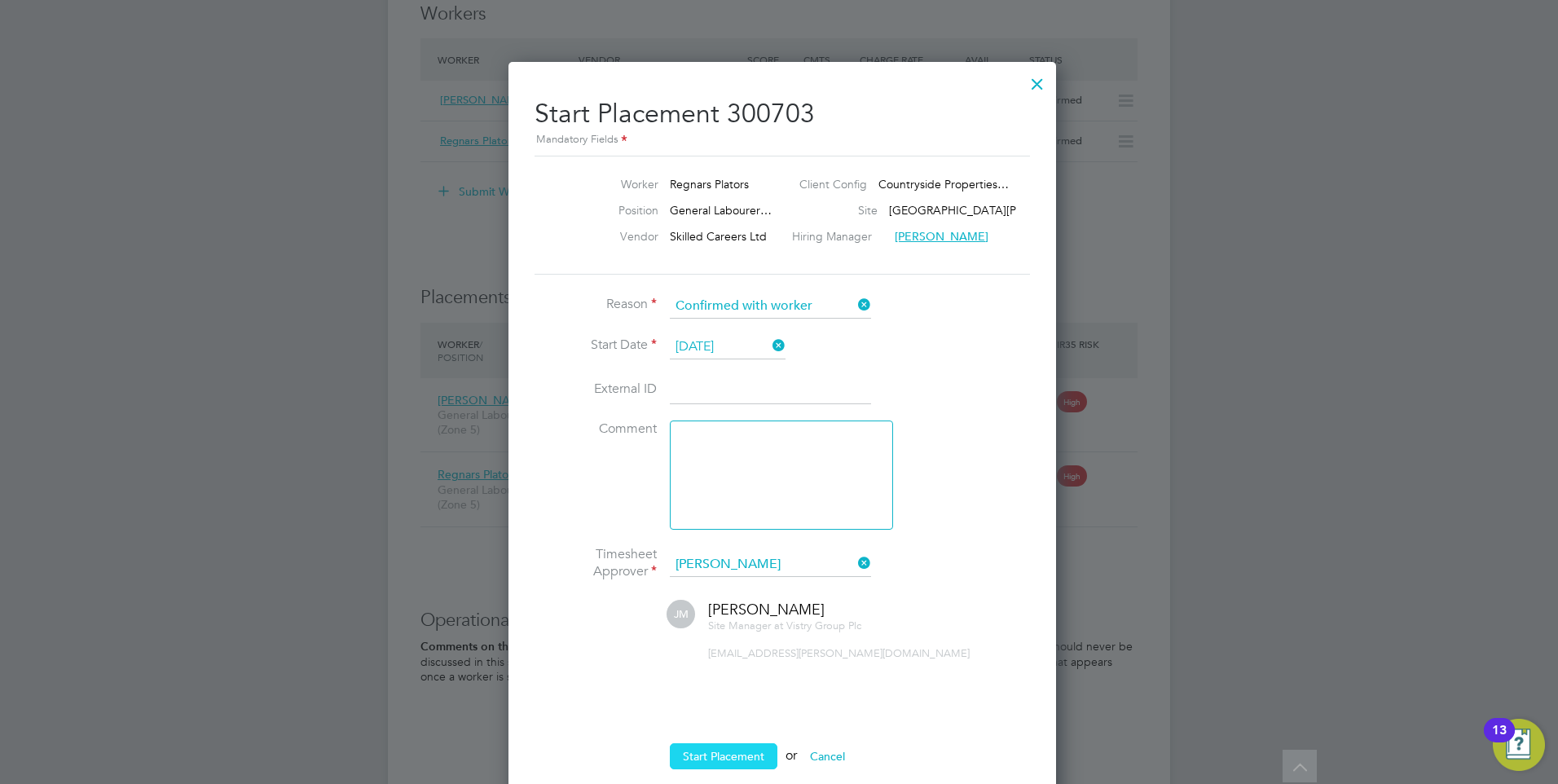
click at [714, 755] on button "Start Placement" at bounding box center [723, 756] width 107 height 26
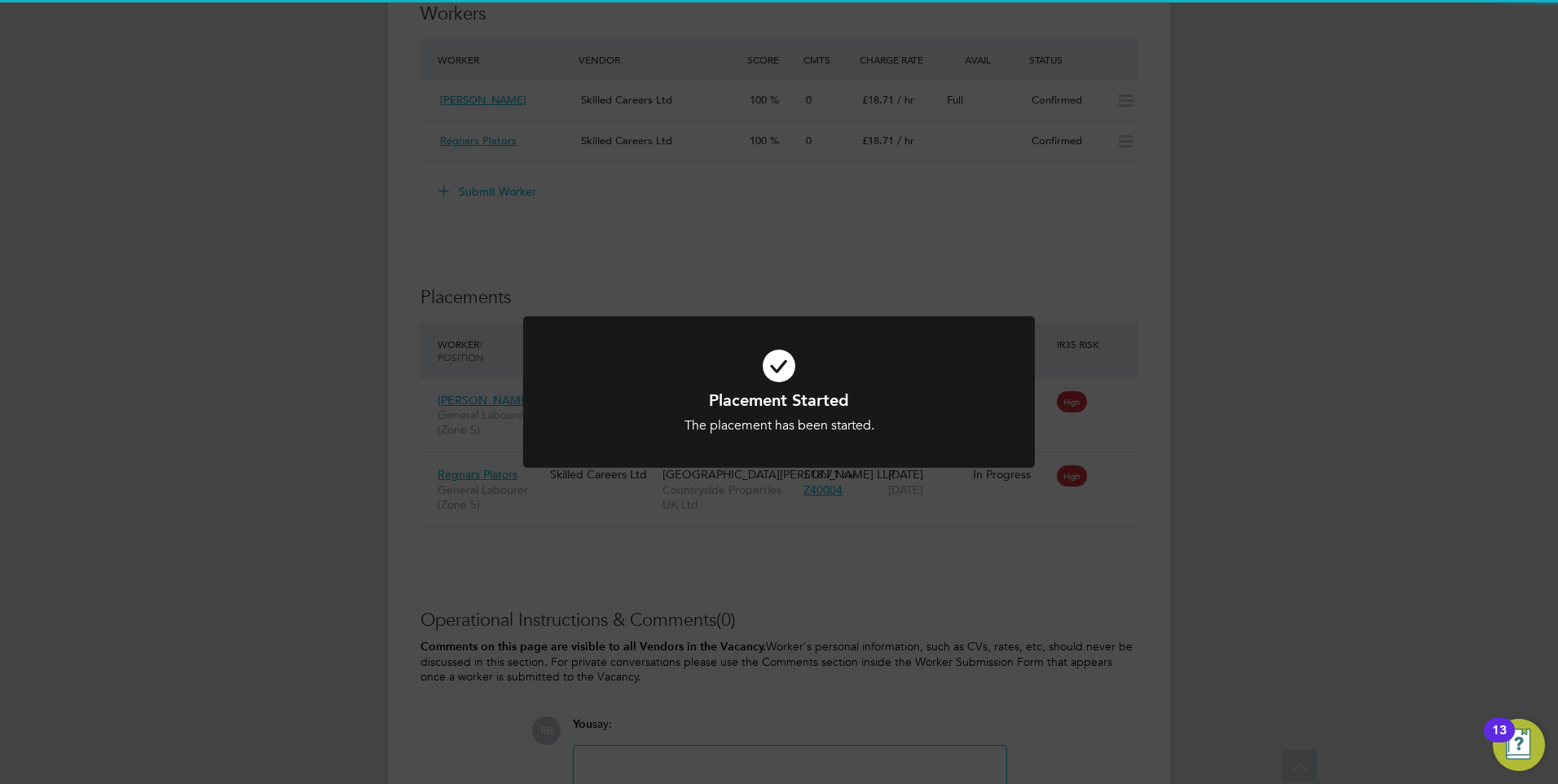
click at [1172, 535] on div "Placement Started The placement has been started. Cancel Okay" at bounding box center [779, 392] width 1558 height 784
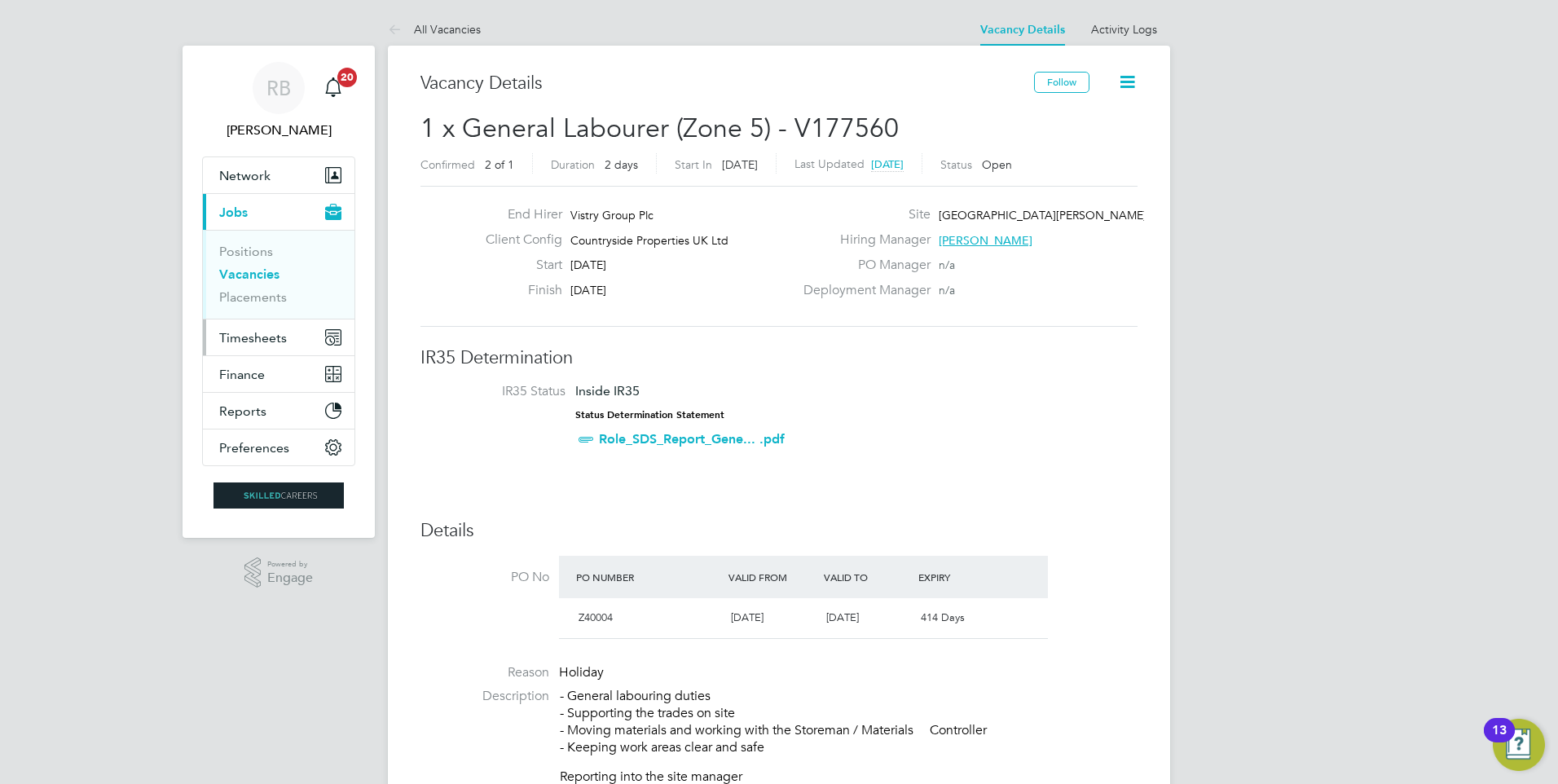
click at [262, 334] on span "Timesheets" at bounding box center [252, 337] width 68 height 16
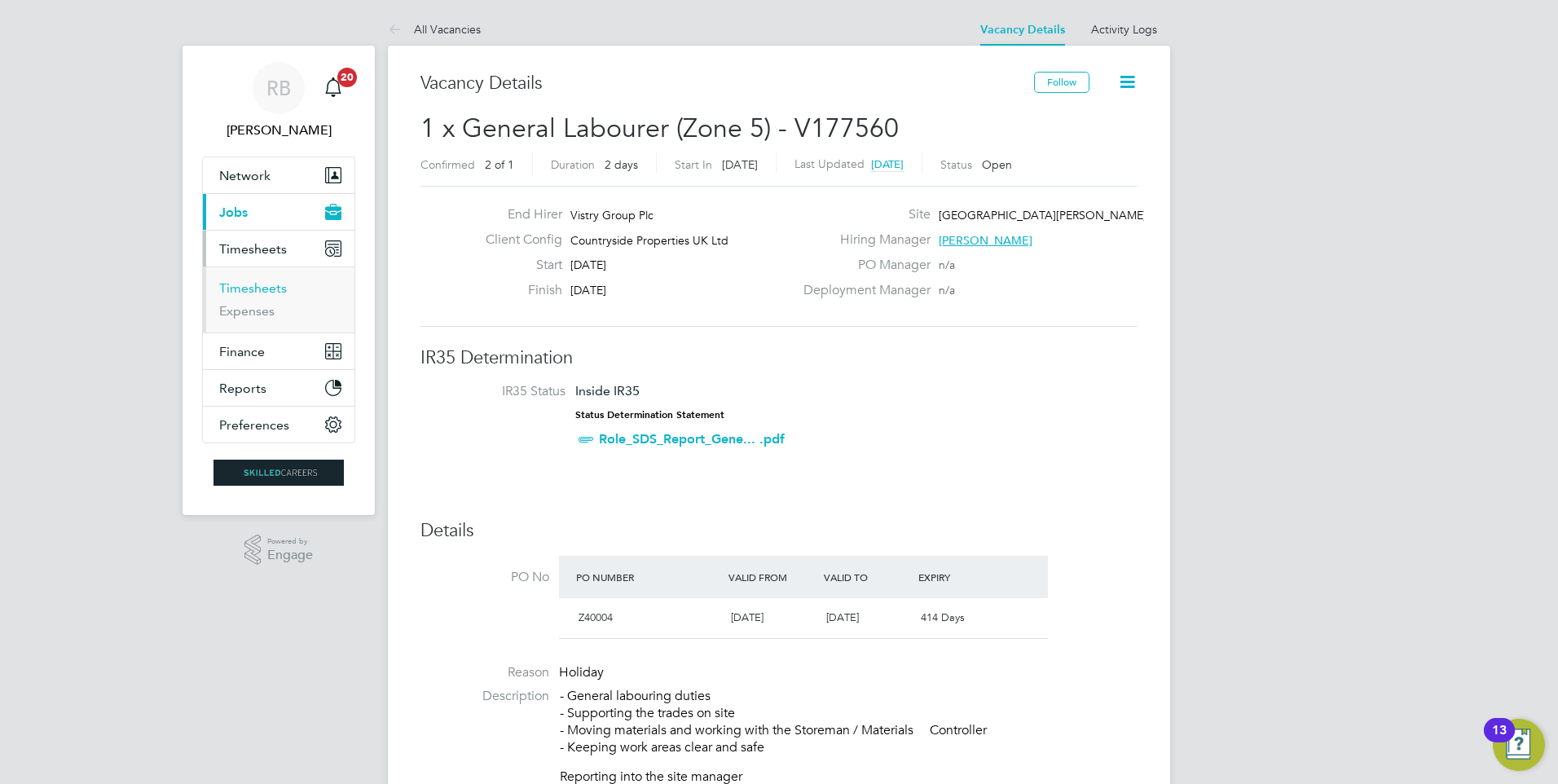
click at [272, 290] on link "Timesheets" at bounding box center [252, 288] width 68 height 16
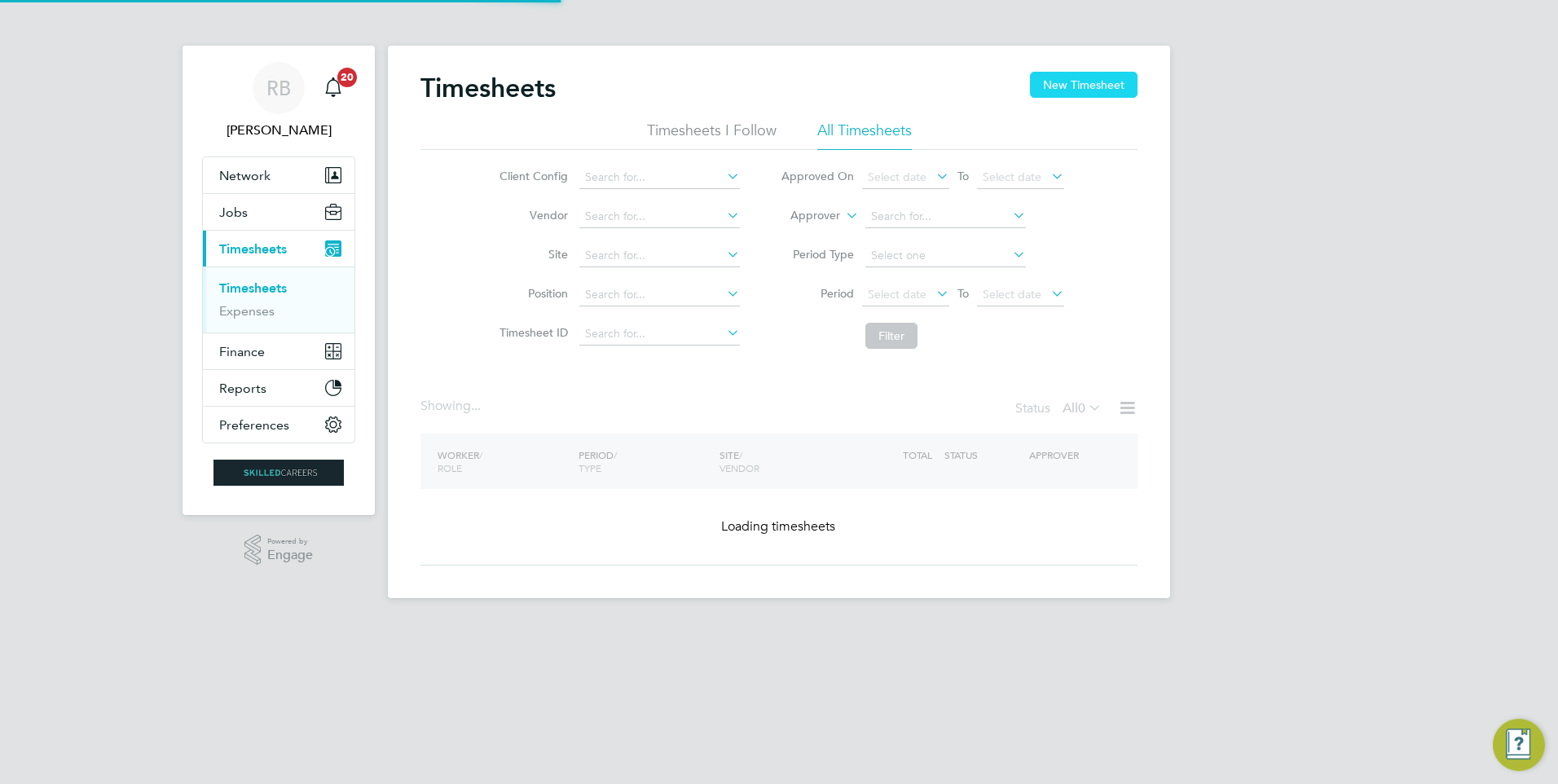
click at [1097, 88] on button "New Timesheet" at bounding box center [1083, 85] width 107 height 26
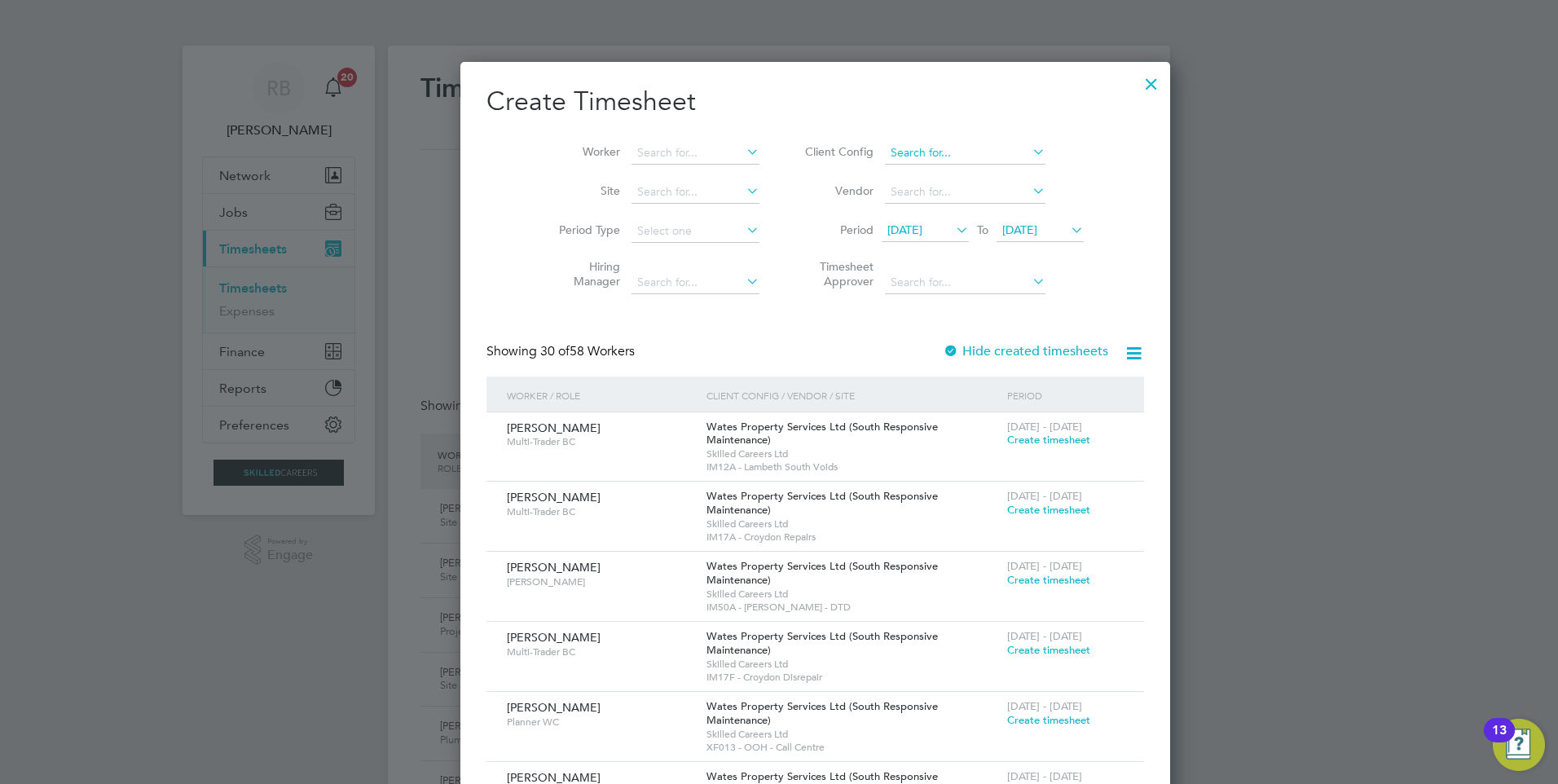
click at [885, 154] on input at bounding box center [965, 153] width 160 height 22
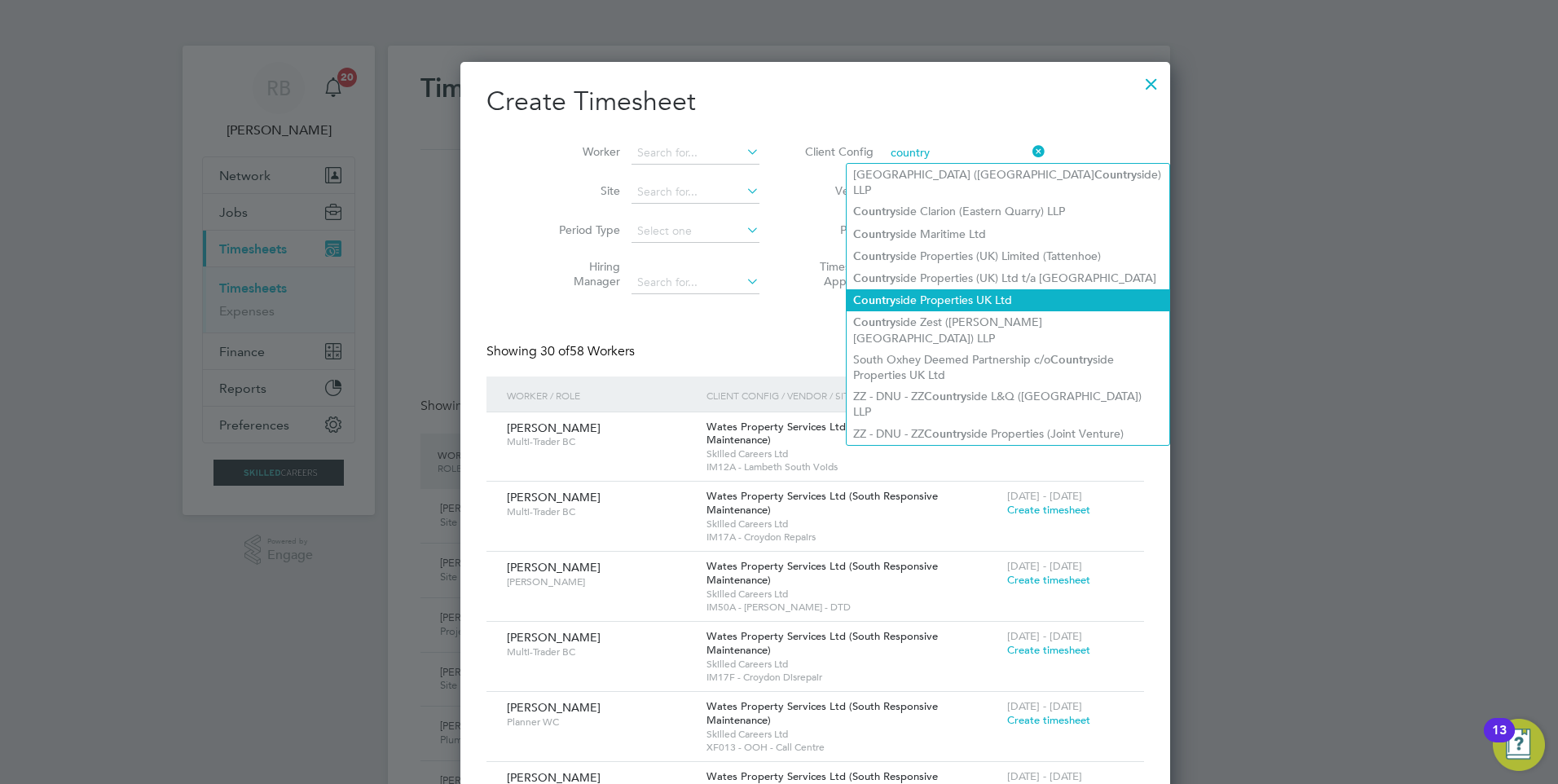
click at [991, 290] on li "Country side Properties UK Ltd" at bounding box center [1008, 301] width 322 height 22
type input "Countryside Properties UK Ltd"
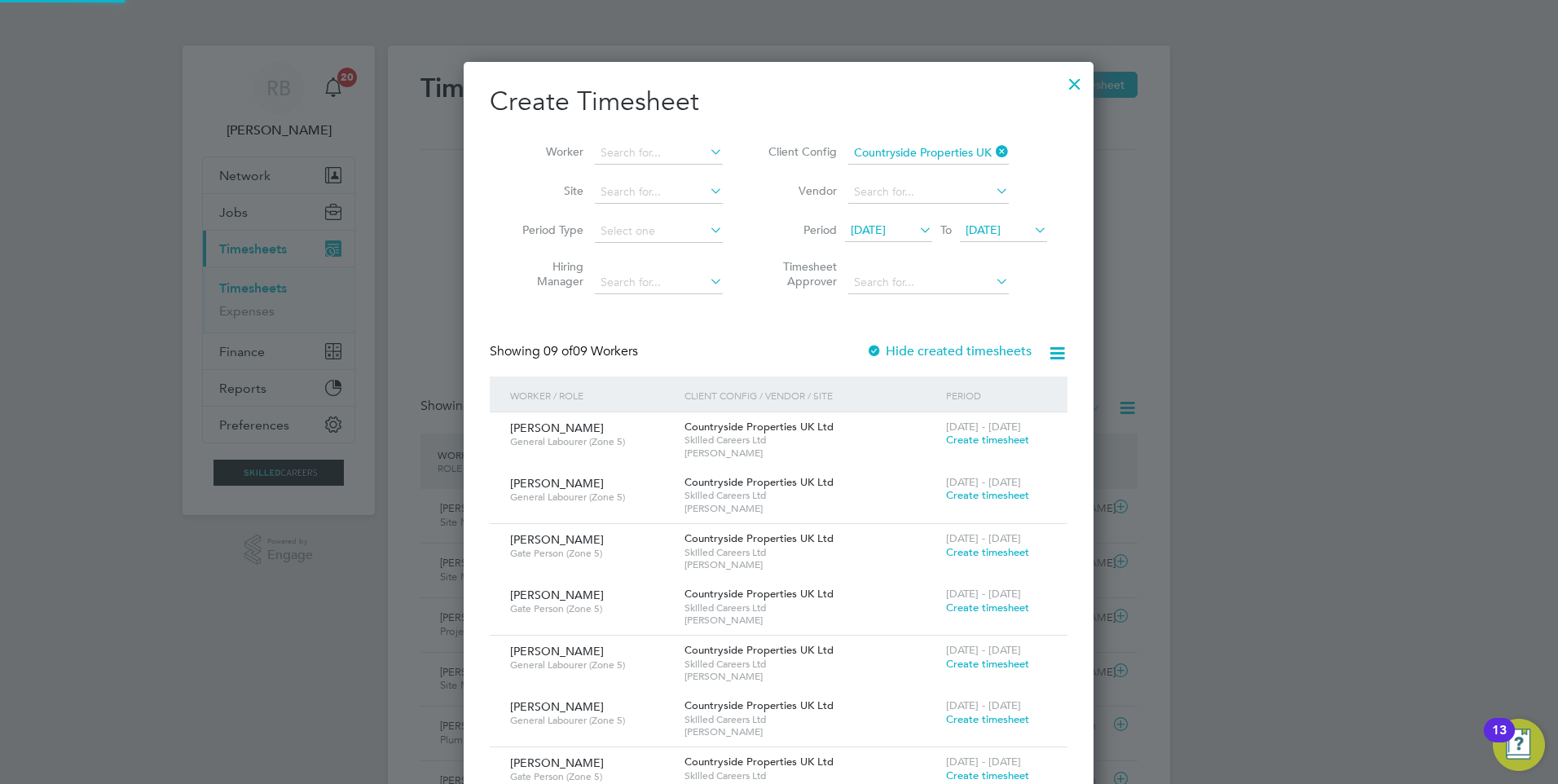
click at [886, 231] on span "29 Jul 2025" at bounding box center [868, 230] width 35 height 15
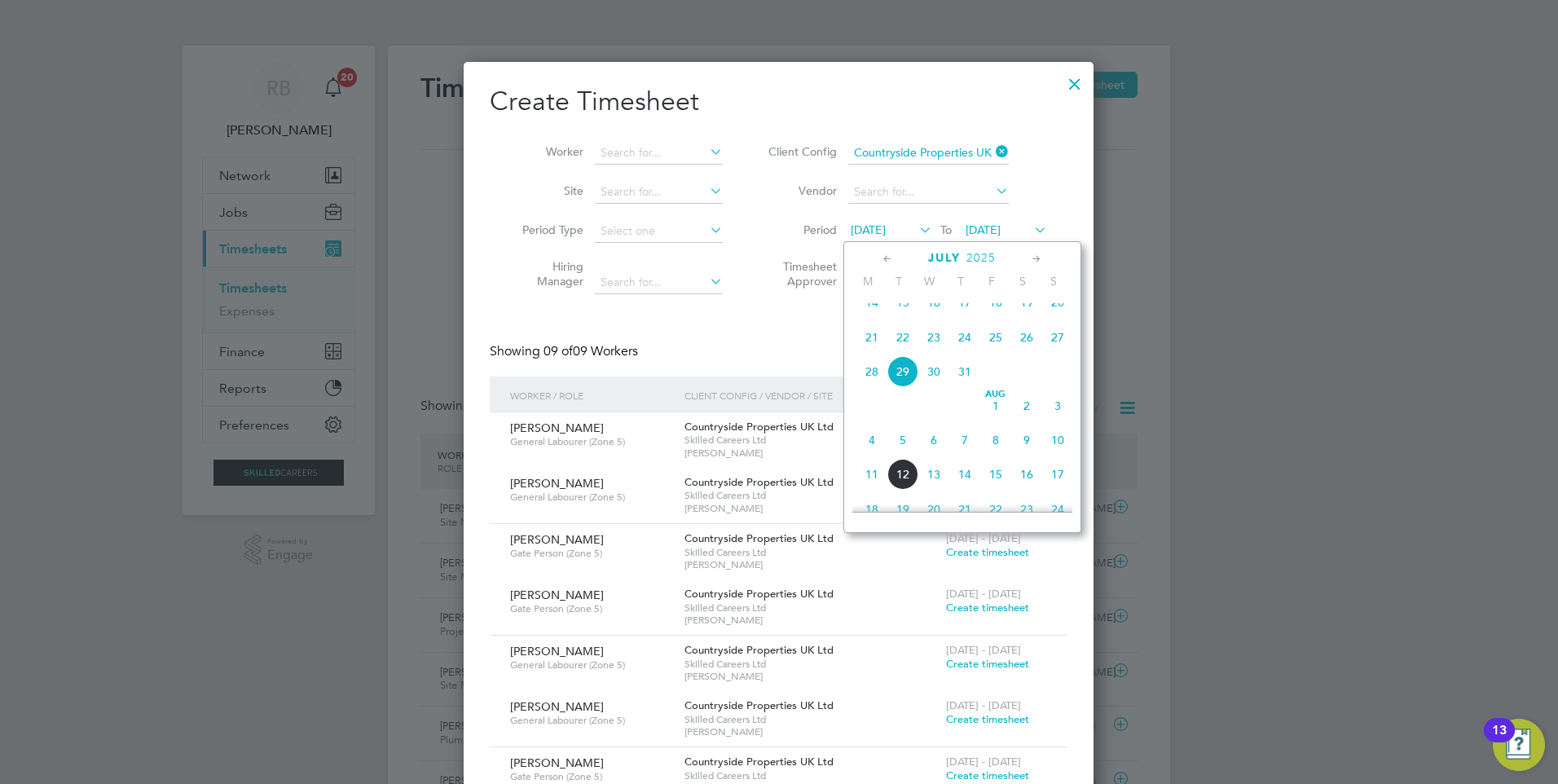
click at [869, 453] on span "4" at bounding box center [871, 439] width 31 height 31
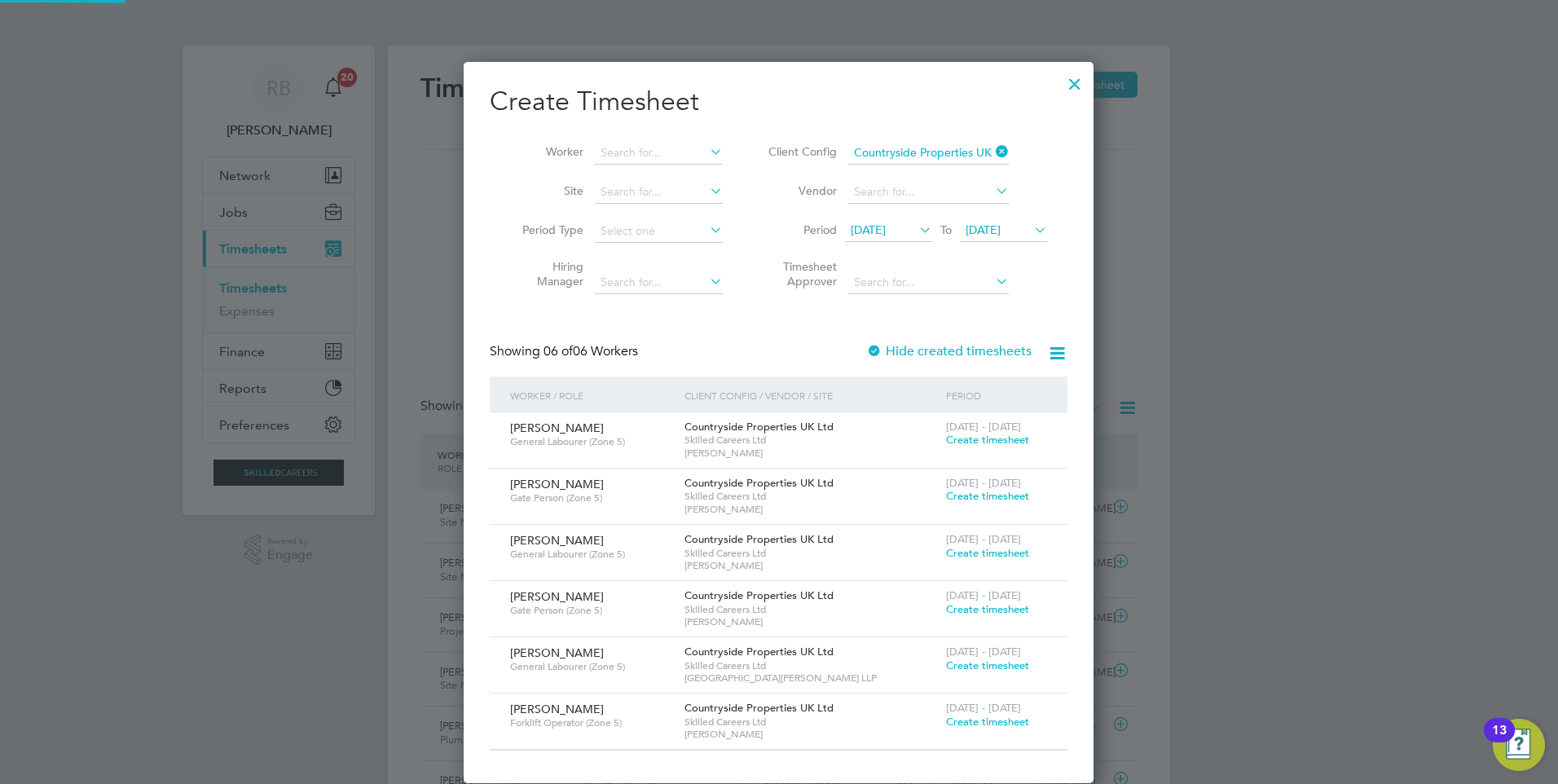
click at [1000, 231] on span "05 Aug 2025" at bounding box center [983, 230] width 35 height 15
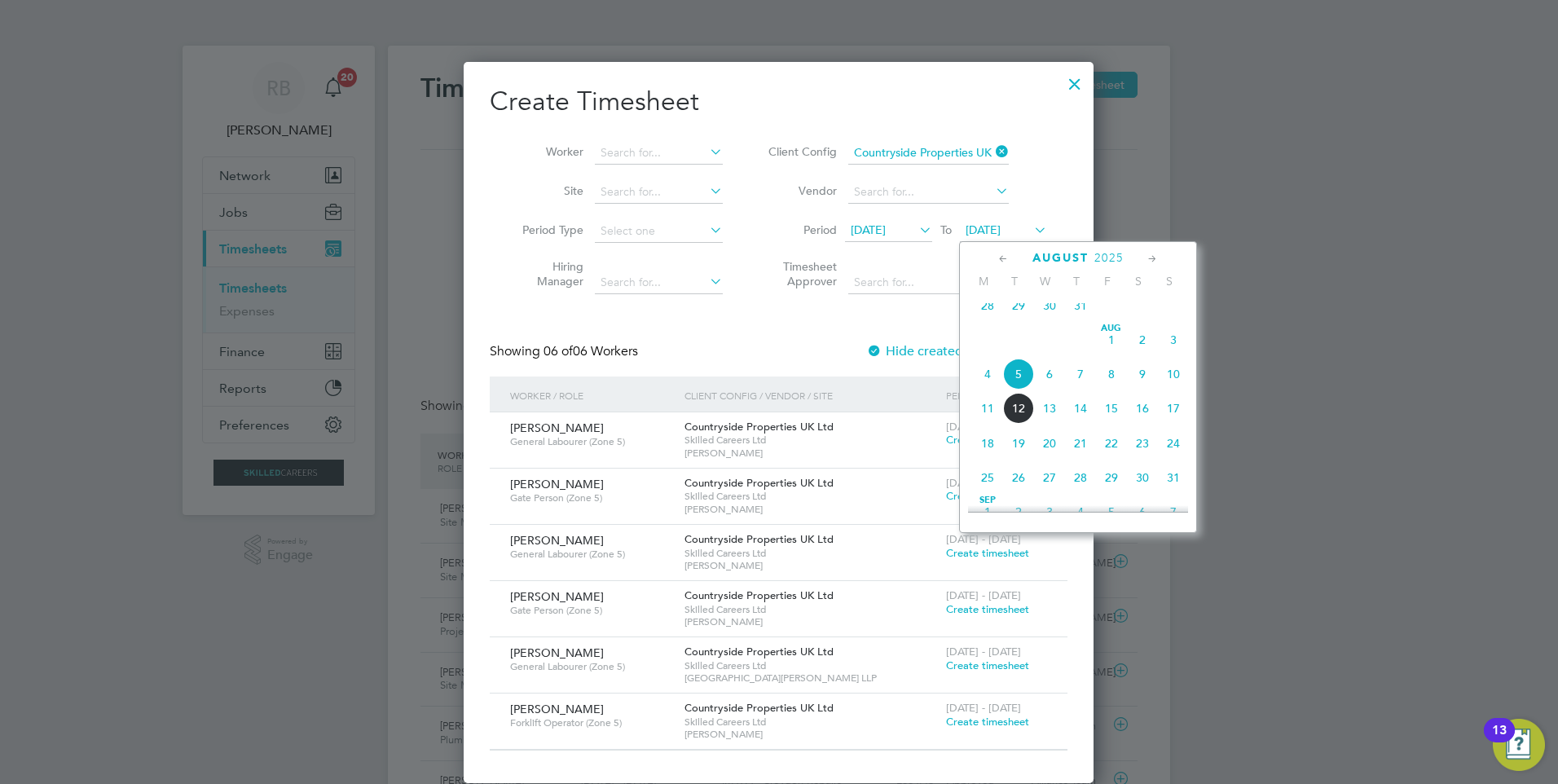
click at [1175, 387] on span "10" at bounding box center [1172, 373] width 31 height 31
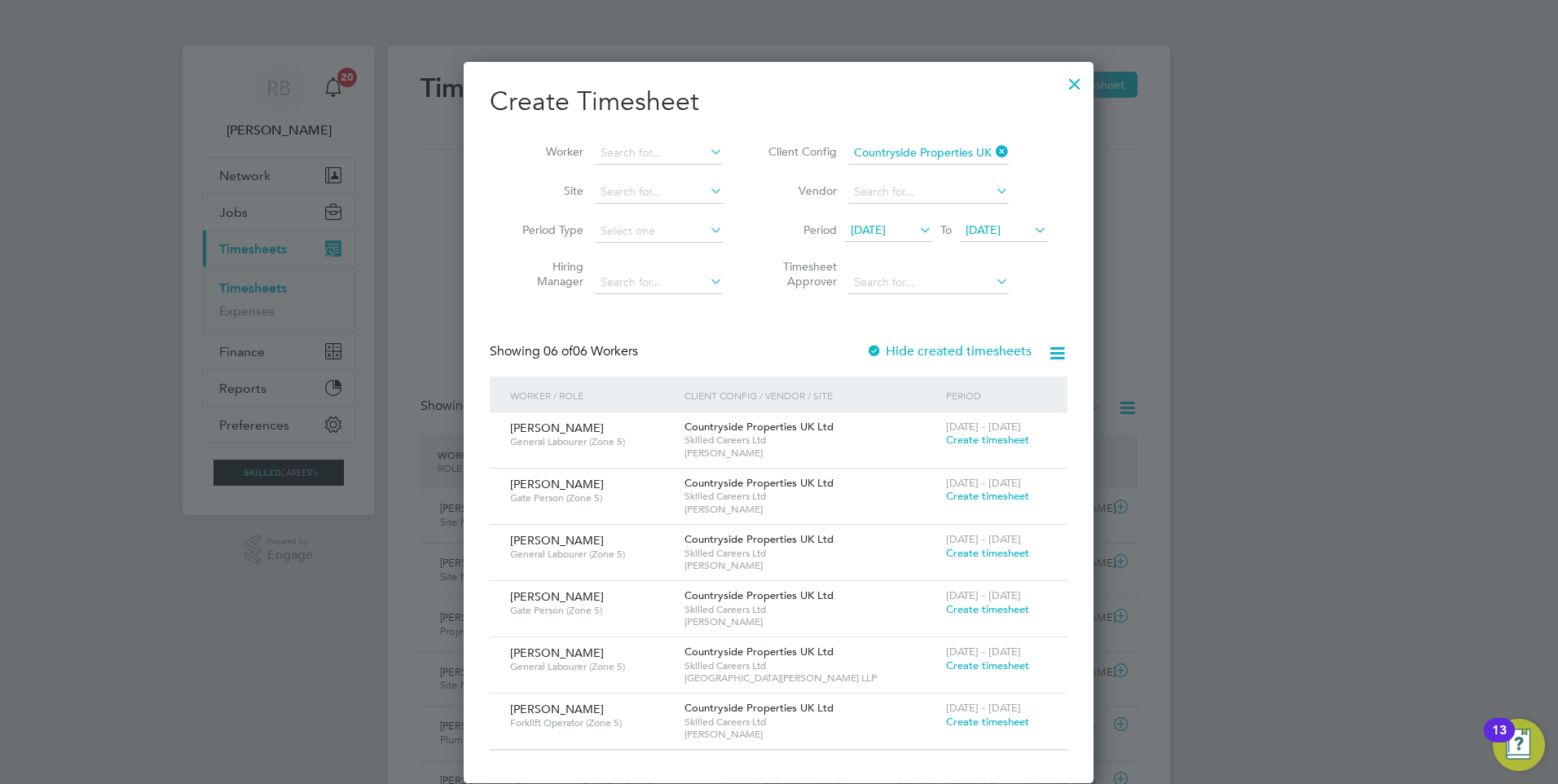
click at [978, 661] on span "Create timesheet" at bounding box center [987, 665] width 83 height 14
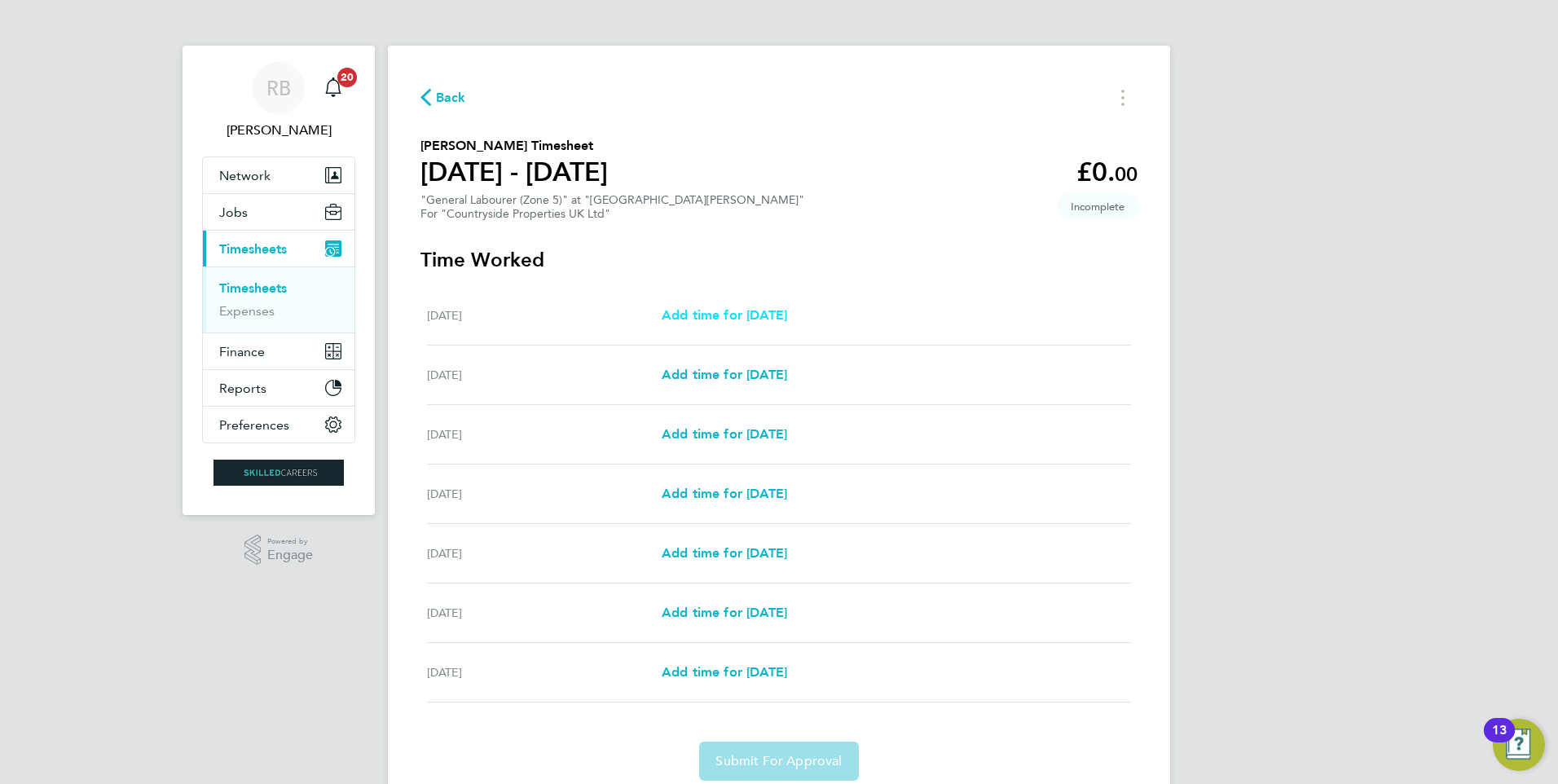
click at [768, 318] on span "Add time for Mon 04 Aug" at bounding box center [724, 315] width 126 height 16
select select "30"
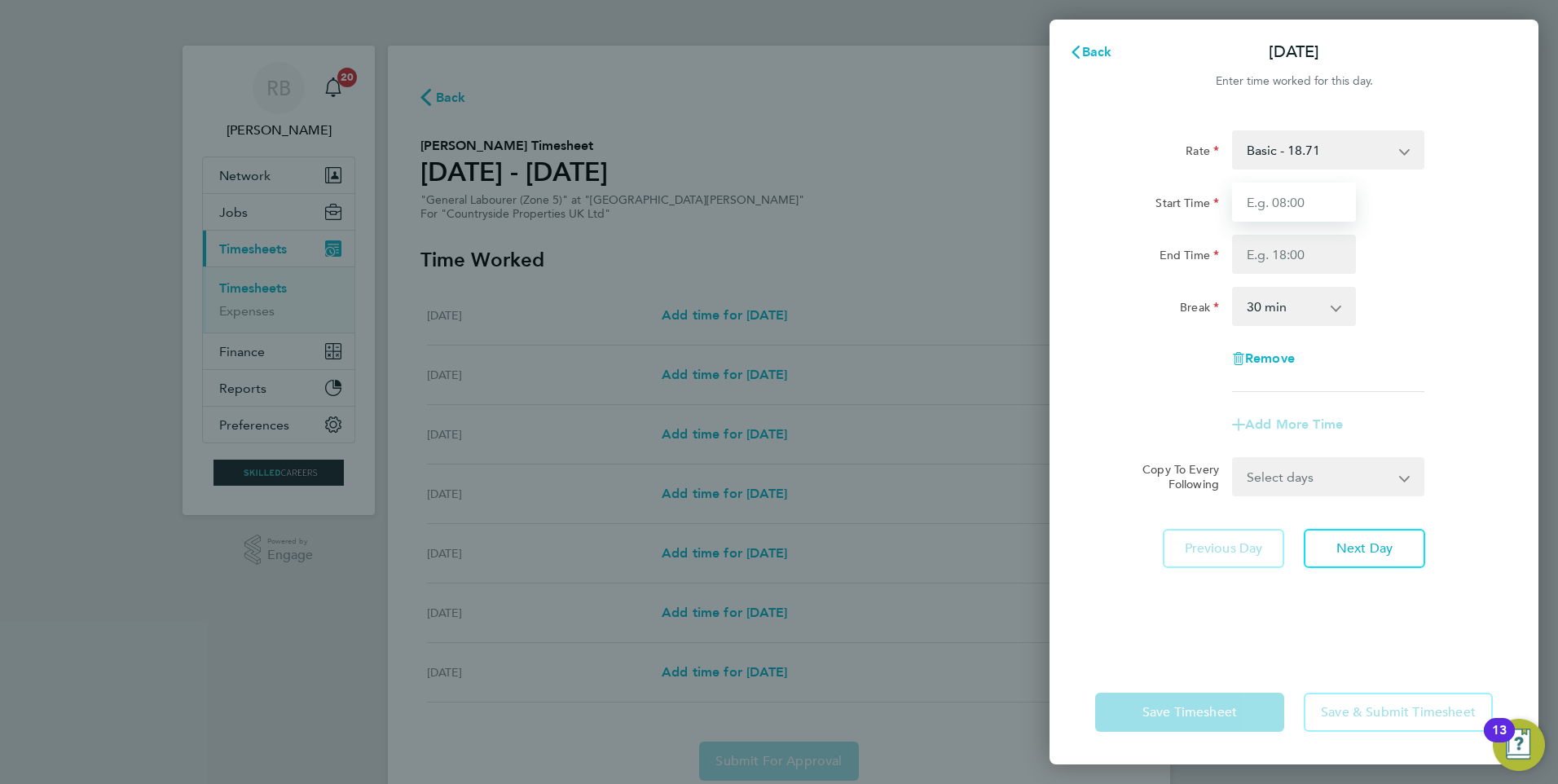
click at [1270, 211] on input "Start Time" at bounding box center [1294, 202] width 124 height 39
type input "08:00"
type input "16:30"
click at [1488, 261] on div "End Time 16:30" at bounding box center [1294, 254] width 411 height 39
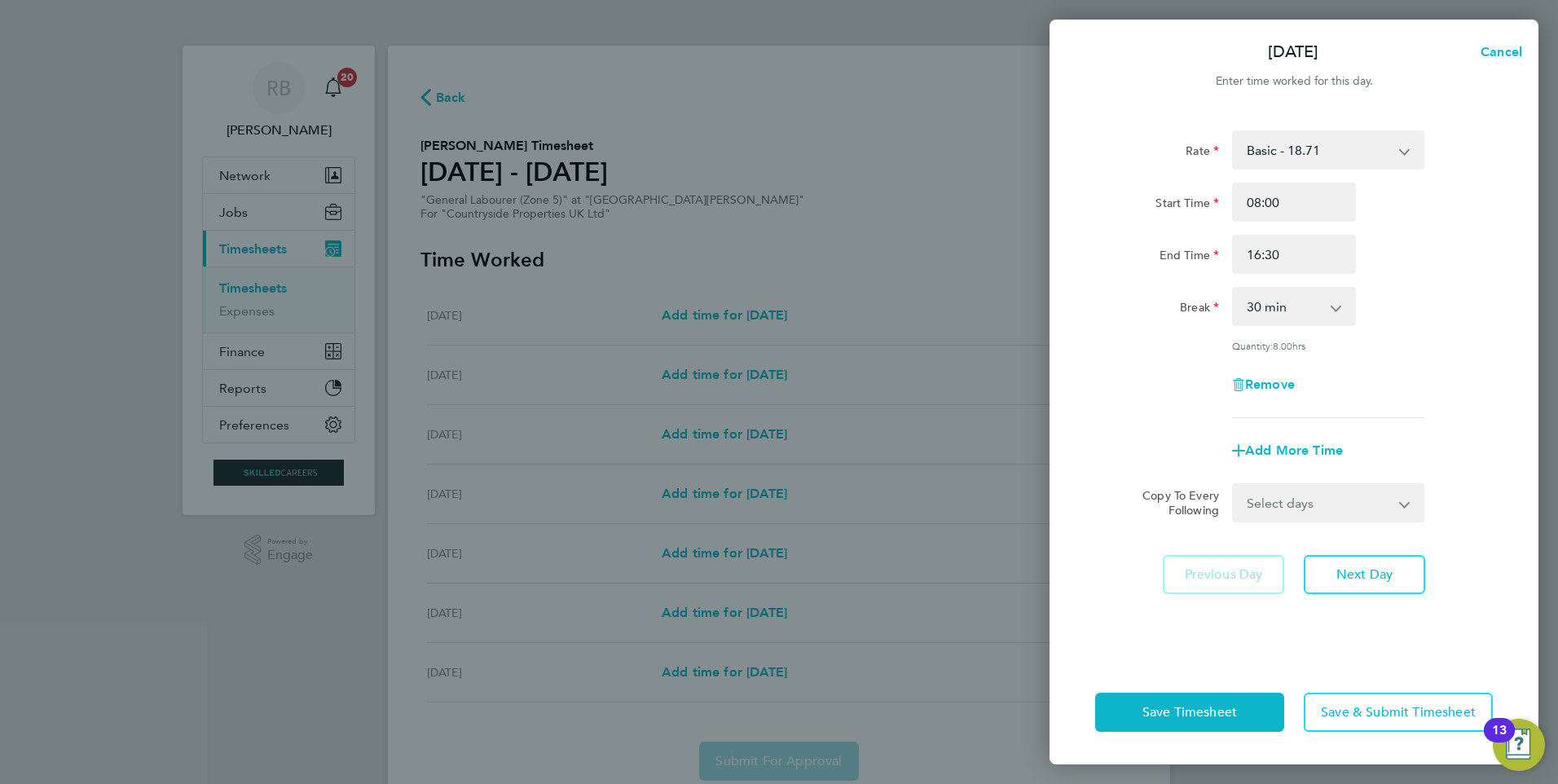
click at [1350, 503] on select "Select days Day Weekday (Mon-Fri) Weekend (Sat-Sun) Tuesday Wednesday Thursday …" at bounding box center [1319, 503] width 171 height 35
select select "WEEKDAY"
click at [1233, 485] on select "Select days Day Weekday (Mon-Fri) Weekend (Sat-Sun) Tuesday Wednesday Thursday …" at bounding box center [1319, 503] width 171 height 35
select select "2025-08-10"
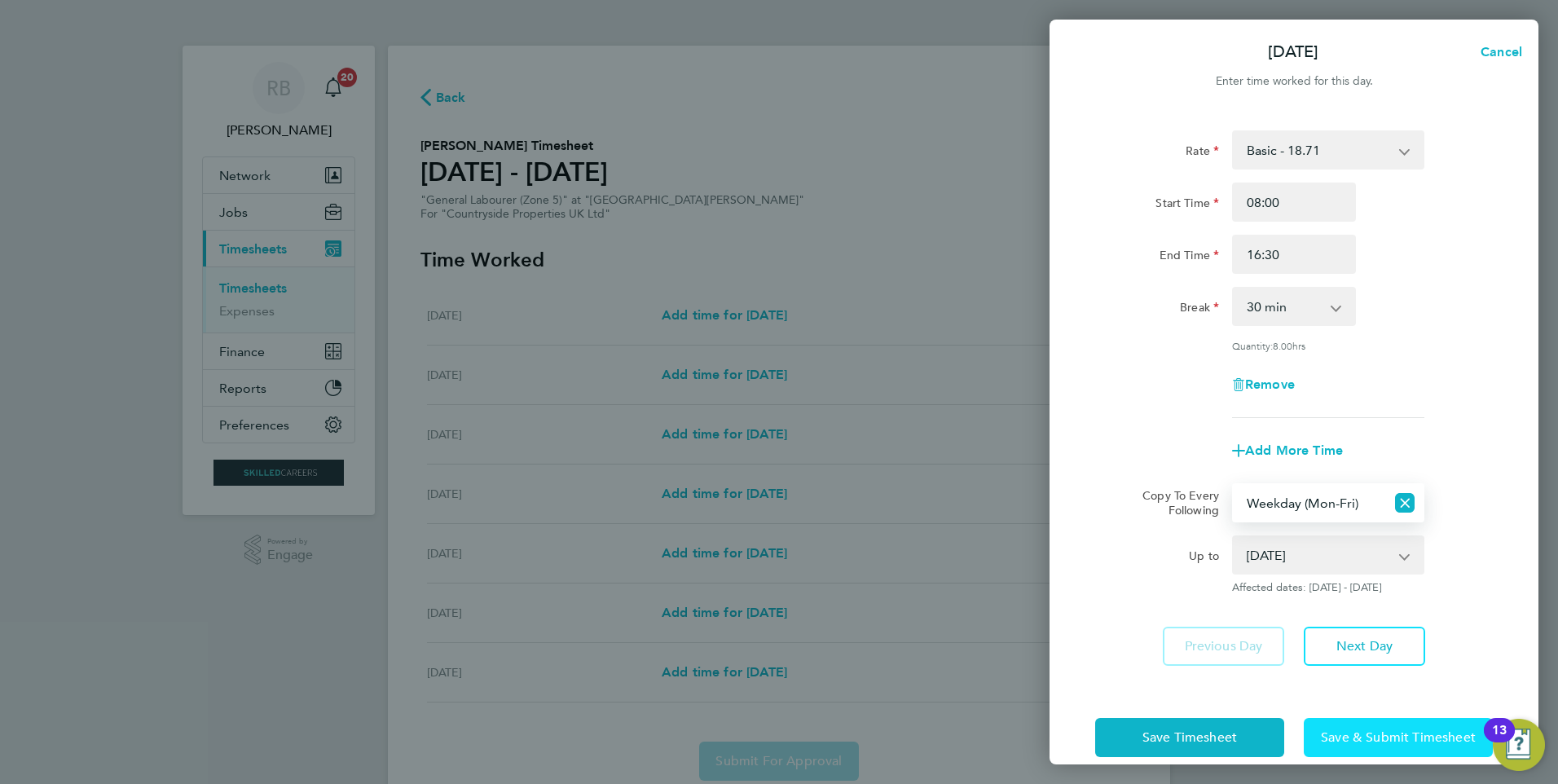
click at [1422, 737] on span "Save & Submit Timesheet" at bounding box center [1398, 737] width 155 height 16
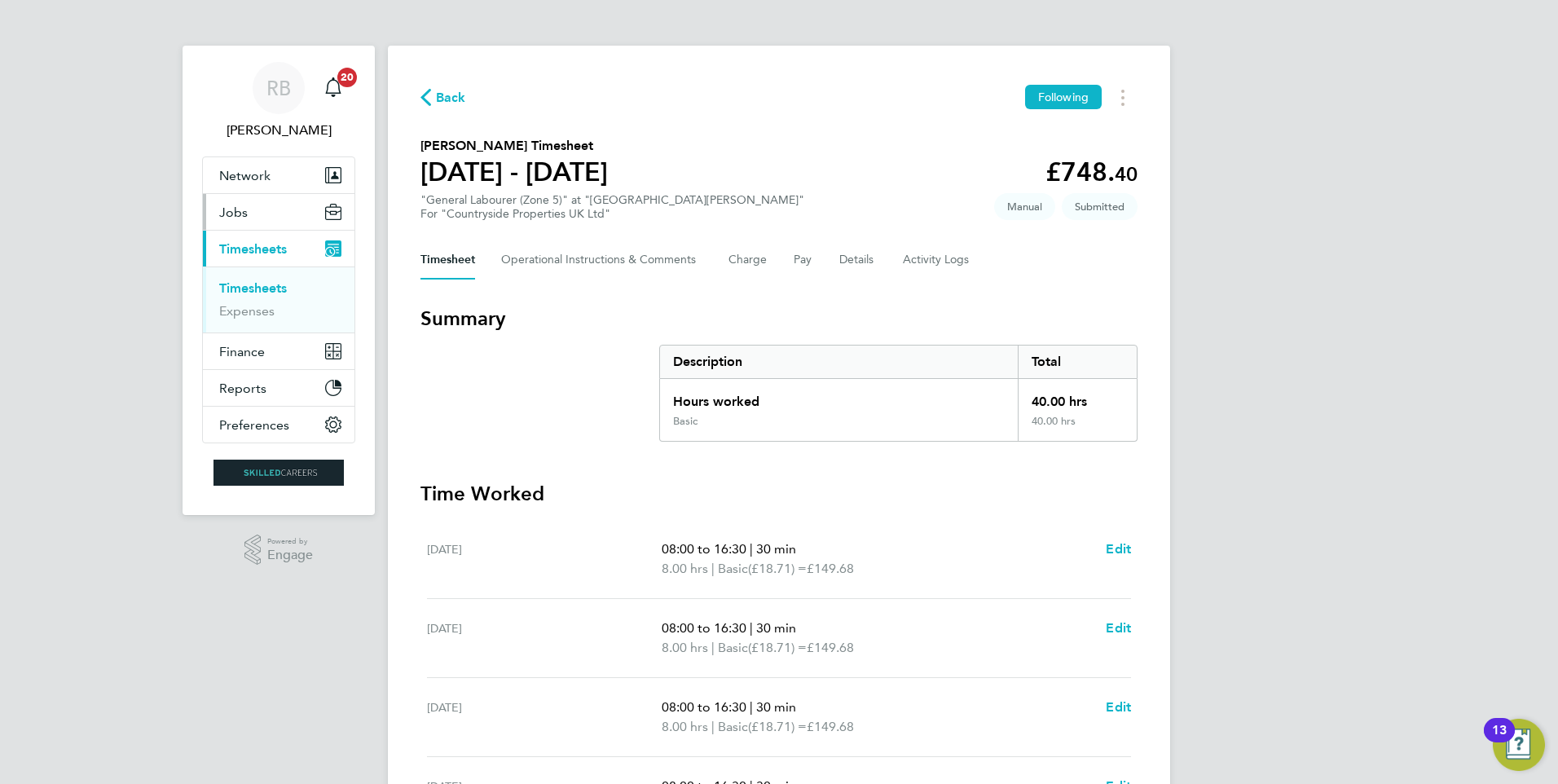
click at [266, 209] on button "Jobs" at bounding box center [278, 211] width 152 height 35
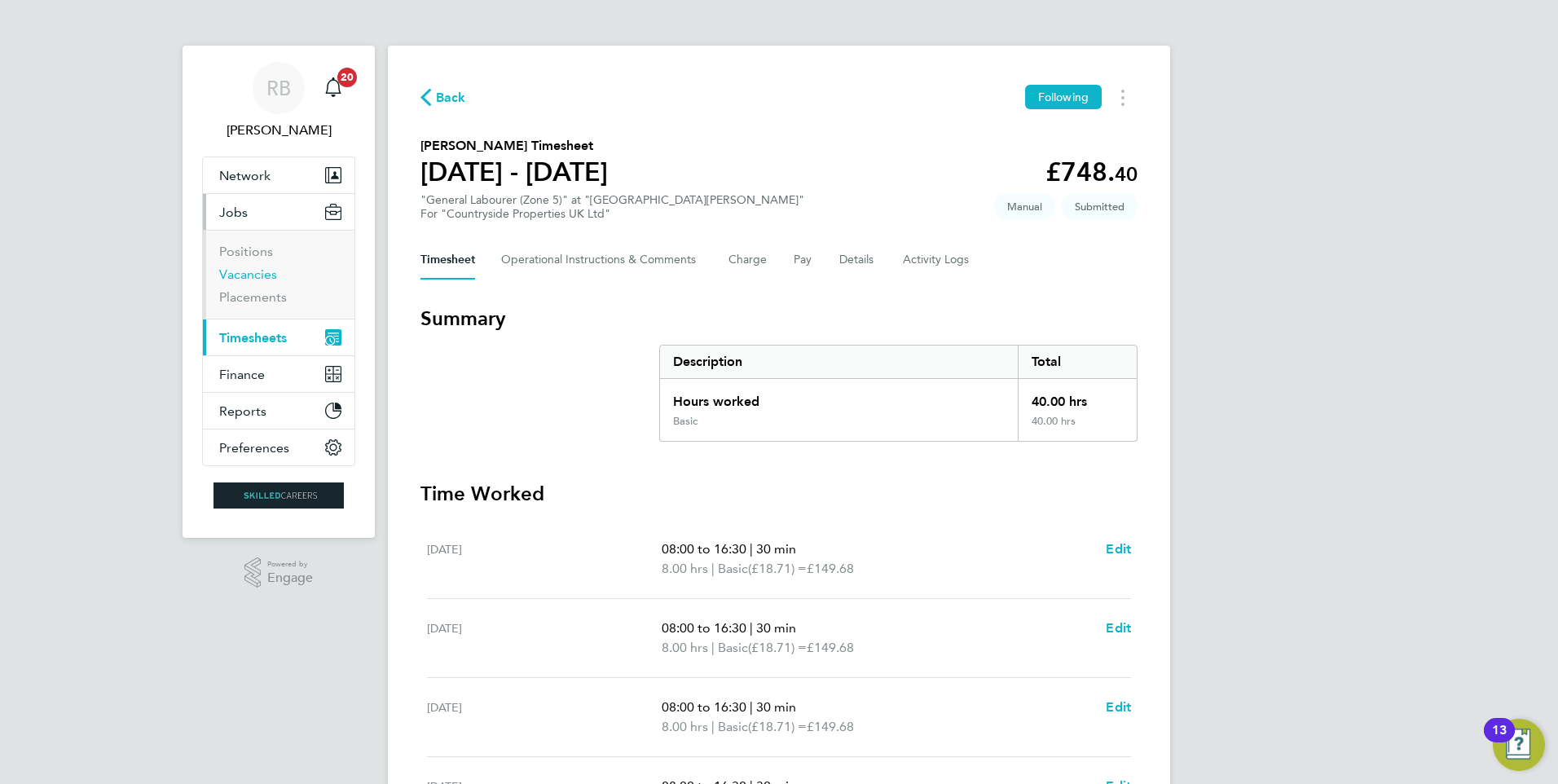
click at [268, 269] on link "Vacancies" at bounding box center [248, 274] width 58 height 16
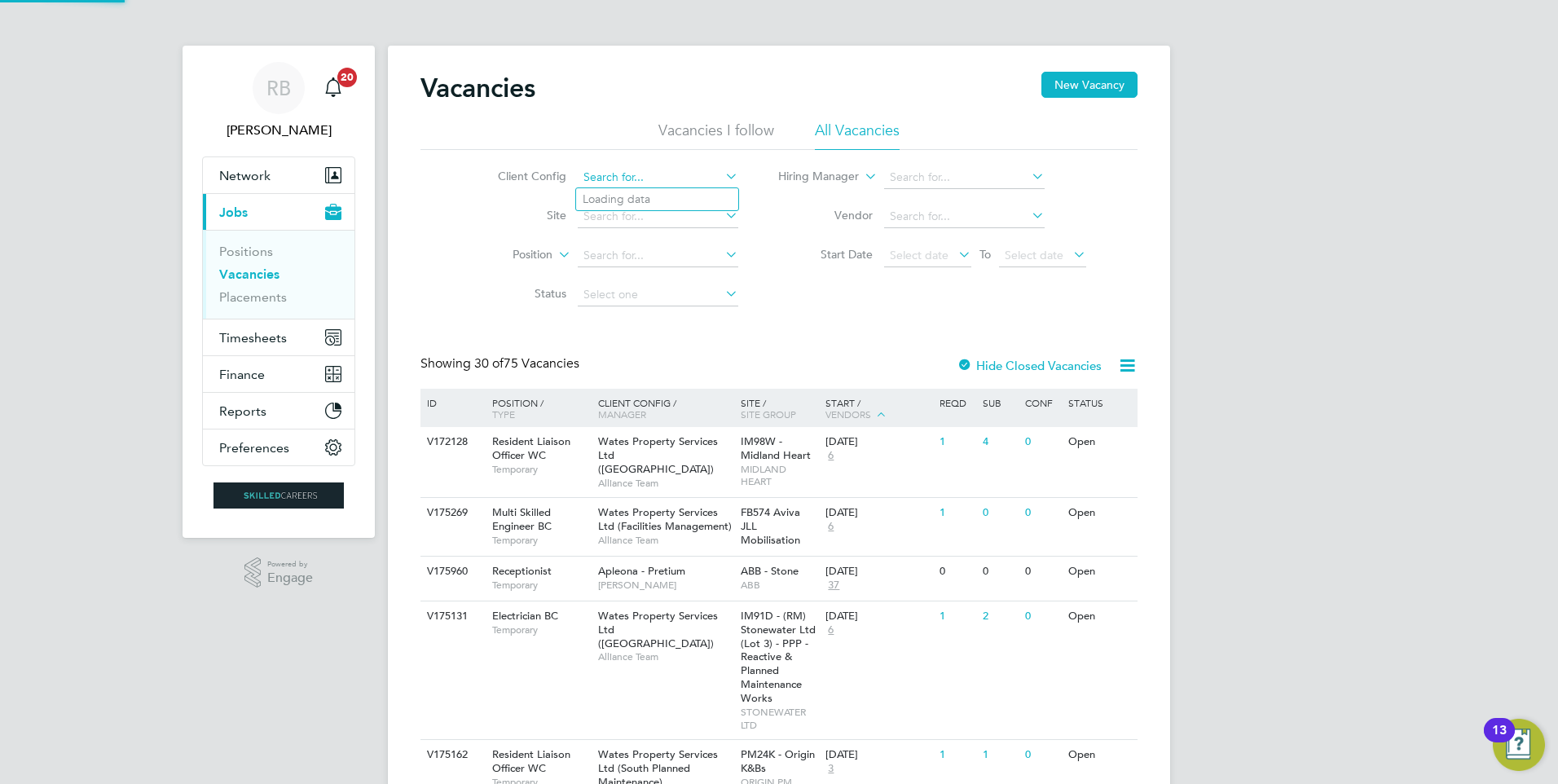
click at [686, 180] on input at bounding box center [657, 177] width 160 height 22
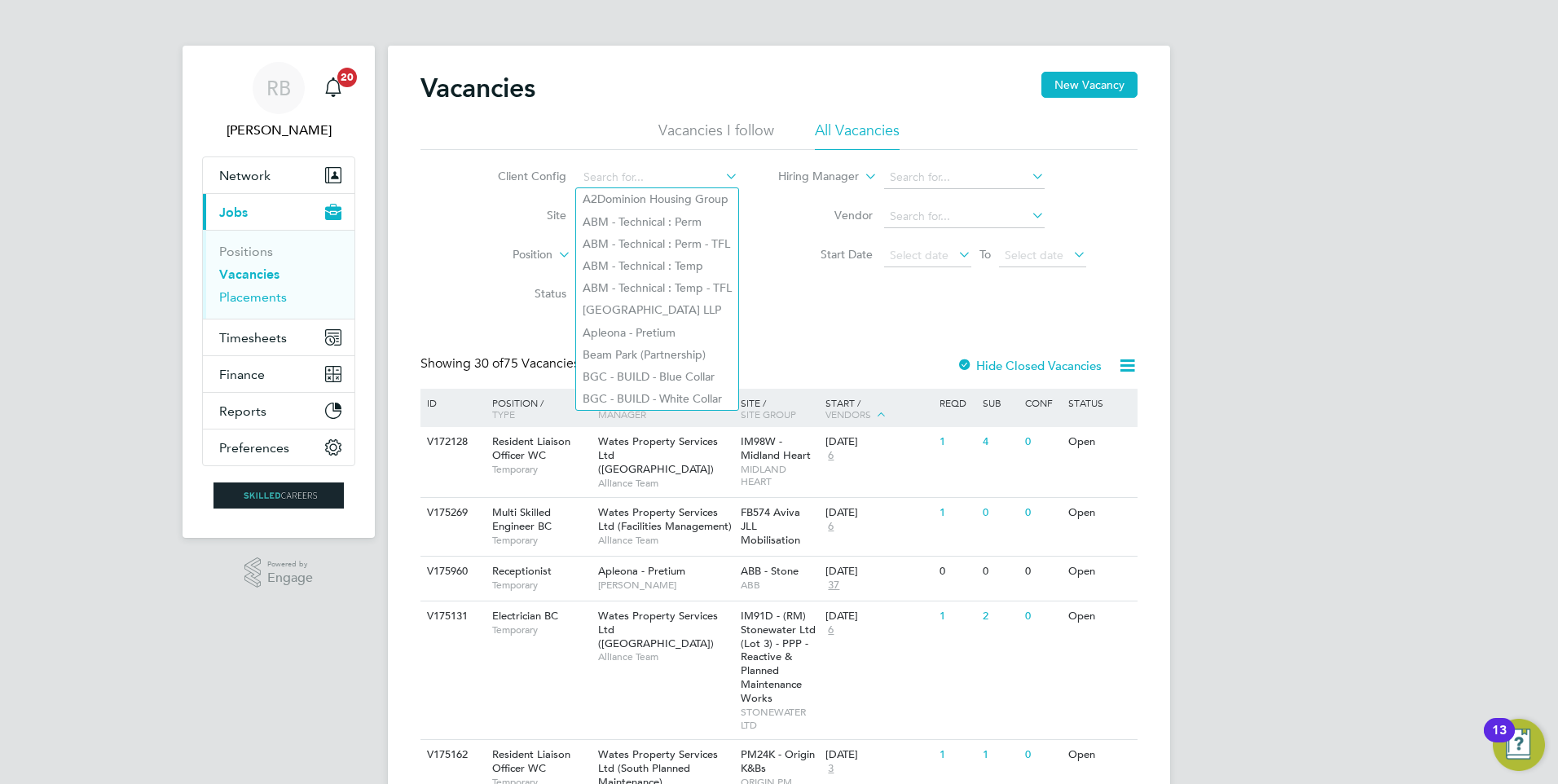
click at [253, 291] on link "Placements" at bounding box center [252, 297] width 68 height 16
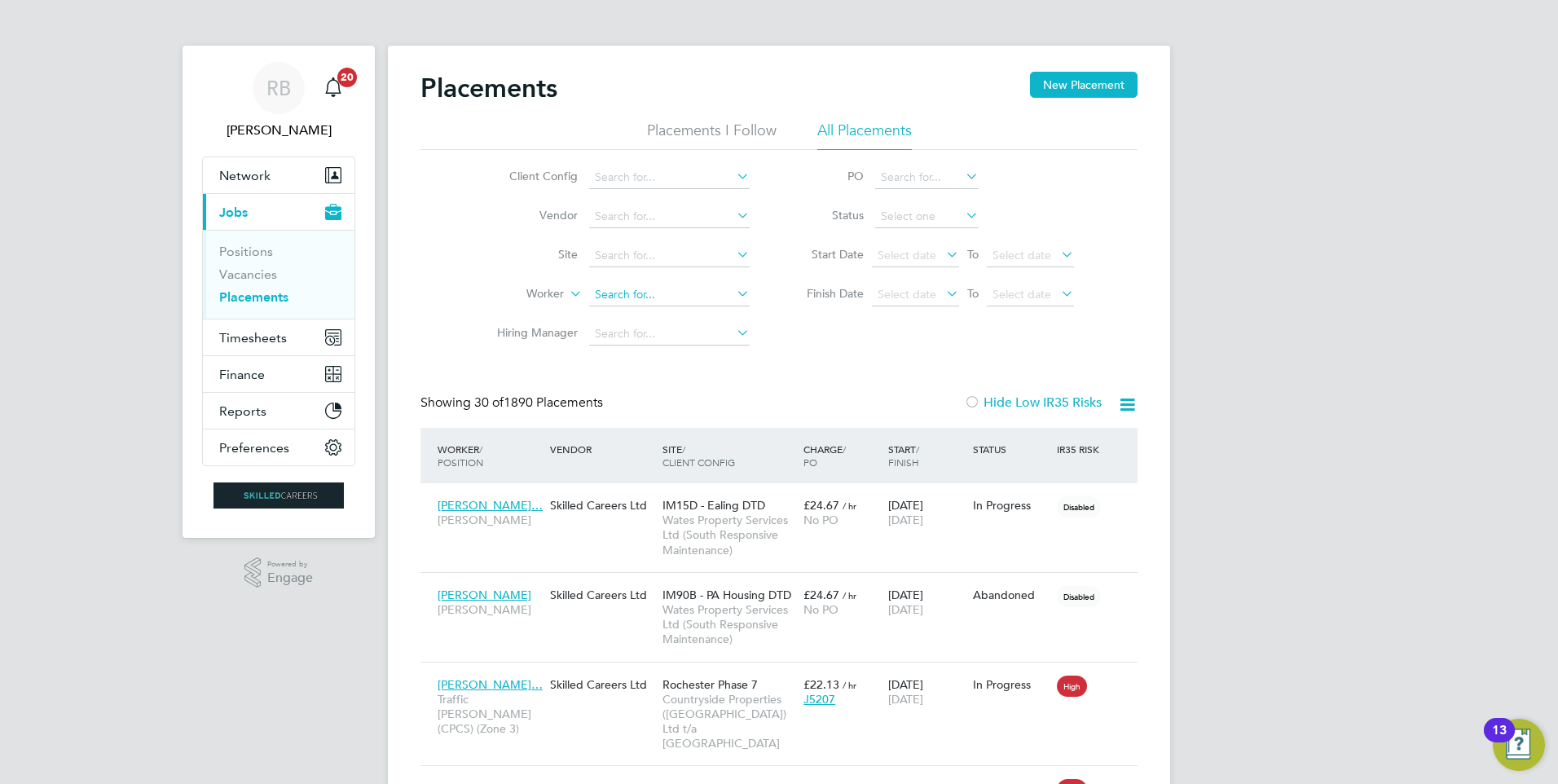
click at [644, 292] on input at bounding box center [669, 294] width 160 height 22
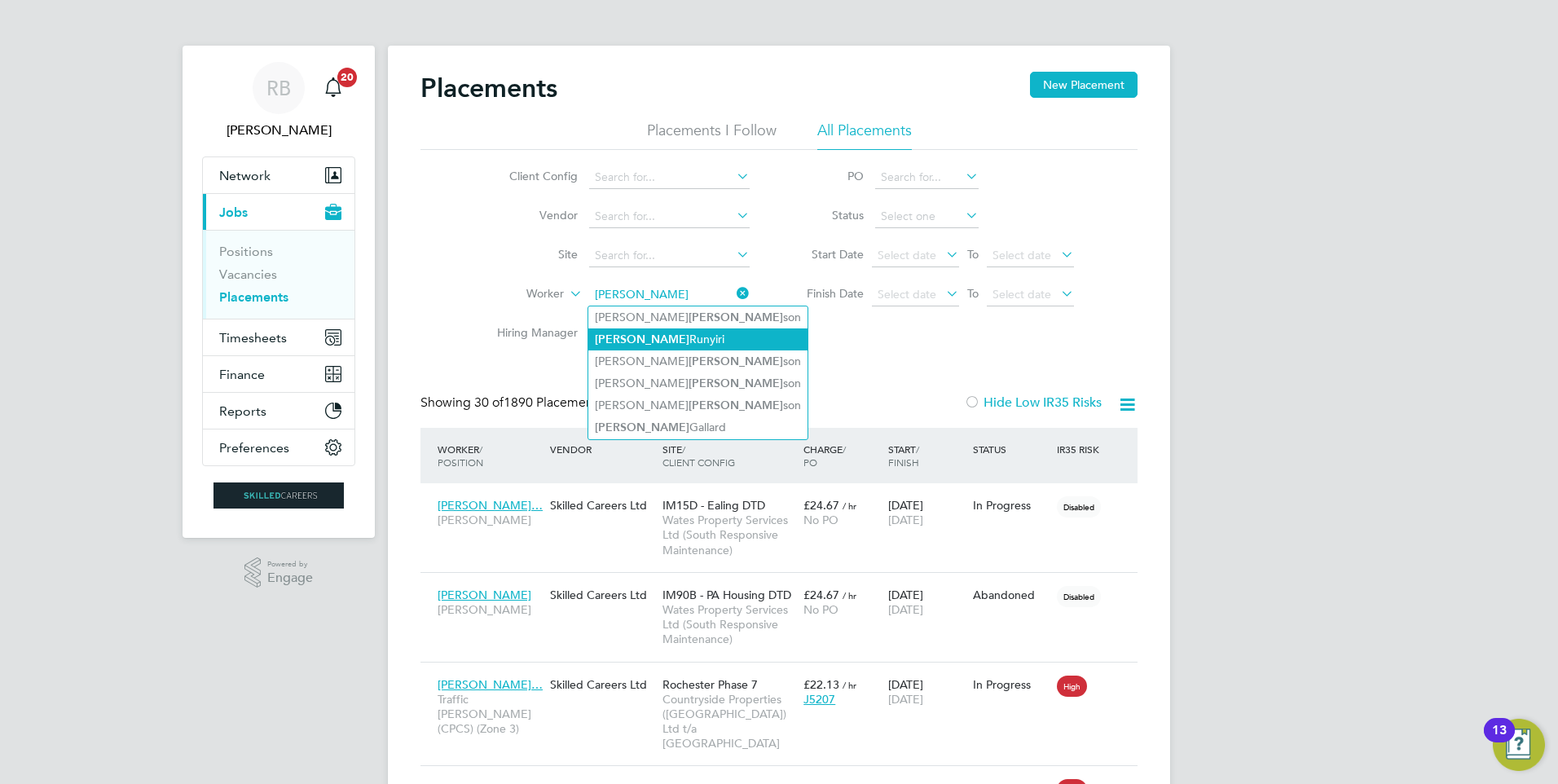
click at [684, 341] on li "Robin Runyiri" at bounding box center [698, 340] width 219 height 22
type input "Robin Runyiri"
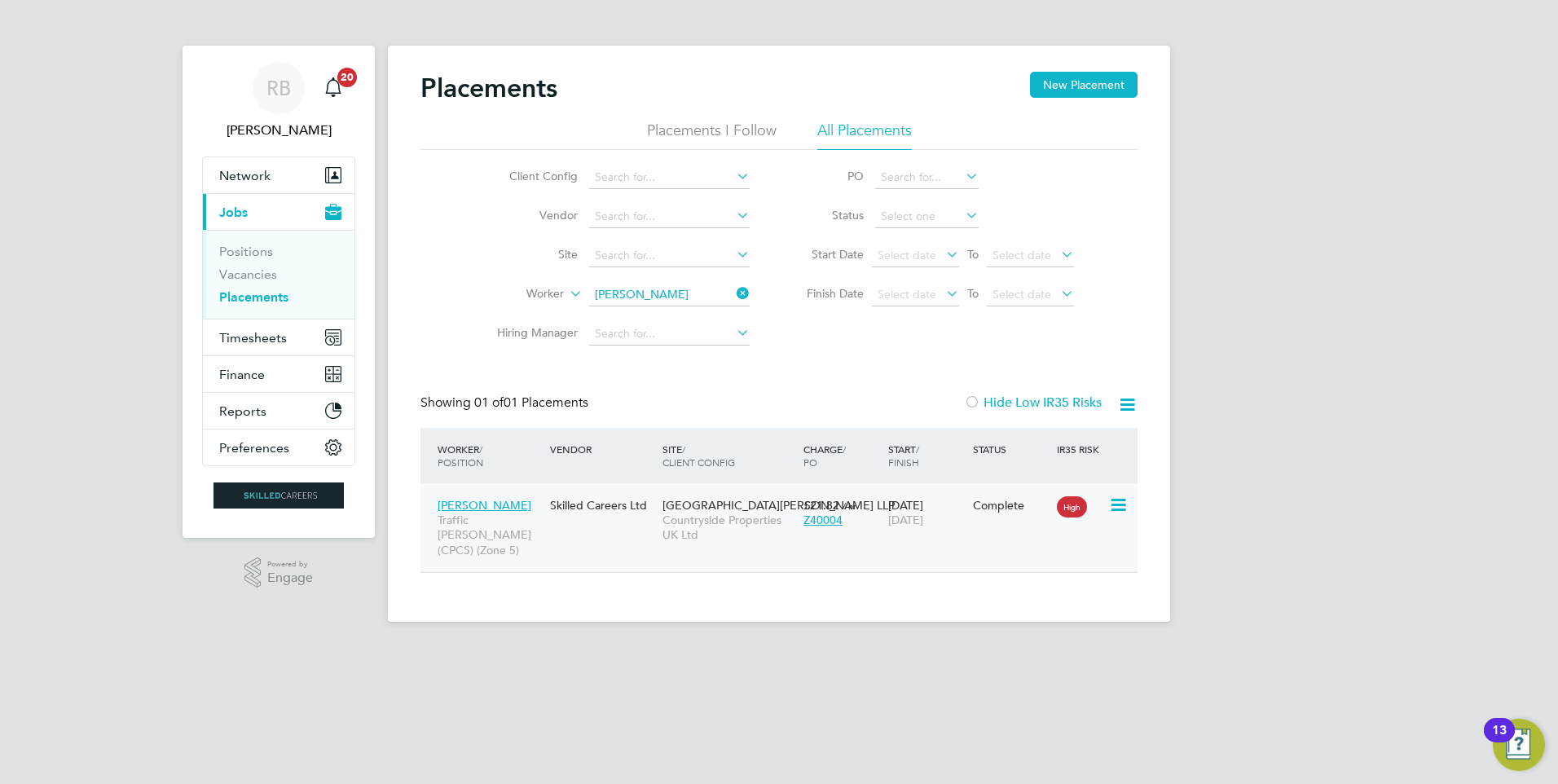
click at [719, 518] on span "Countryside Properties UK Ltd" at bounding box center [728, 526] width 133 height 29
